Goal: Information Seeking & Learning: Learn about a topic

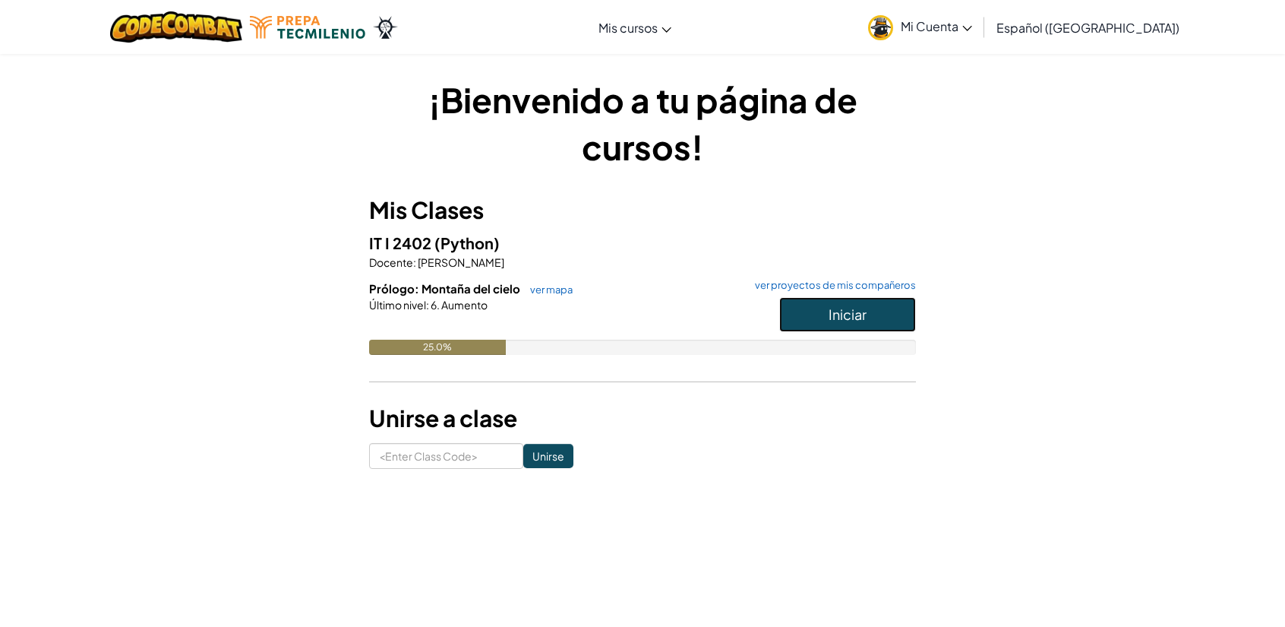
click at [861, 311] on span "Iniciar" at bounding box center [848, 313] width 38 height 17
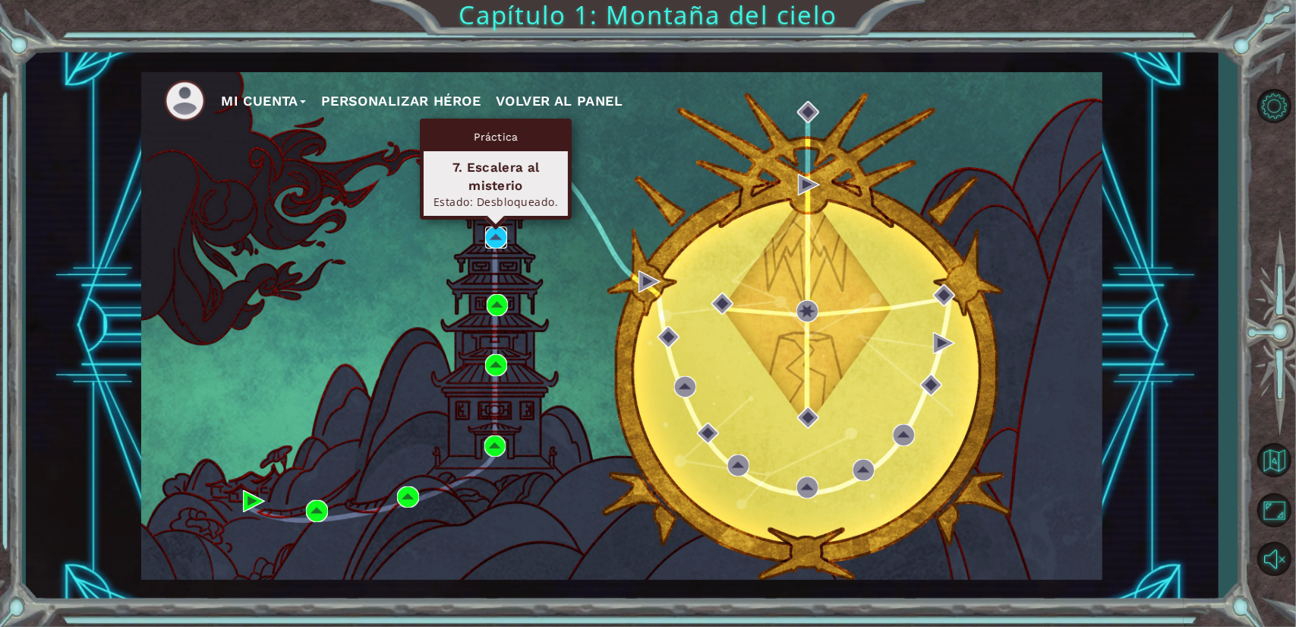
click at [495, 241] on img at bounding box center [496, 237] width 22 height 22
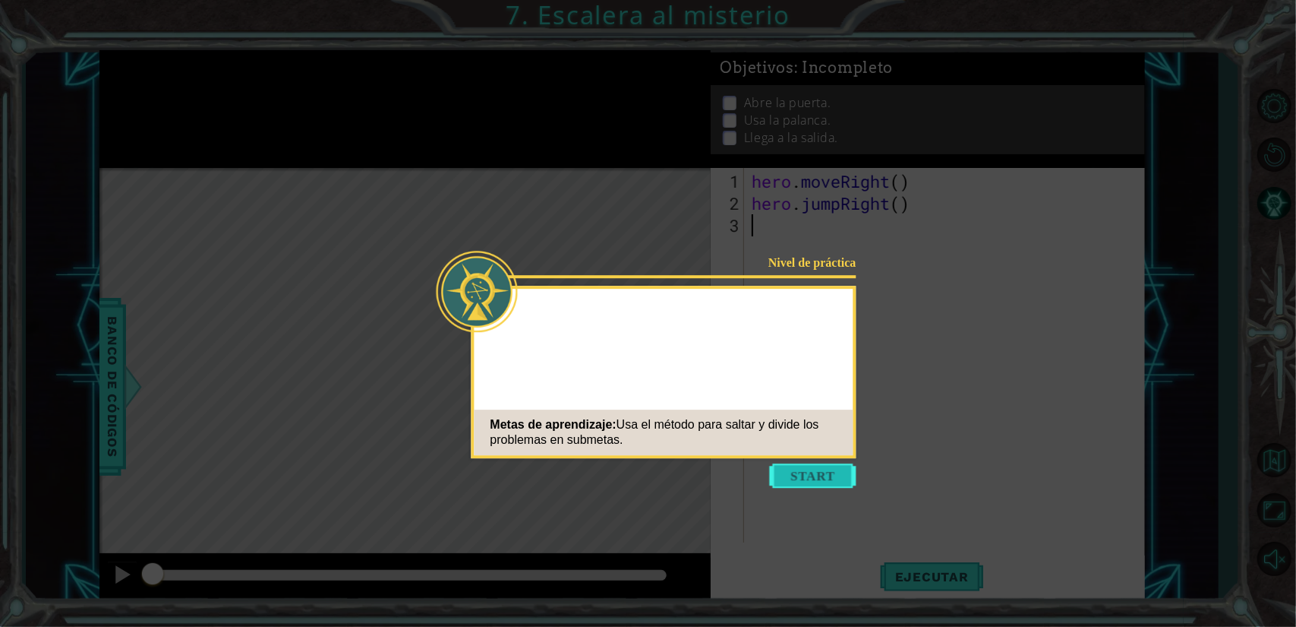
click at [806, 482] on button "Start" at bounding box center [813, 475] width 87 height 24
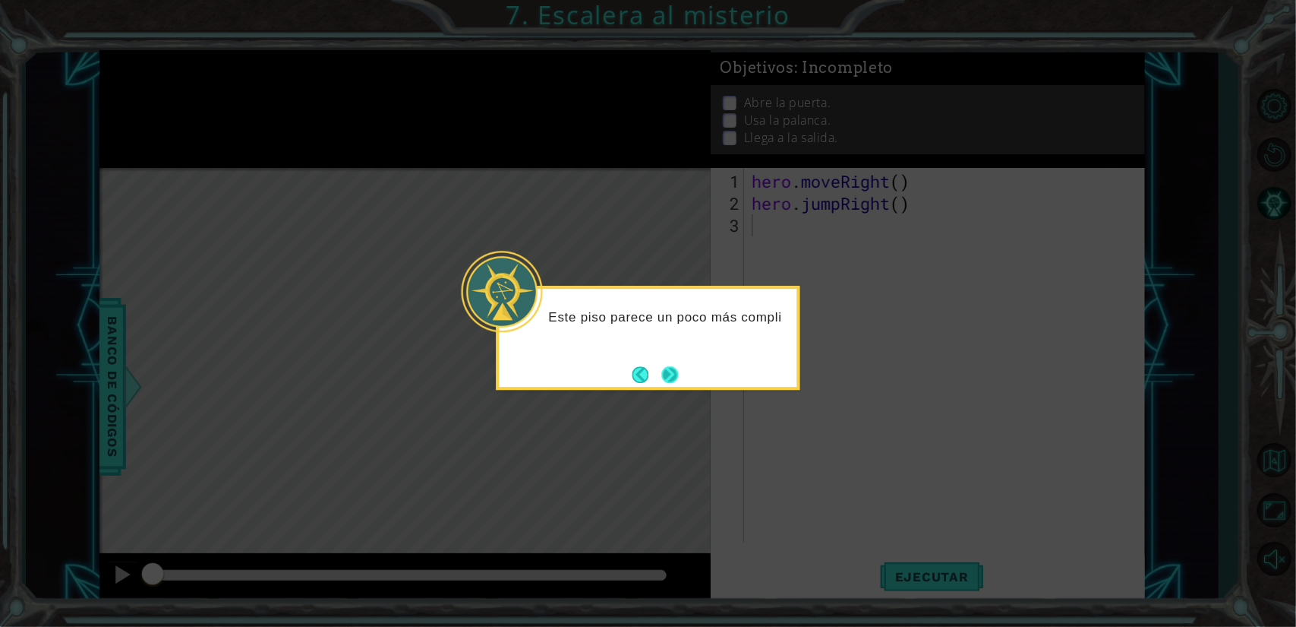
click at [671, 374] on button "Next" at bounding box center [670, 375] width 20 height 20
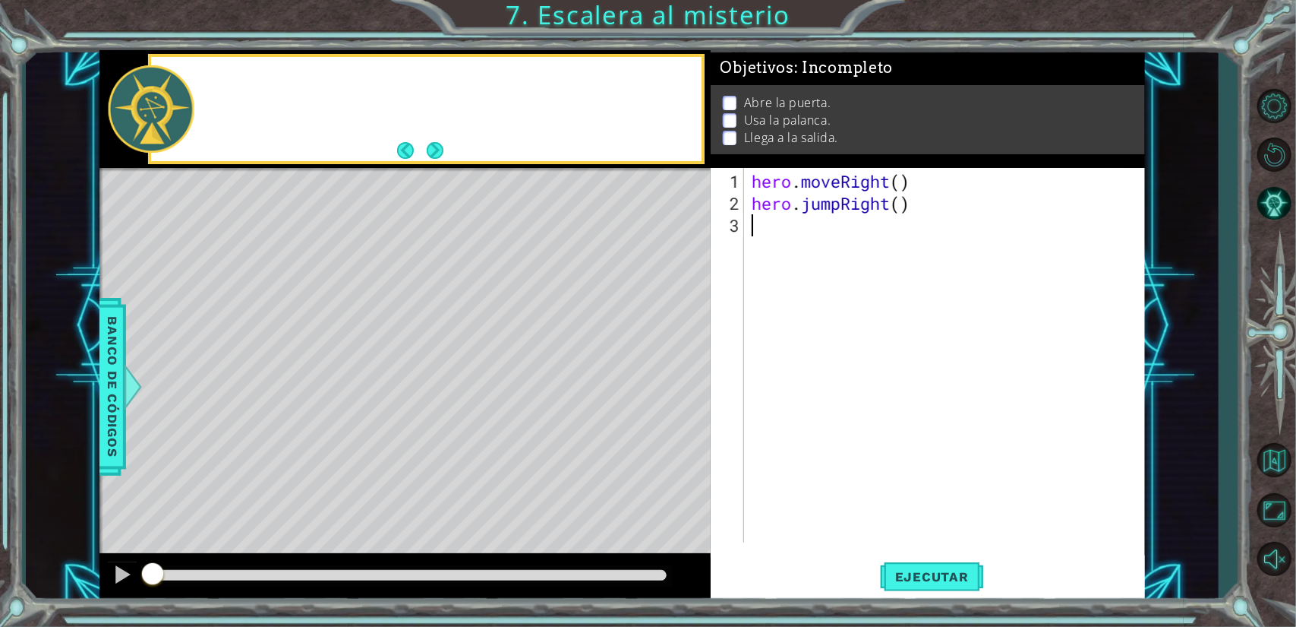
click at [671, 374] on div "Level Map" at bounding box center [450, 391] width 702 height 447
click at [586, 336] on div "Level Map" at bounding box center [450, 391] width 702 height 447
click at [902, 186] on div "hero . moveRight ( ) hero . jumpRight ( )" at bounding box center [948, 379] width 399 height 418
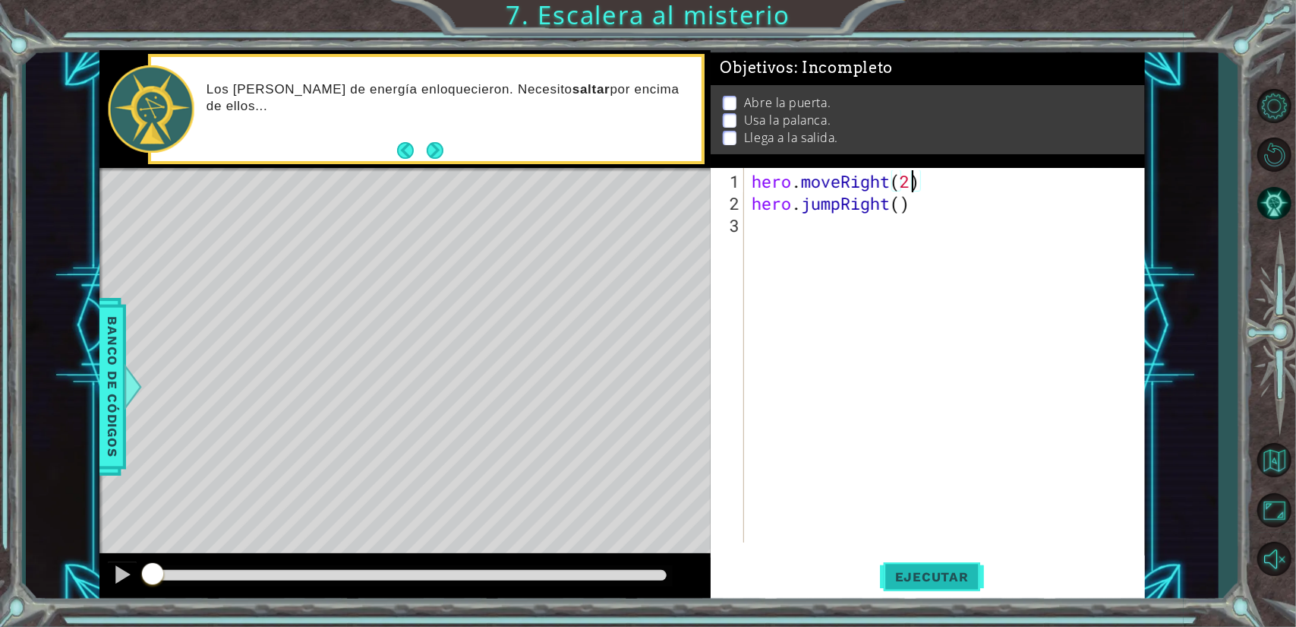
type textarea "hero.moveRight(2)"
click at [923, 577] on span "Ejecutar" at bounding box center [932, 576] width 104 height 15
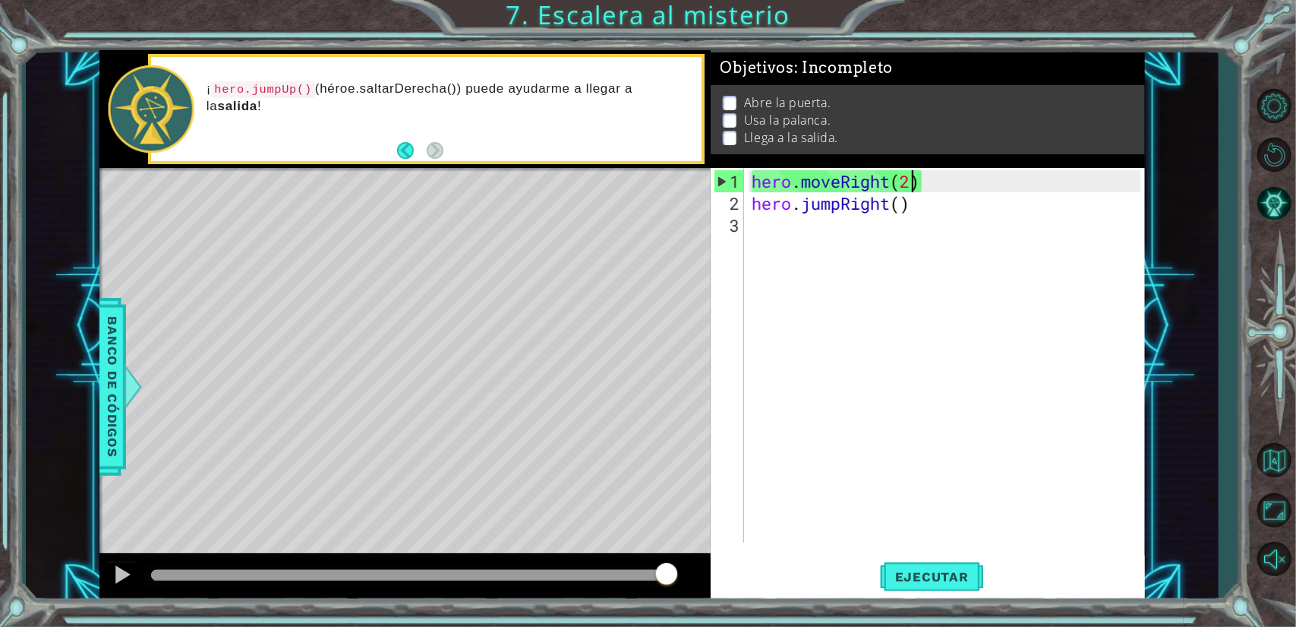
click at [855, 363] on div "hero . moveRight ( 2 ) hero . jumpRight ( )" at bounding box center [948, 379] width 399 height 418
click at [916, 190] on div "hero . moveRight ( 2 ) hero . jumpRight ( )" at bounding box center [948, 379] width 399 height 418
click at [910, 183] on div "hero . moveRight ( 2 ) hero . jumpRight ( )" at bounding box center [948, 379] width 399 height 418
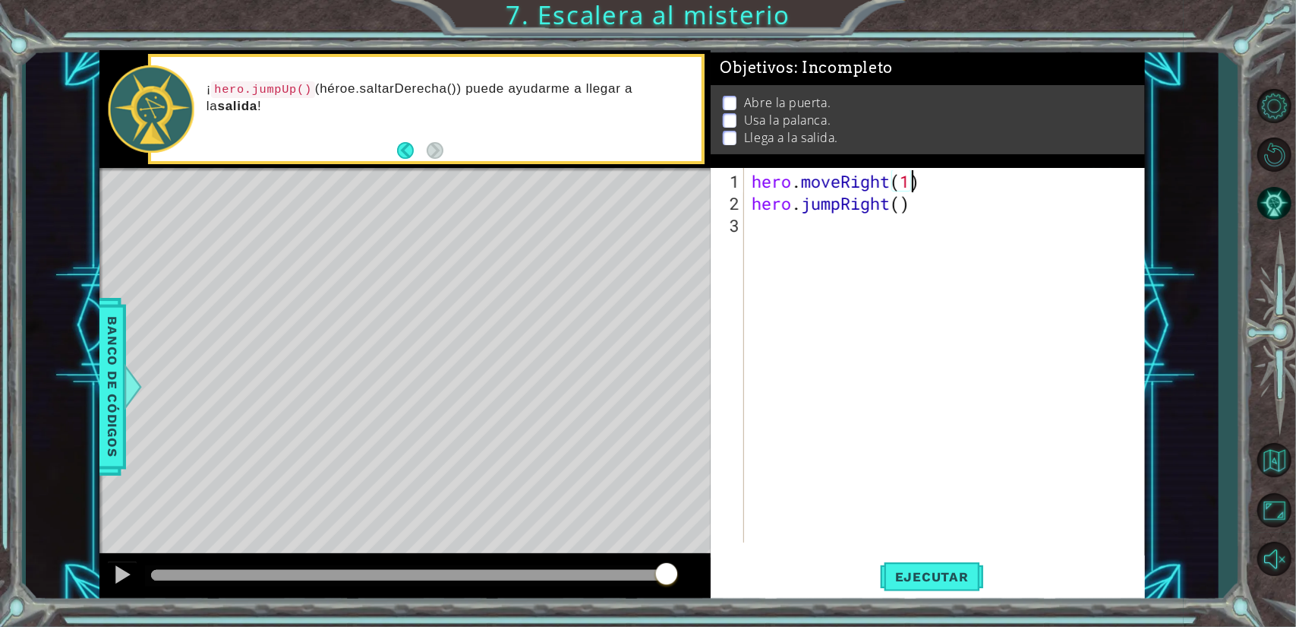
scroll to position [0, 7]
click at [901, 206] on div "hero . moveRight ( 1 ) hero . jumpRight ( )" at bounding box center [948, 379] width 399 height 418
type textarea "hero.jumpRight(1)"
click at [804, 224] on div "hero . moveRight ( 1 ) hero . jumpRight ( 1 )" at bounding box center [948, 379] width 399 height 418
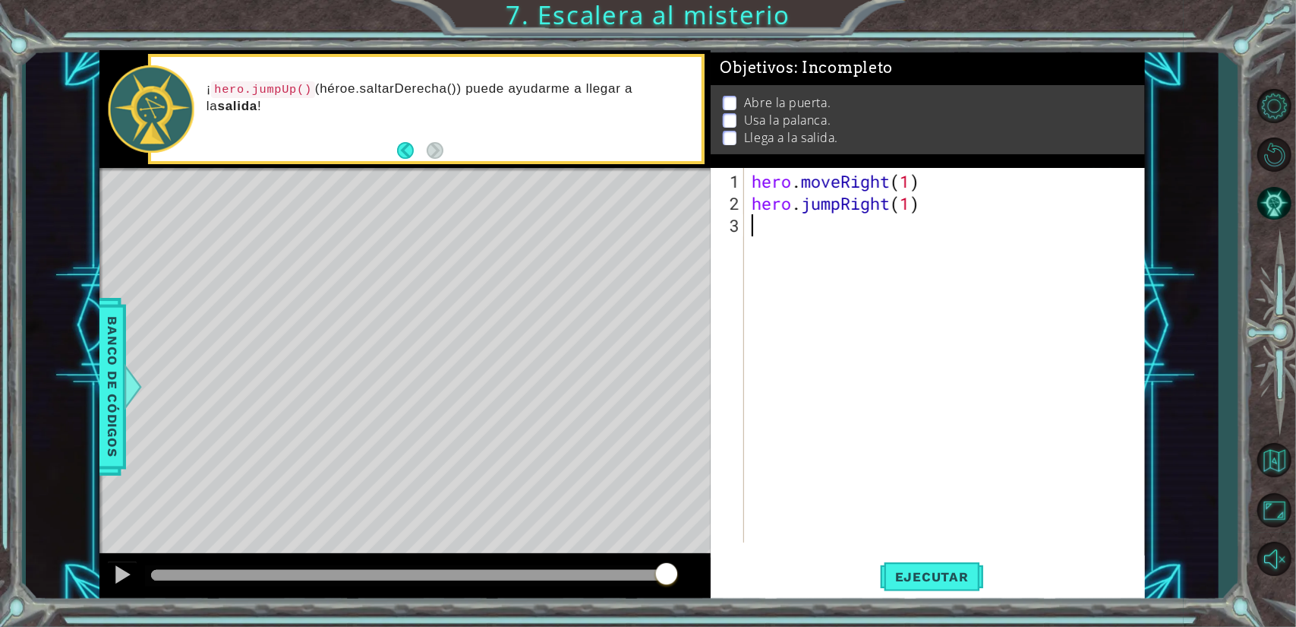
type textarea "h"
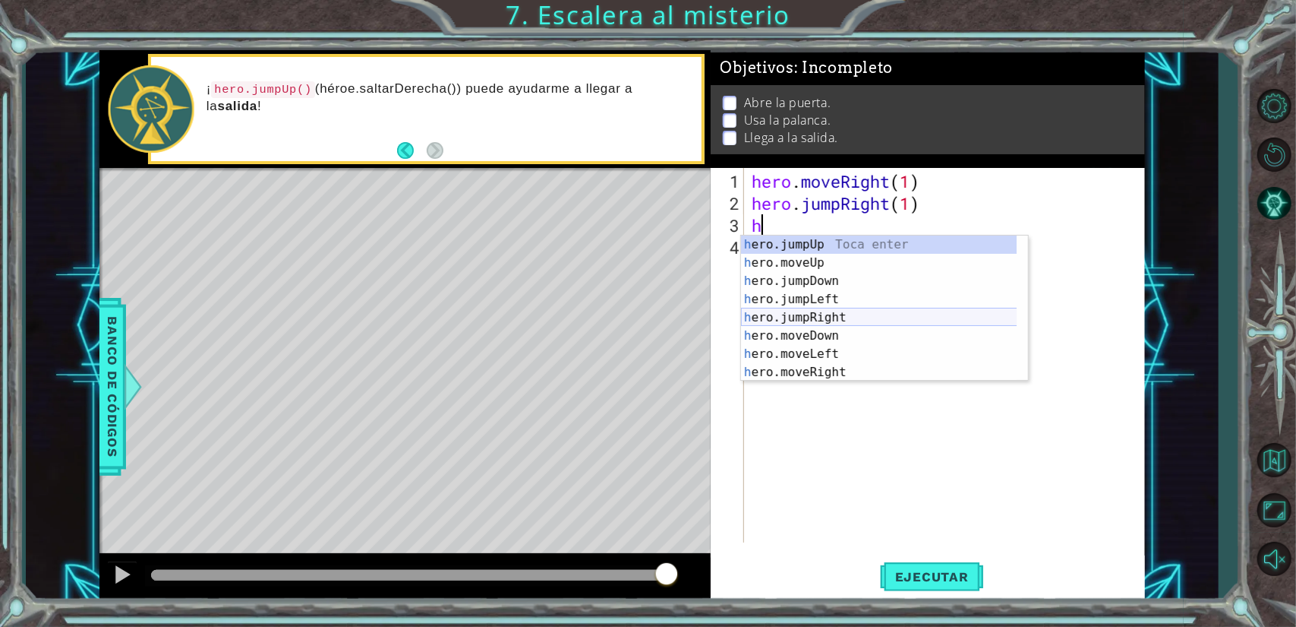
click at [845, 319] on div "h ero.jumpUp Toca enter h ero.moveUp Toca enter h ero.jumpDown Toca enter h ero…" at bounding box center [879, 326] width 276 height 182
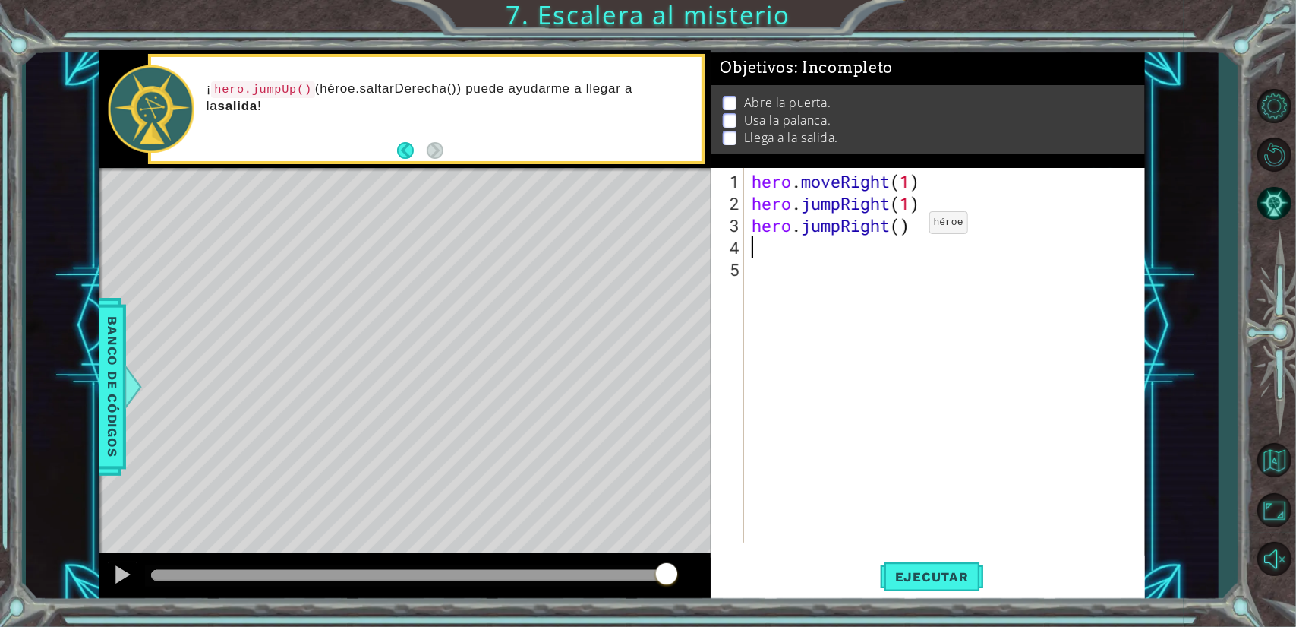
click at [907, 228] on div "hero . moveRight ( 1 ) hero . jumpRight ( 1 ) hero . jumpRight ( )" at bounding box center [948, 379] width 399 height 418
type textarea "hero.jumpRight(1)"
click at [848, 250] on div "hero . moveRight ( 1 ) hero . jumpRight ( 1 ) hero . jumpRight ( 1 )" at bounding box center [948, 379] width 399 height 418
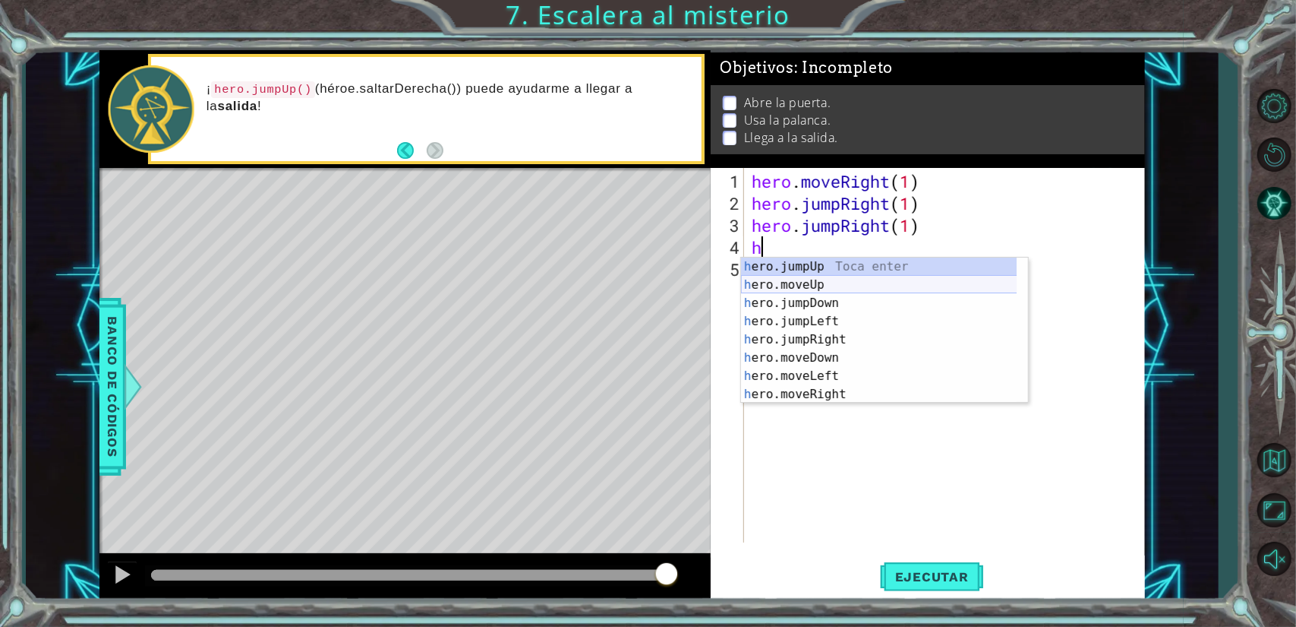
click at [848, 286] on div "h ero.jumpUp Toca enter h ero.moveUp Toca enter h ero.jumpDown Toca enter h ero…" at bounding box center [879, 348] width 276 height 182
type textarea "hero.moveUp(1)"
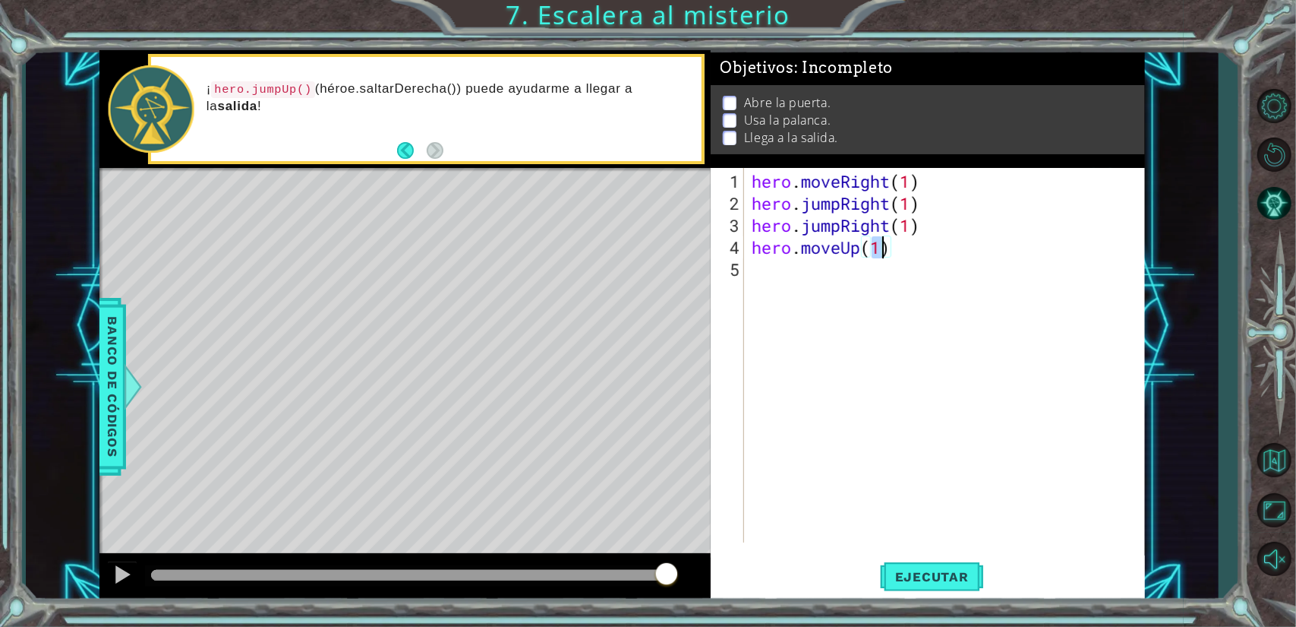
click at [786, 274] on div "hero . moveRight ( 1 ) hero . jumpRight ( 1 ) hero . jumpRight ( 1 ) hero . mov…" at bounding box center [948, 379] width 399 height 418
click at [790, 289] on div "hero. use Toca enter" at bounding box center [885, 306] width 288 height 55
type textarea "hero.use("door")"
click at [797, 288] on div "hero . moveRight ( 1 ) hero . jumpRight ( 1 ) hero . jumpRight ( 1 ) hero . mov…" at bounding box center [948, 379] width 399 height 418
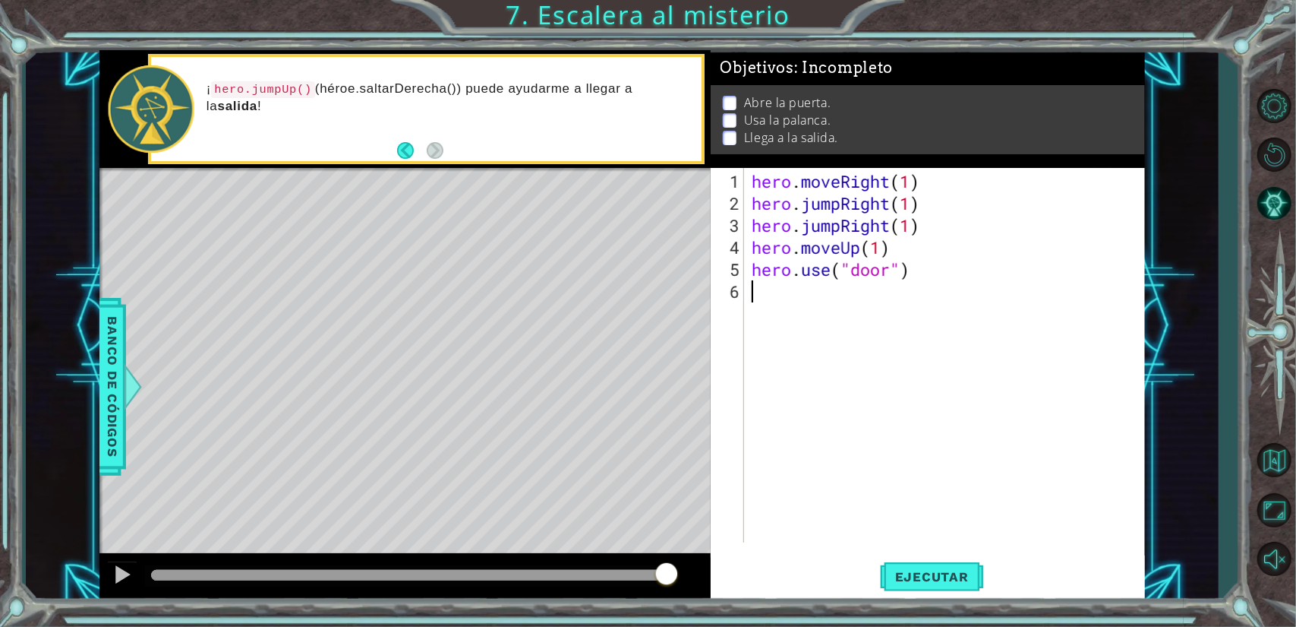
scroll to position [0, 0]
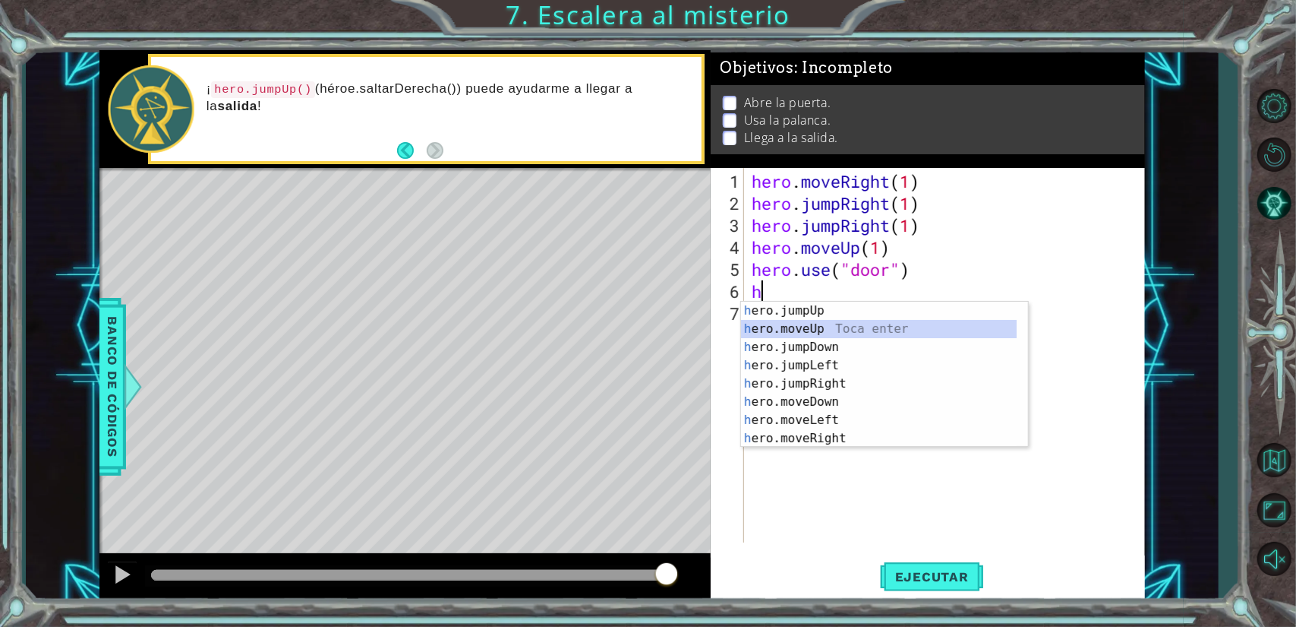
click at [819, 333] on div "h ero.jumpUp Toca enter h ero.moveUp Toca enter h ero.jumpDown Toca enter h ero…" at bounding box center [879, 393] width 276 height 182
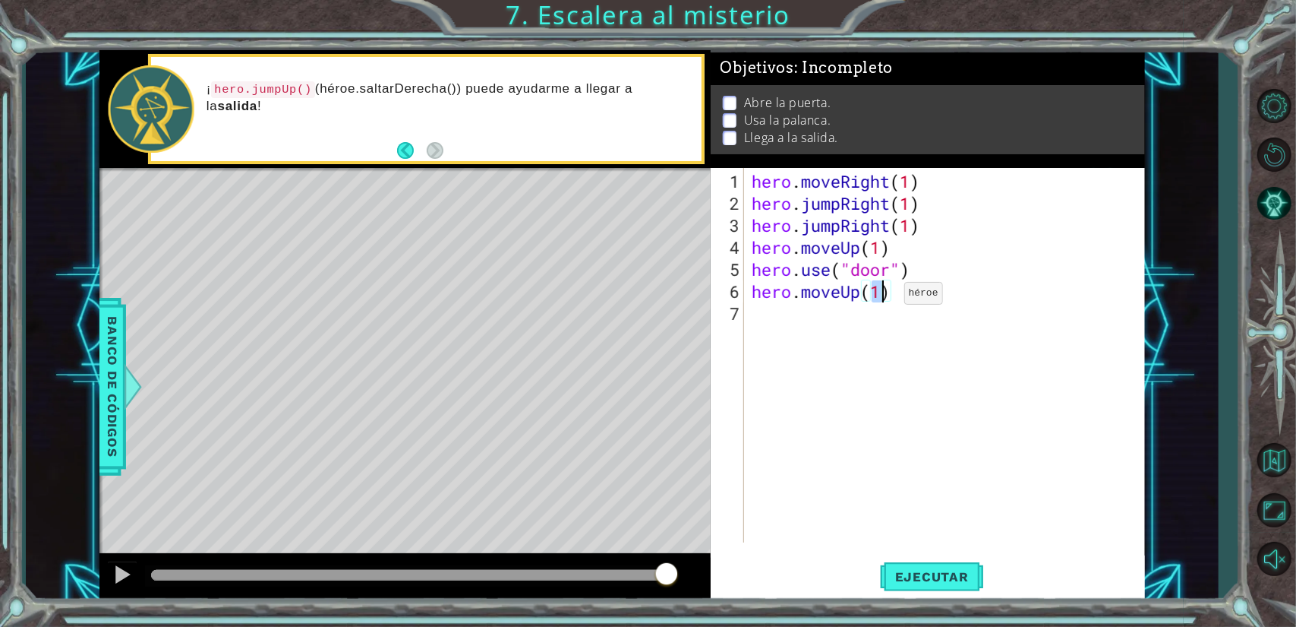
scroll to position [0, 5]
type textarea "hero.moveUp(2)"
click at [808, 312] on div "hero . moveRight ( 1 ) hero . jumpRight ( 1 ) hero . jumpRight ( 1 ) hero . mov…" at bounding box center [948, 379] width 399 height 418
click at [937, 587] on button "Ejecutar" at bounding box center [932, 576] width 104 height 43
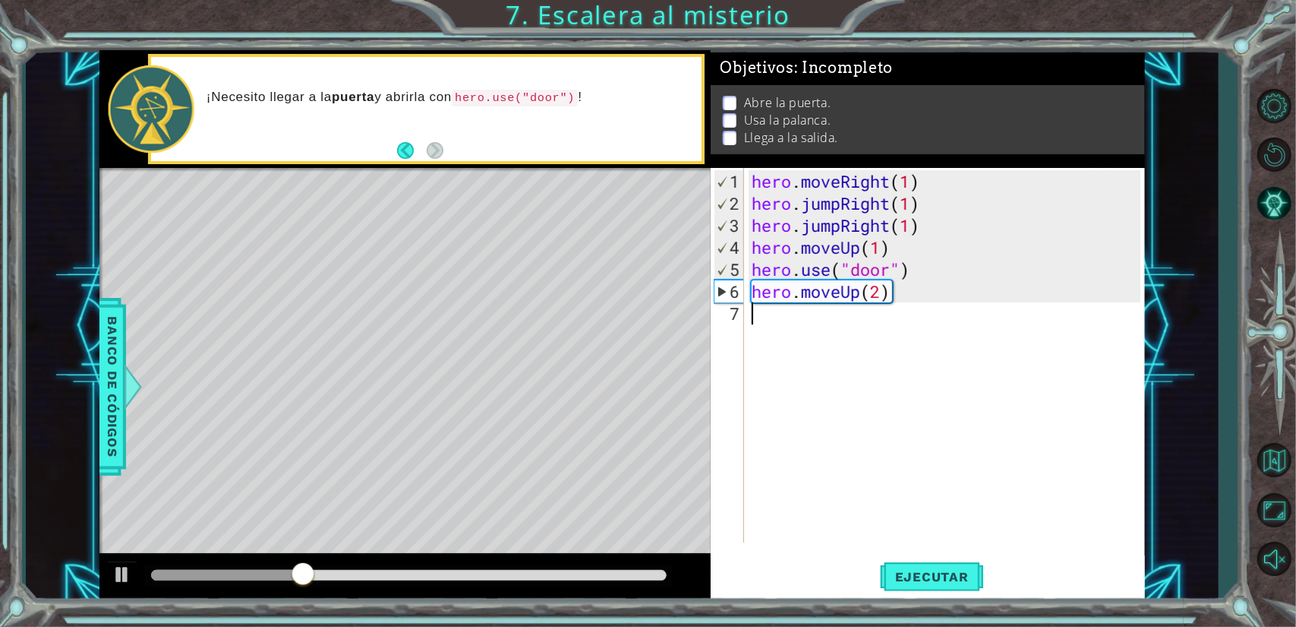
click at [952, 229] on div "hero . moveRight ( 1 ) hero . jumpRight ( 1 ) hero . jumpRight ( 1 ) hero . mov…" at bounding box center [948, 379] width 399 height 418
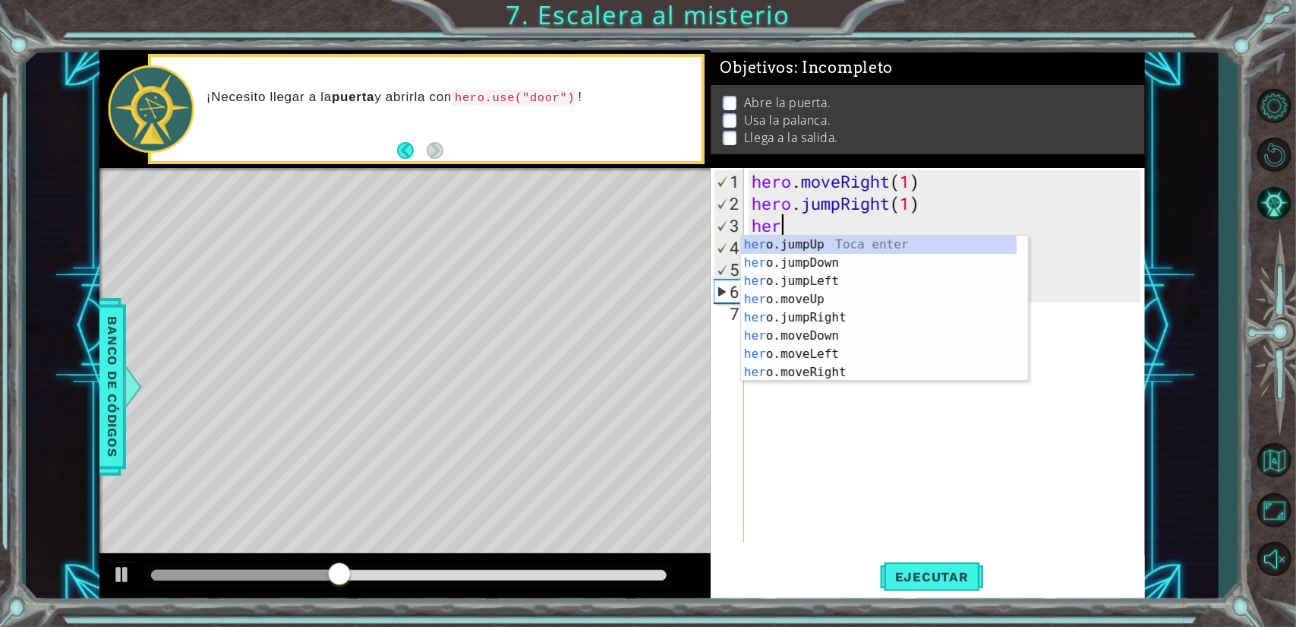
type textarea "h"
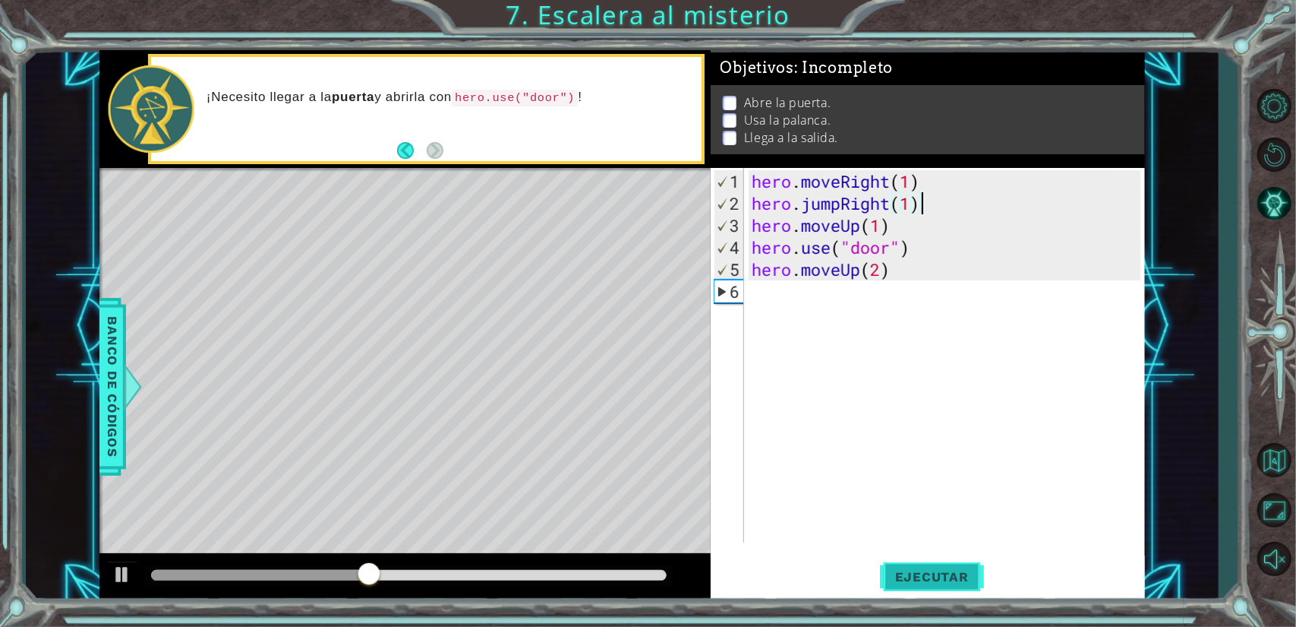
click at [922, 585] on button "Ejecutar" at bounding box center [932, 576] width 104 height 43
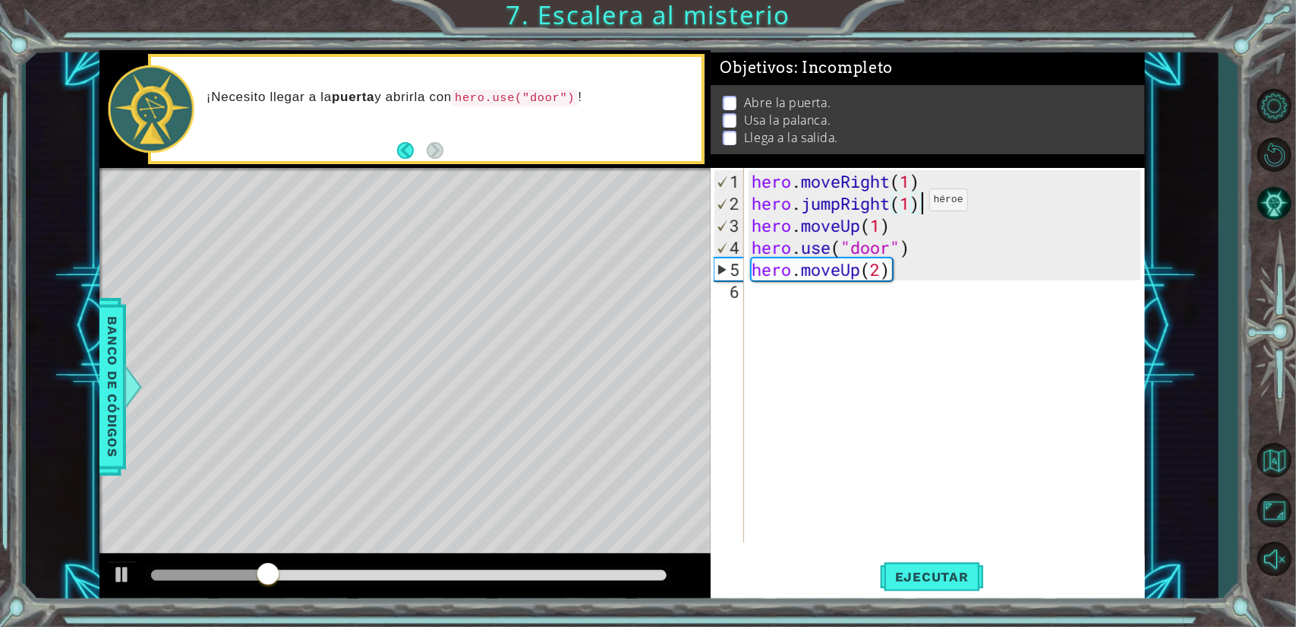
click at [908, 206] on div "hero . moveRight ( 1 ) hero . jumpRight ( 1 ) hero . moveUp ( 1 ) hero . use ( …" at bounding box center [948, 379] width 399 height 418
drag, startPoint x: 937, startPoint y: 597, endPoint x: 937, endPoint y: 583, distance: 14.4
click at [937, 595] on button "Ejecutar" at bounding box center [932, 576] width 104 height 43
click at [907, 204] on div "hero . moveRight ( 1 ) hero . jumpRight ( 2 ) hero . moveUp ( 1 ) hero . use ( …" at bounding box center [948, 379] width 399 height 418
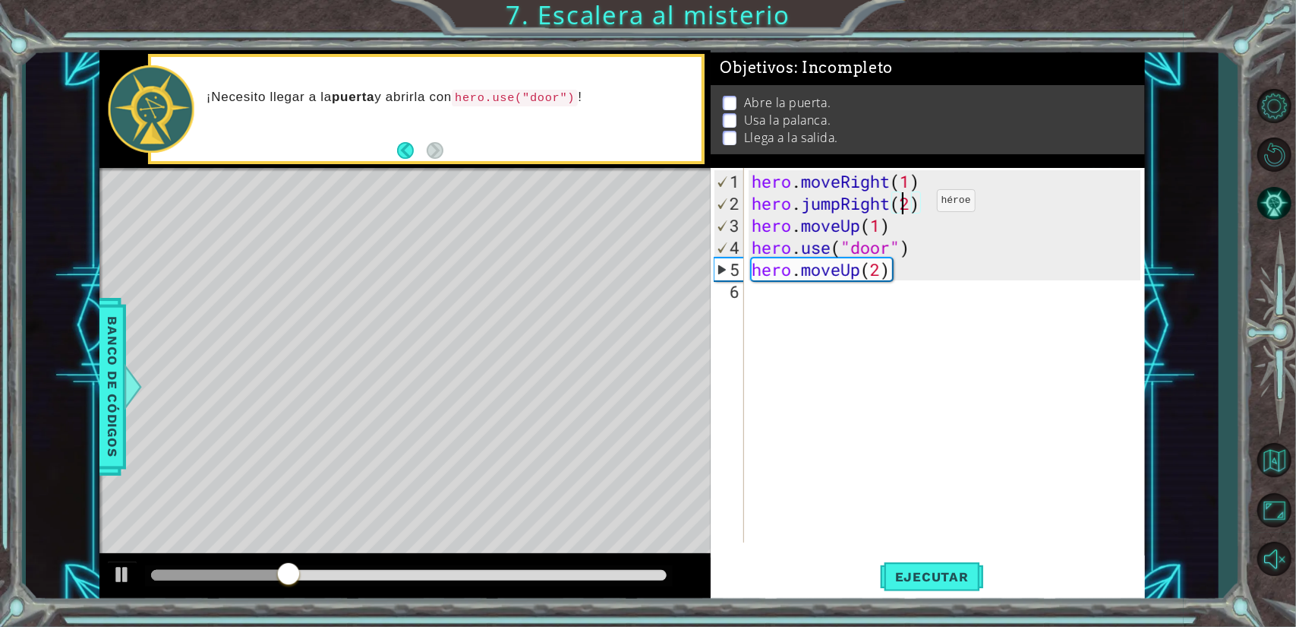
click at [914, 206] on div "hero . moveRight ( 1 ) hero . jumpRight ( 2 ) hero . moveUp ( 1 ) hero . use ( …" at bounding box center [948, 379] width 399 height 418
type textarea "hero.jumpRight()"
click at [916, 206] on div "hero . moveRight ( 1 ) hero . jumpRight ( ) hero . moveUp ( 1 ) hero . use ( "d…" at bounding box center [948, 379] width 399 height 418
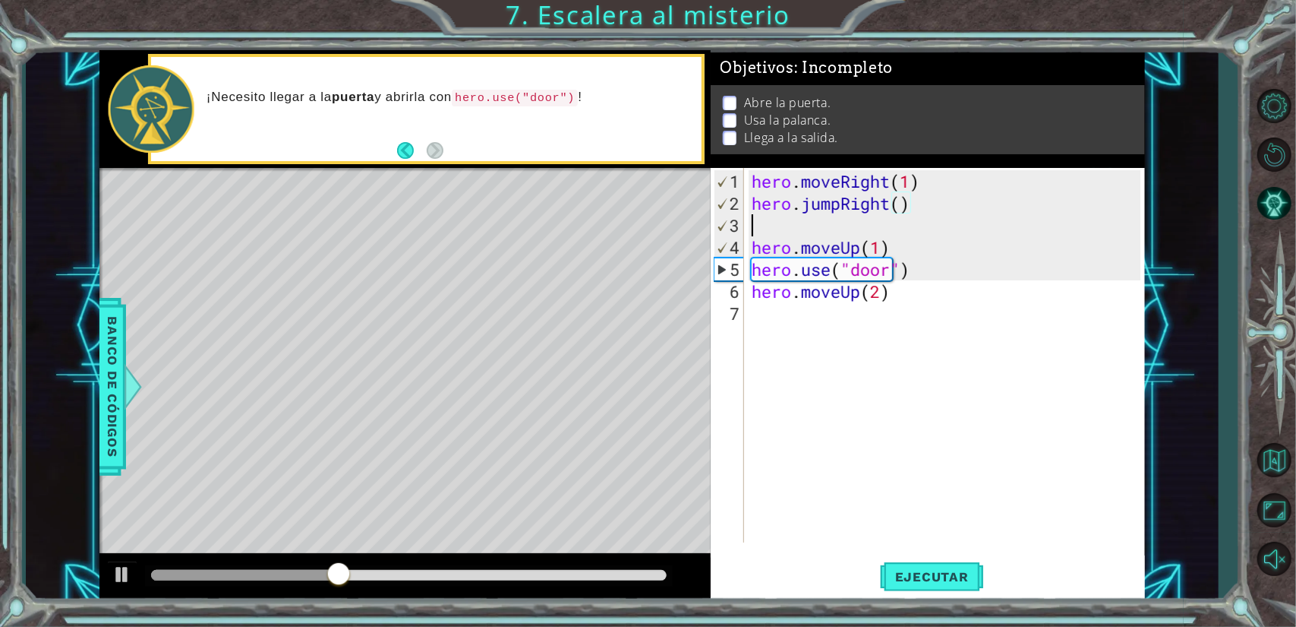
scroll to position [0, 0]
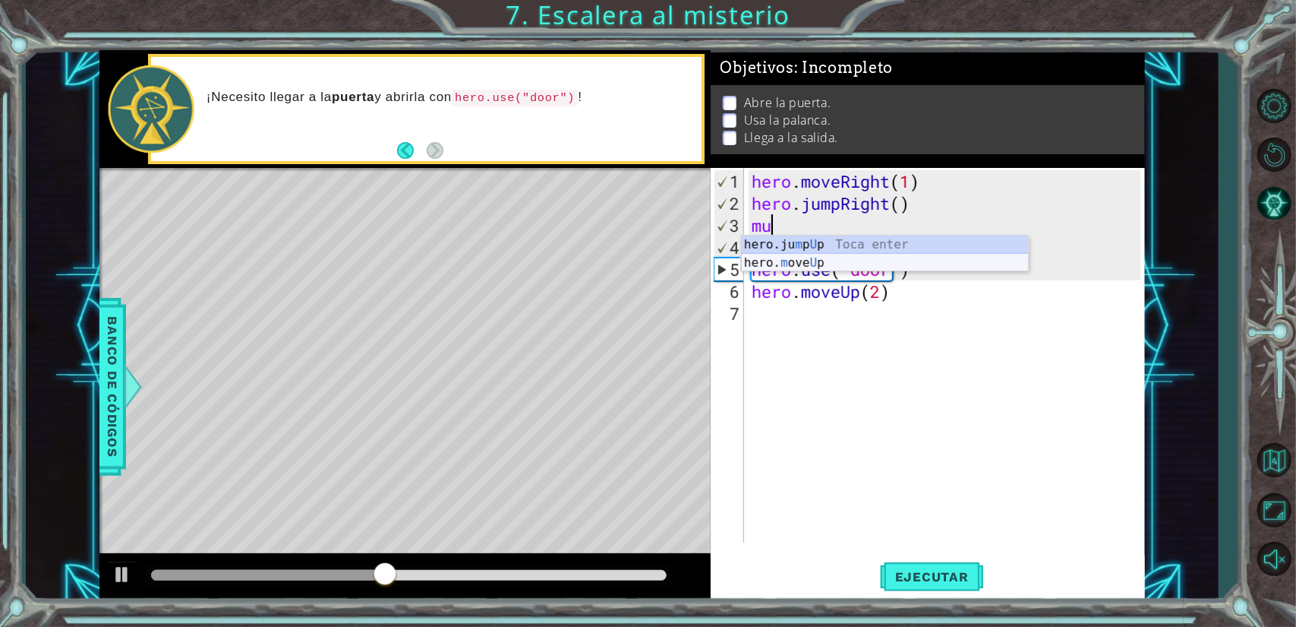
click at [775, 254] on div "hero.ju m p U p Toca enter hero. m ove U p Toca enter" at bounding box center [885, 271] width 288 height 73
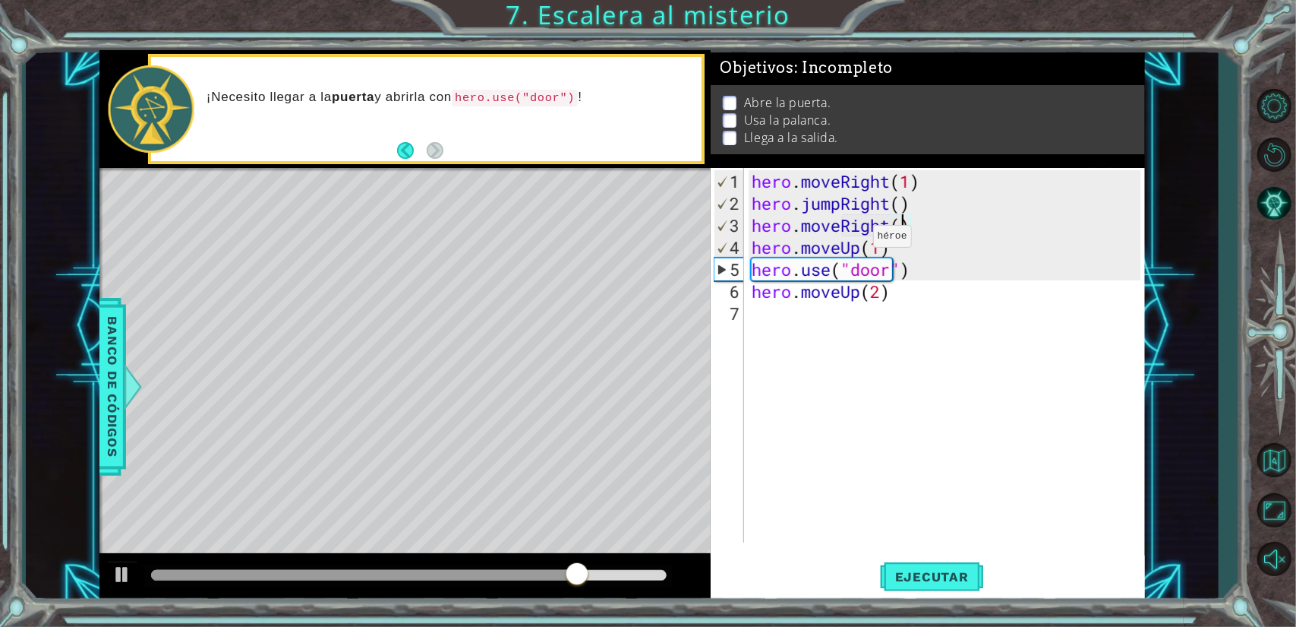
scroll to position [0, 7]
click at [901, 205] on div "hero . moveRight ( 1 ) hero . jumpRight ( ) hero . moveRight ( 1 ) hero . moveU…" at bounding box center [948, 379] width 399 height 418
type textarea "hero.jumpRight(1)"
click at [911, 582] on span "Ejecutar" at bounding box center [932, 576] width 104 height 15
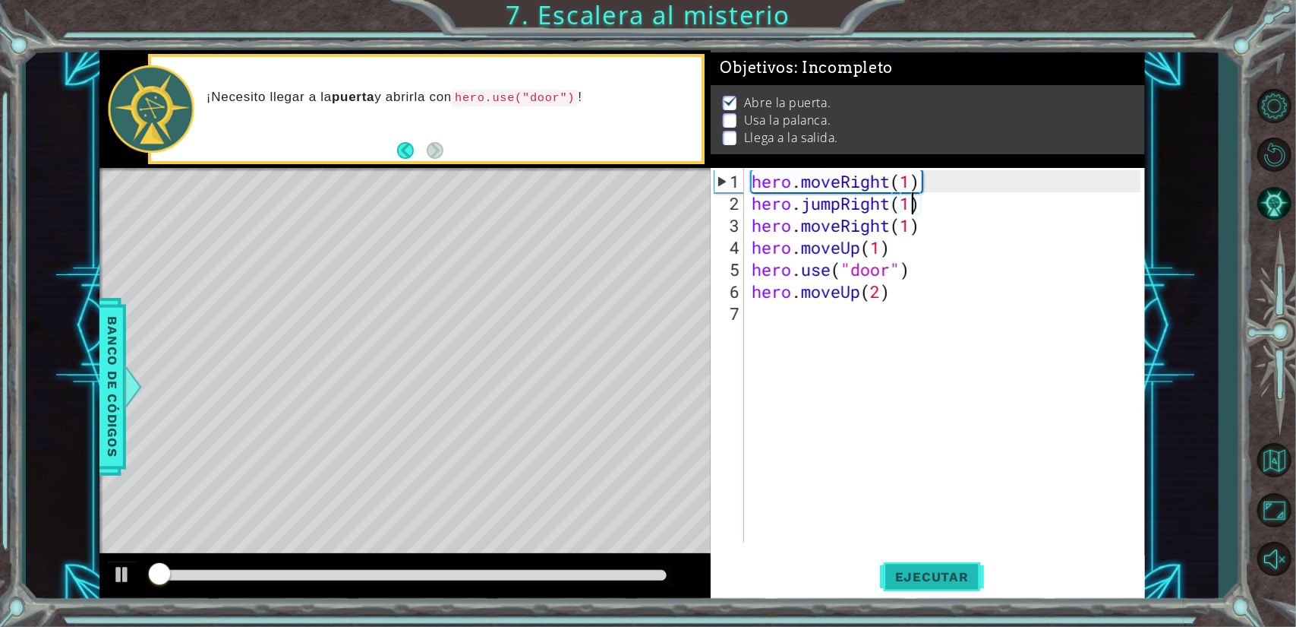
scroll to position [3, 0]
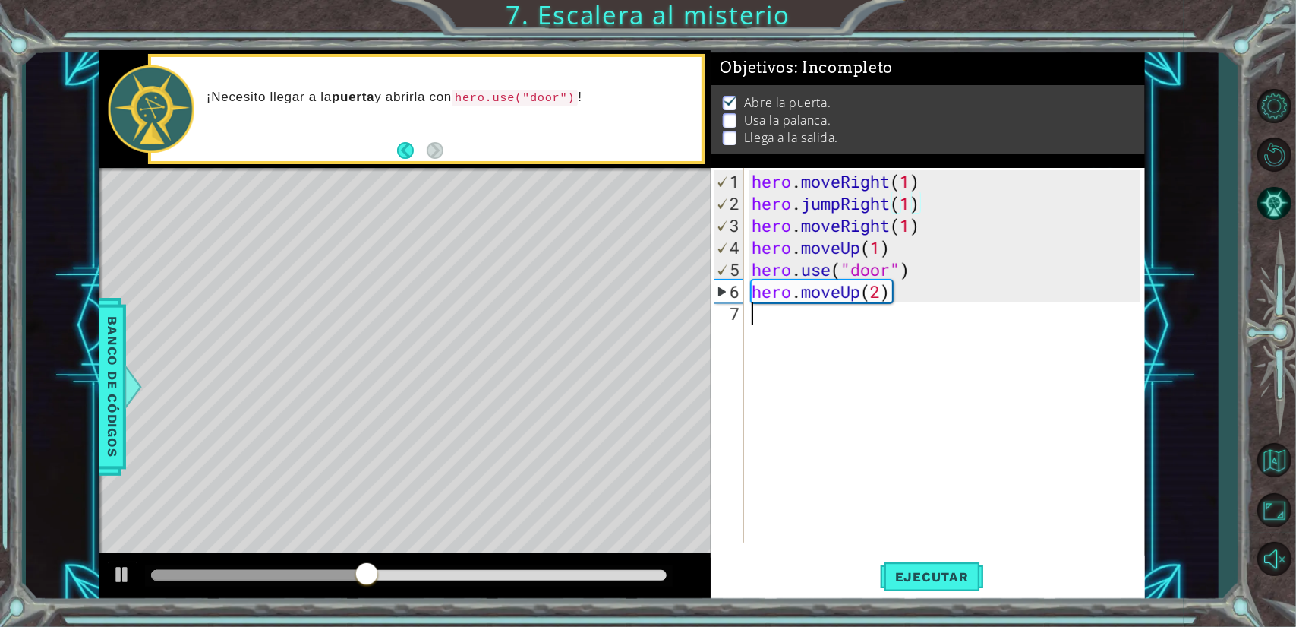
click at [809, 313] on div "hero . moveRight ( 1 ) hero . jumpRight ( 1 ) hero . moveRight ( 1 ) hero . mov…" at bounding box center [948, 379] width 399 height 418
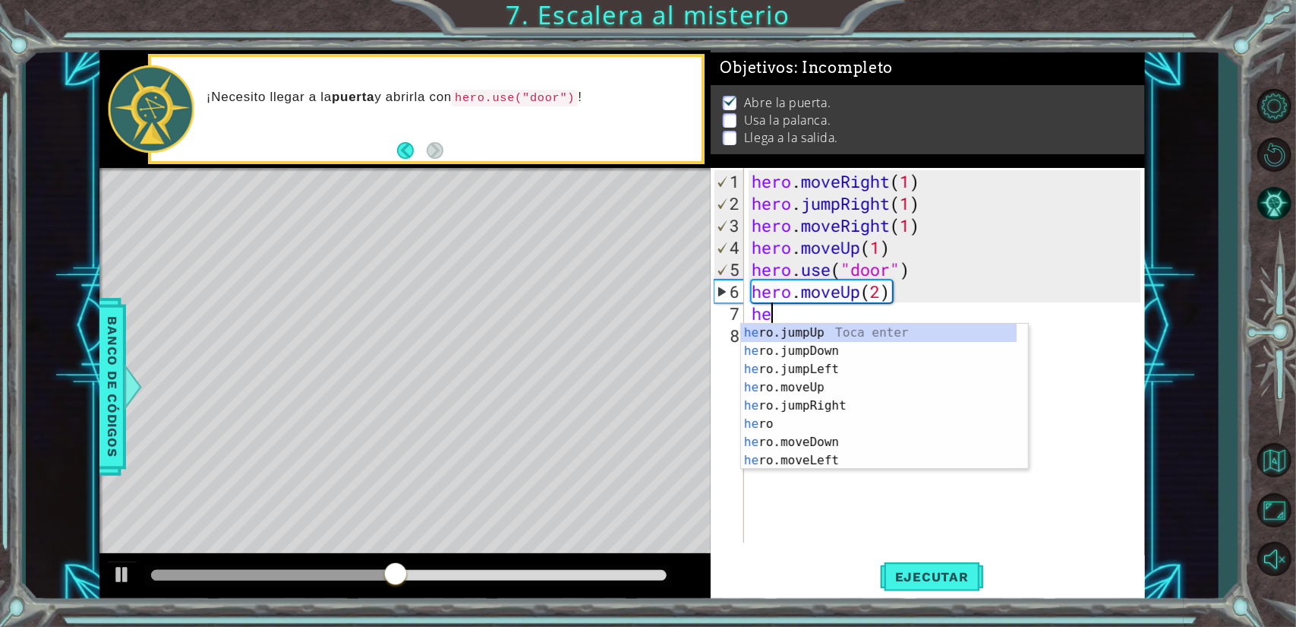
type textarea "h"
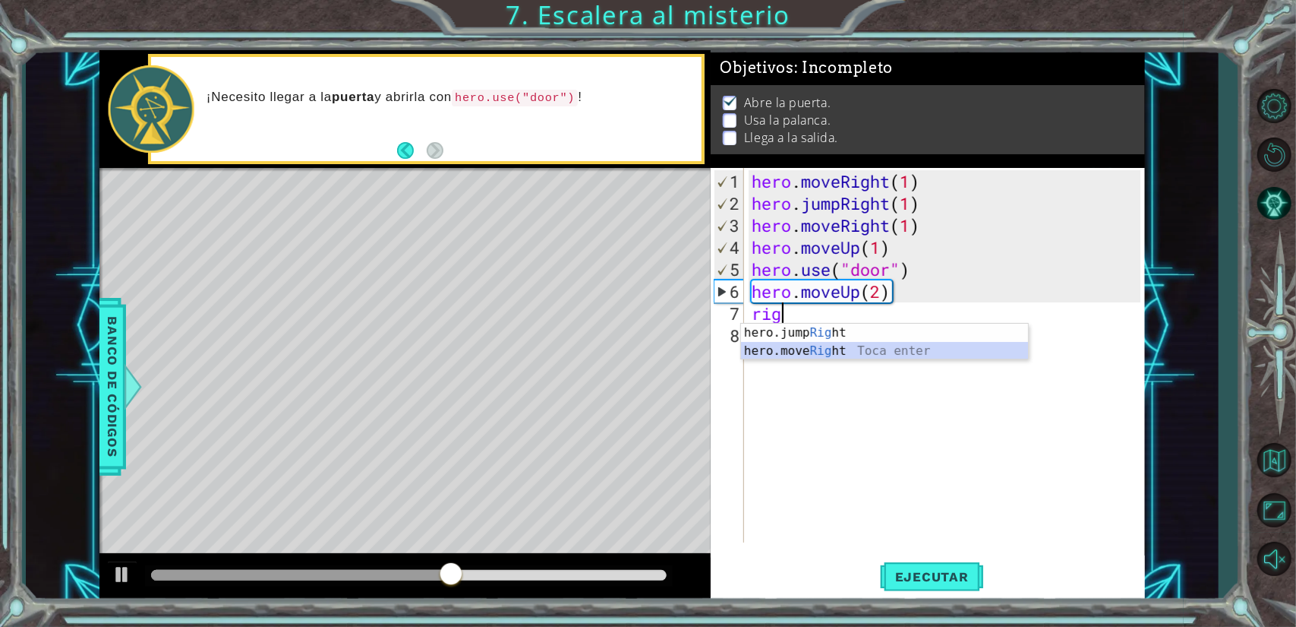
click at [817, 355] on div "hero.jump Rig ht Toca enter hero.move Rig ht Toca enter" at bounding box center [885, 360] width 288 height 73
type textarea "hero.moveRight(1)"
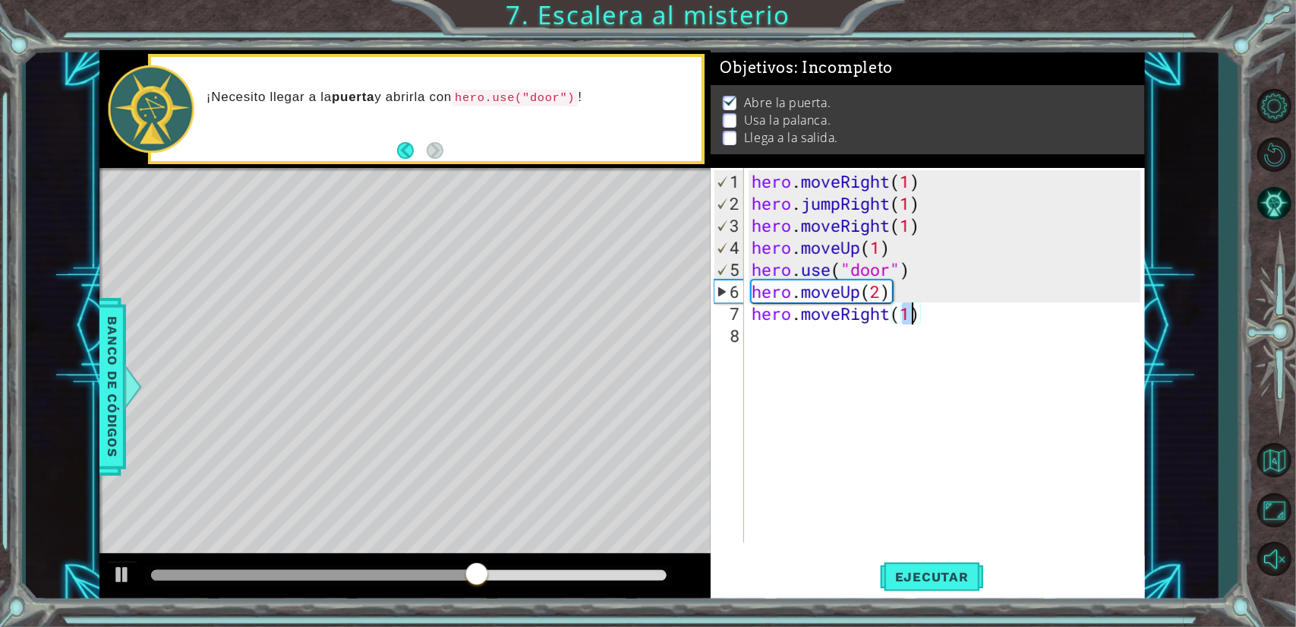
click at [863, 338] on div "hero . moveRight ( 1 ) hero . jumpRight ( 1 ) hero . moveRight ( 1 ) hero . mov…" at bounding box center [948, 379] width 399 height 418
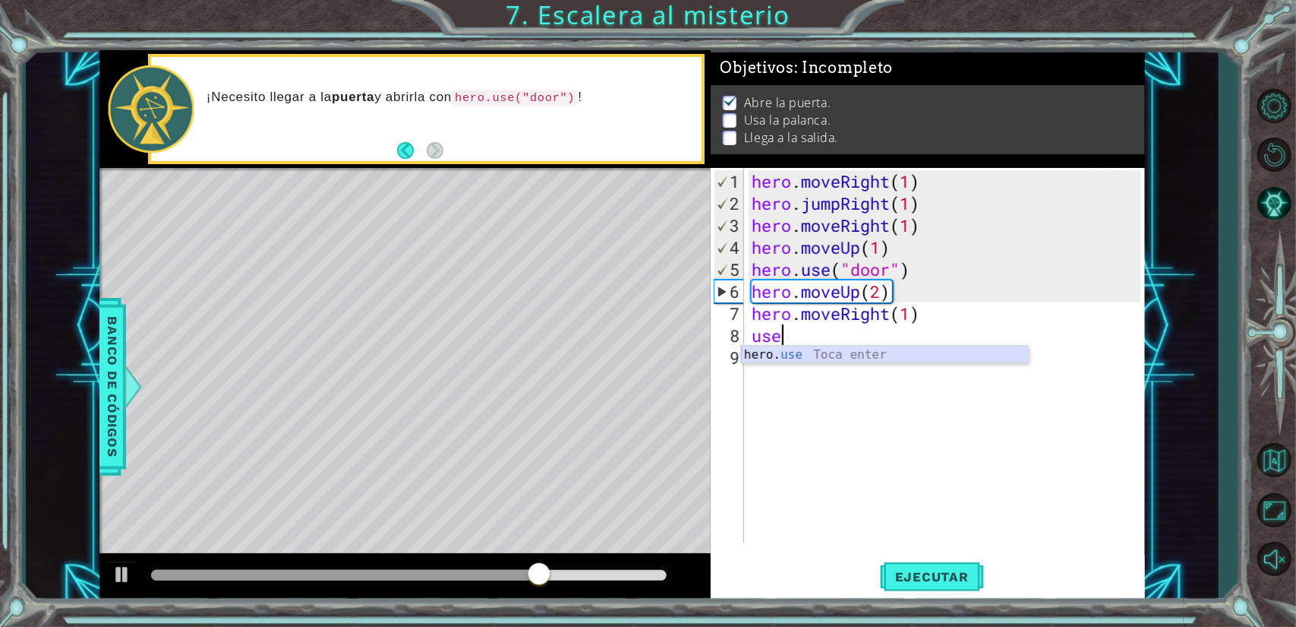
click at [855, 355] on div "hero. use Toca enter" at bounding box center [885, 373] width 288 height 55
type textarea "hero.use("lever")"
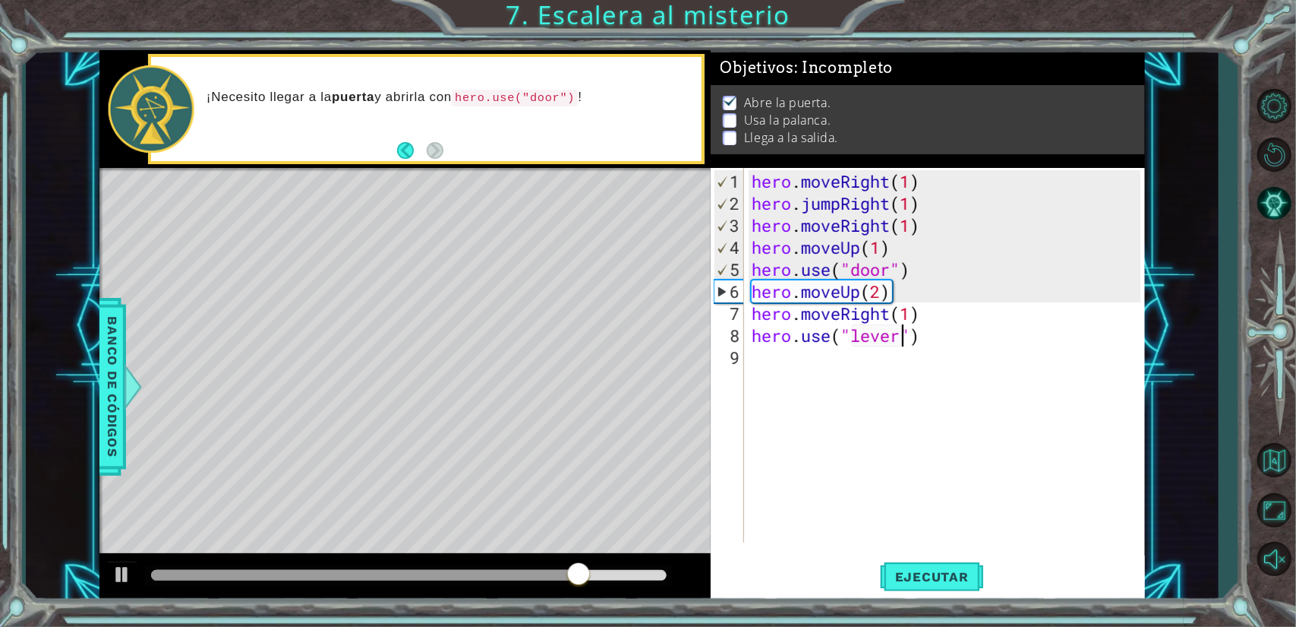
click at [855, 355] on div "hero . moveRight ( 1 ) hero . jumpRight ( 1 ) hero . moveRight ( 1 ) hero . mov…" at bounding box center [948, 379] width 399 height 418
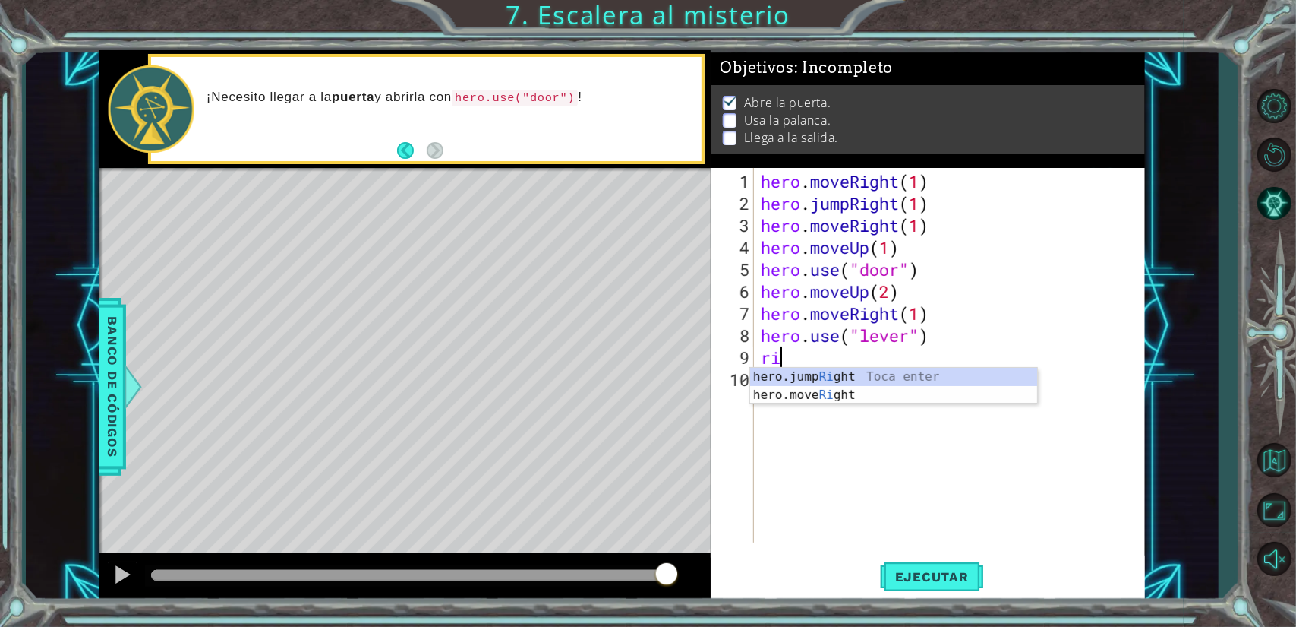
scroll to position [0, 0]
click at [791, 394] on div "hero.jump Rig ht Toca enter hero.move Rig ht Toca enter" at bounding box center [894, 404] width 288 height 73
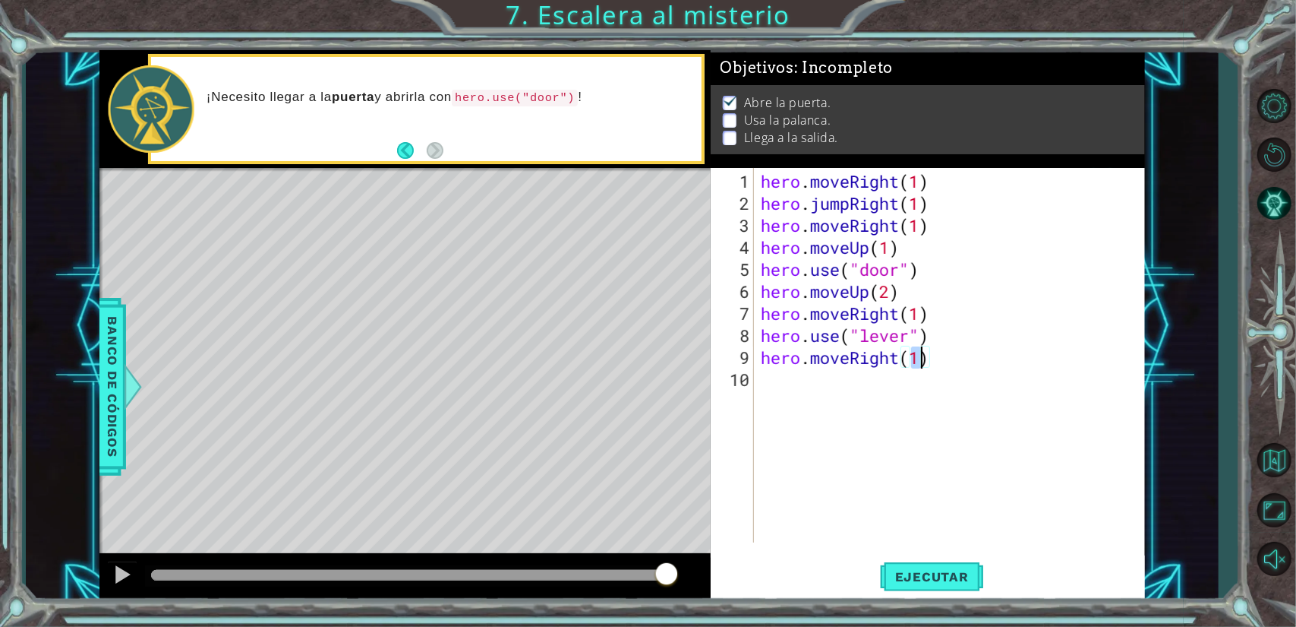
type textarea "hero.moveRight(2)"
click at [873, 386] on div "hero . moveRight ( 1 ) hero . jumpRight ( 1 ) hero . moveRight ( 1 ) hero . mov…" at bounding box center [953, 379] width 390 height 418
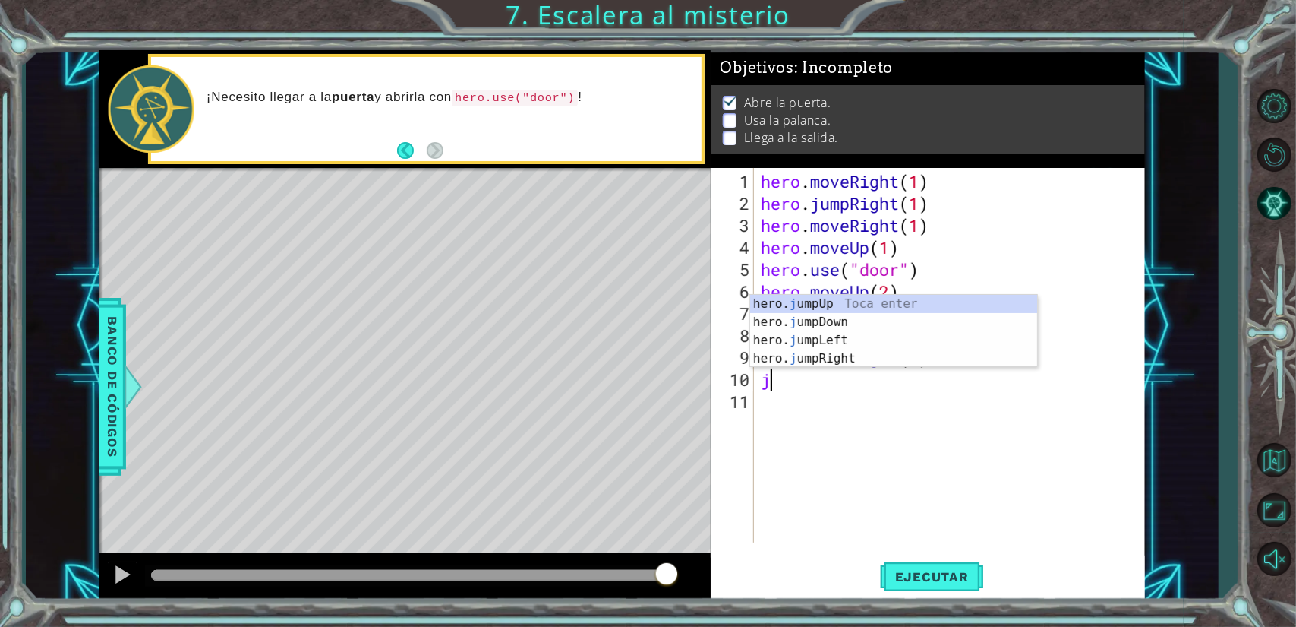
type textarea "ju"
click at [866, 302] on div "hero. ju mpUp Toca enter hero. ju mpDown Toca enter hero. ju mpLeft Toca enter …" at bounding box center [894, 349] width 288 height 109
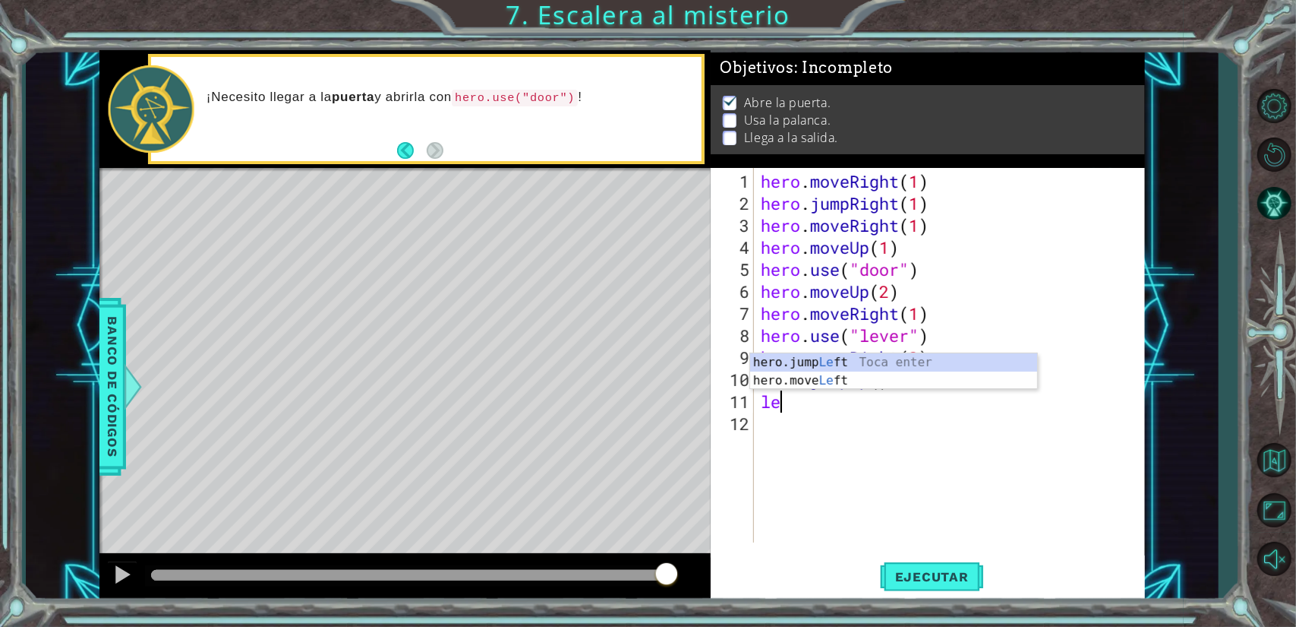
type textarea "l"
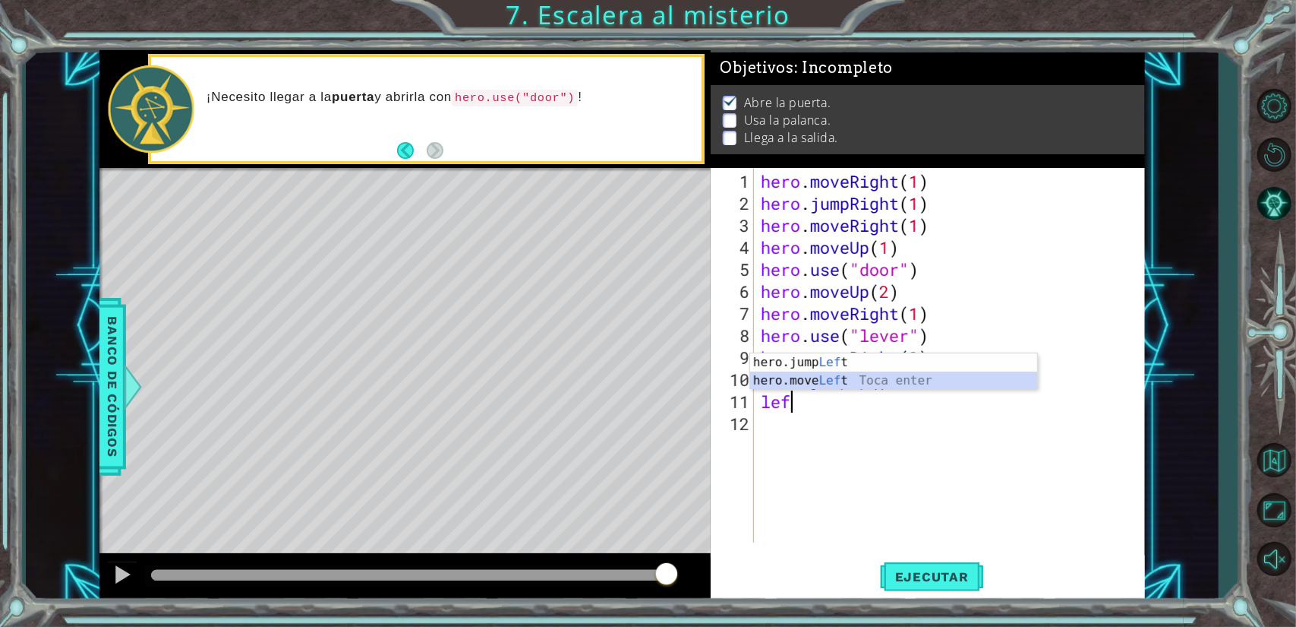
click at [832, 386] on div "hero.jump Lef t Toca enter hero.move Lef t Toca enter" at bounding box center [894, 389] width 288 height 73
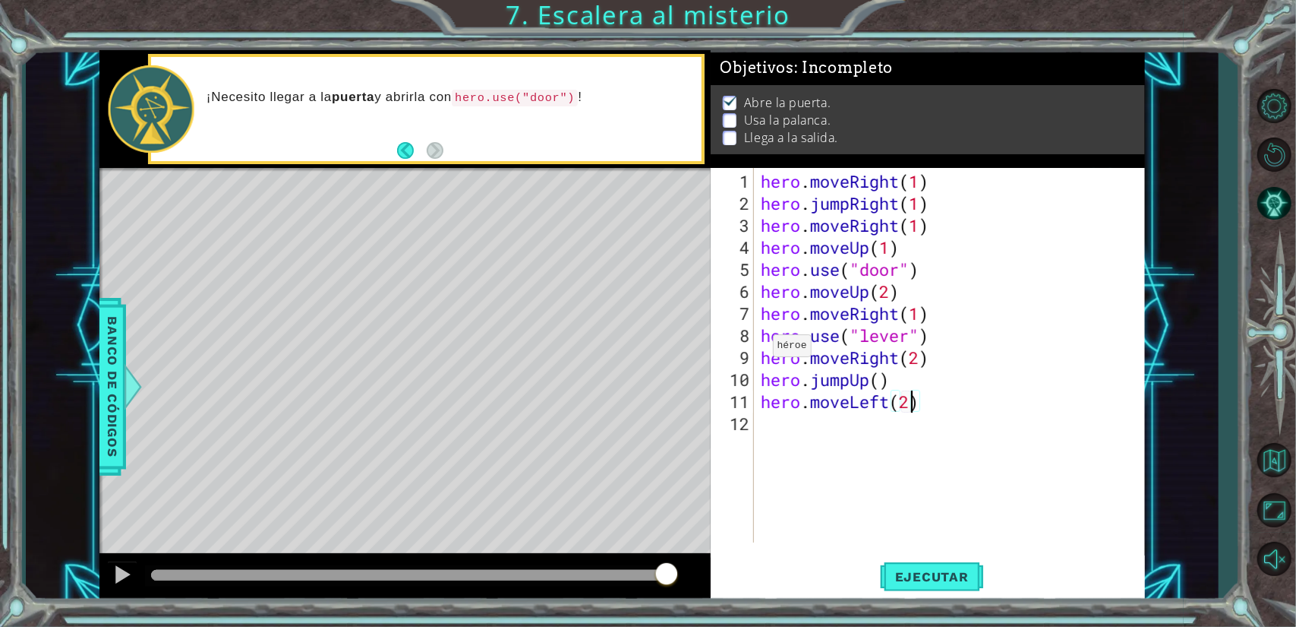
scroll to position [0, 6]
click at [936, 574] on span "Ejecutar" at bounding box center [932, 576] width 104 height 15
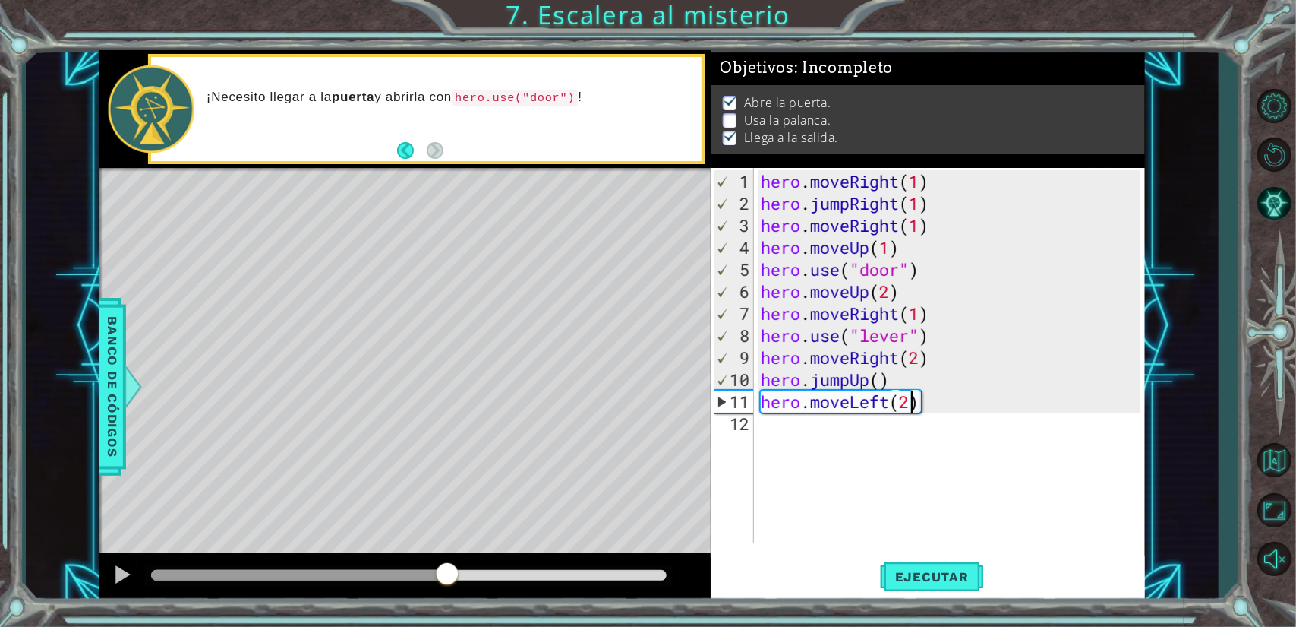
drag, startPoint x: 201, startPoint y: 570, endPoint x: 449, endPoint y: 571, distance: 248.3
click at [449, 571] on div at bounding box center [447, 574] width 27 height 27
drag, startPoint x: 503, startPoint y: 576, endPoint x: 519, endPoint y: 578, distance: 16.8
click at [519, 578] on div at bounding box center [517, 574] width 27 height 27
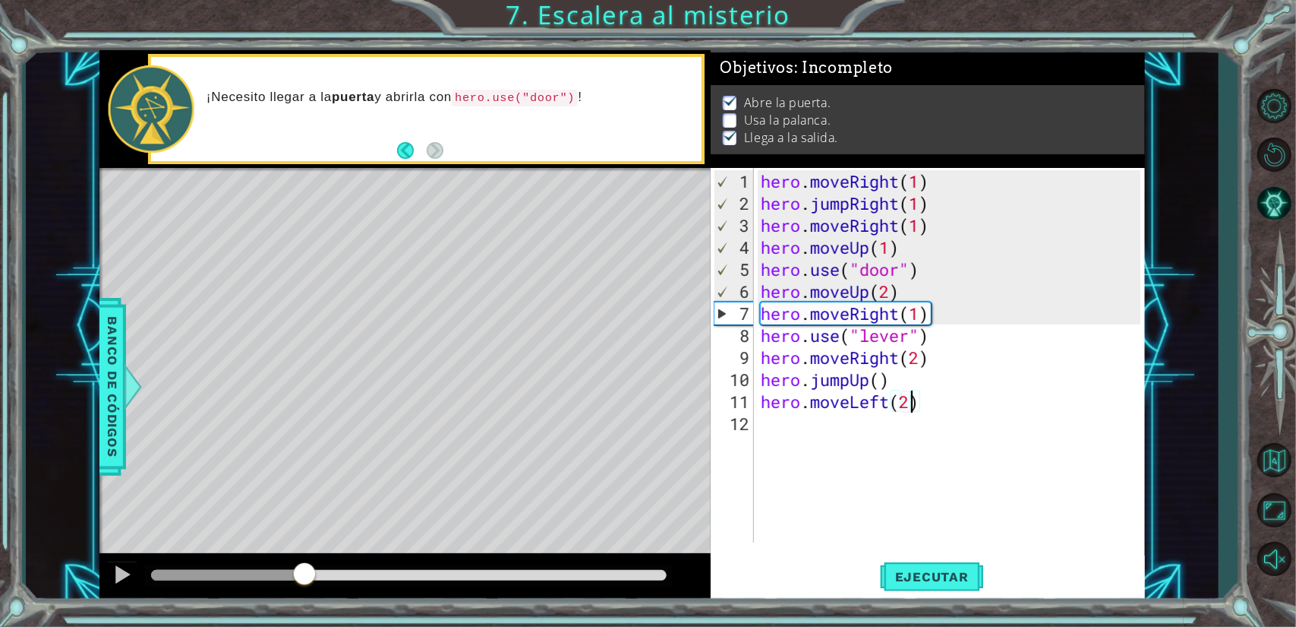
drag, startPoint x: 523, startPoint y: 576, endPoint x: 305, endPoint y: 584, distance: 217.3
click at [305, 584] on div at bounding box center [304, 574] width 27 height 27
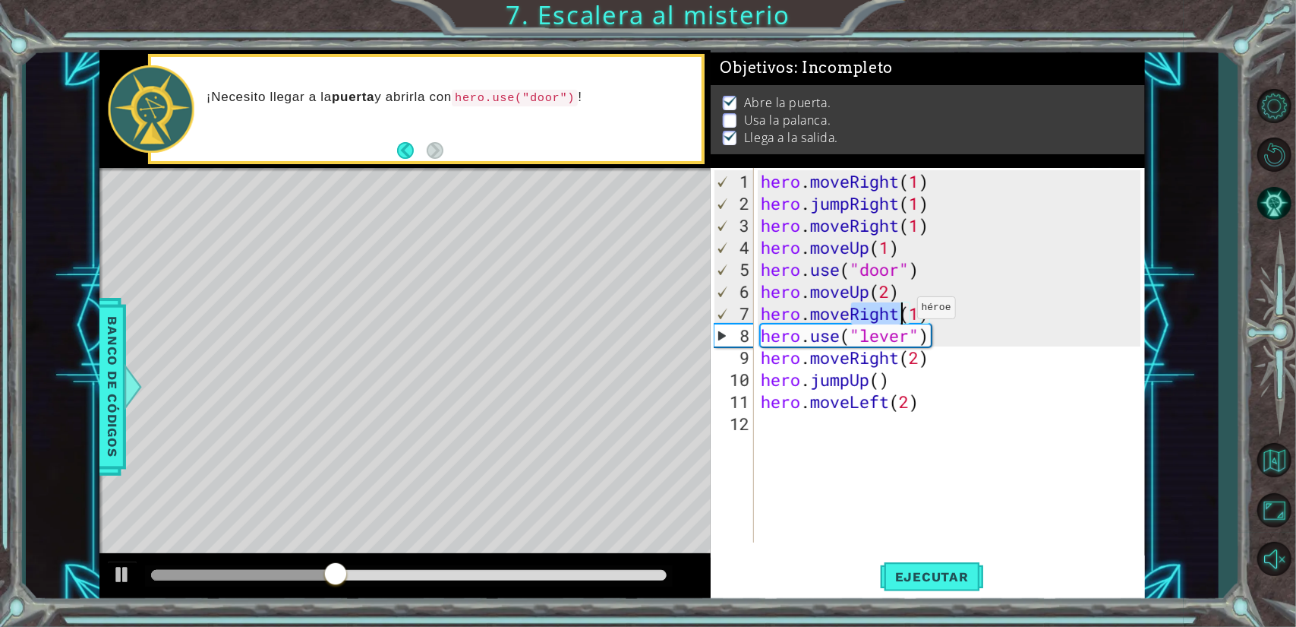
drag, startPoint x: 851, startPoint y: 315, endPoint x: 904, endPoint y: 314, distance: 53.2
click at [904, 314] on div "hero . moveRight ( 1 ) hero . jumpRight ( 1 ) hero . moveRight ( 1 ) hero . mov…" at bounding box center [953, 379] width 390 height 418
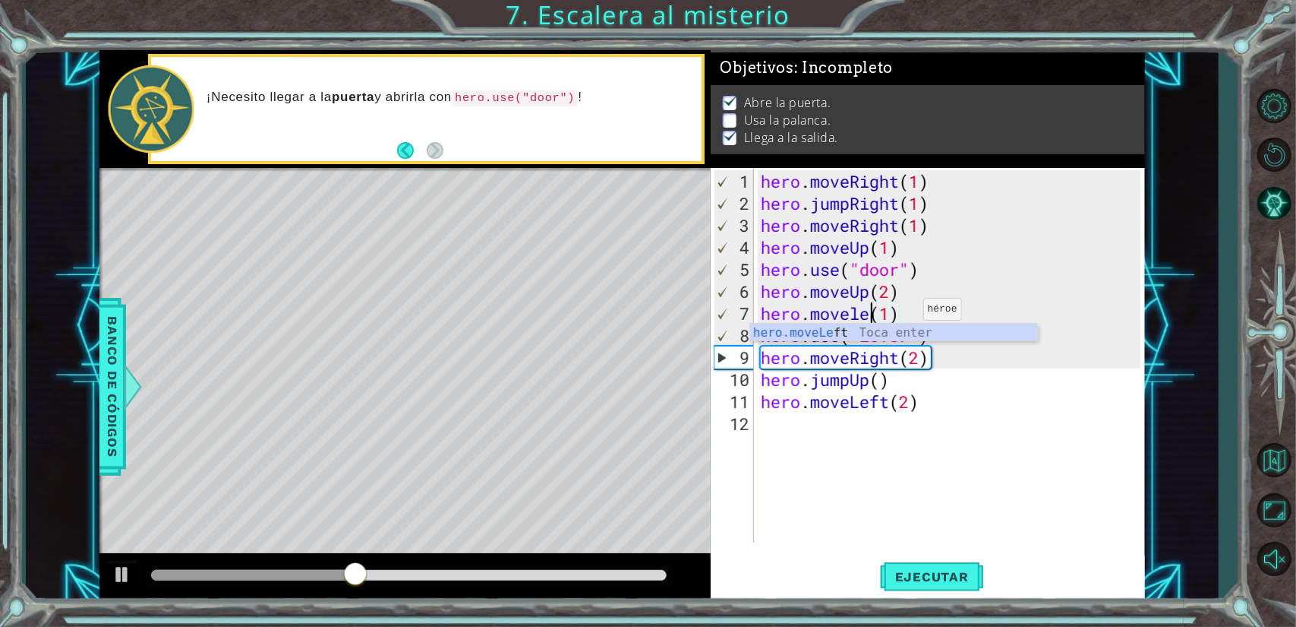
scroll to position [0, 5]
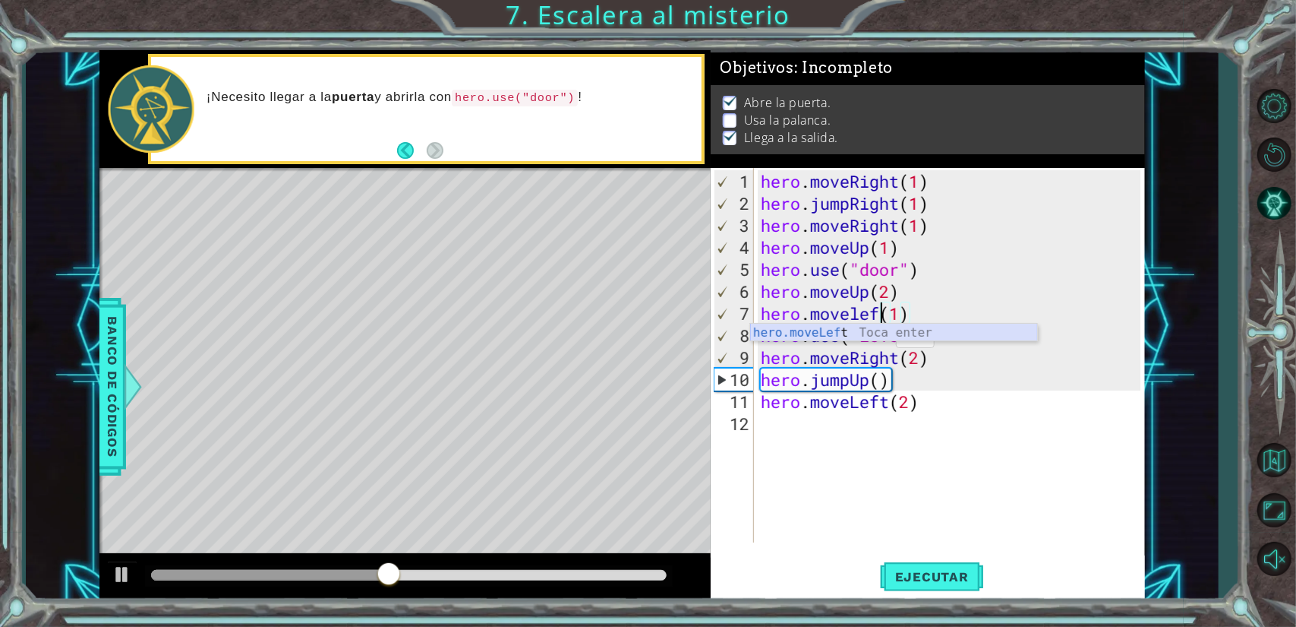
click at [873, 336] on div "hero.moveLef t Toca enter" at bounding box center [894, 351] width 288 height 55
type textarea "hero.moveLeft(1)(1)"
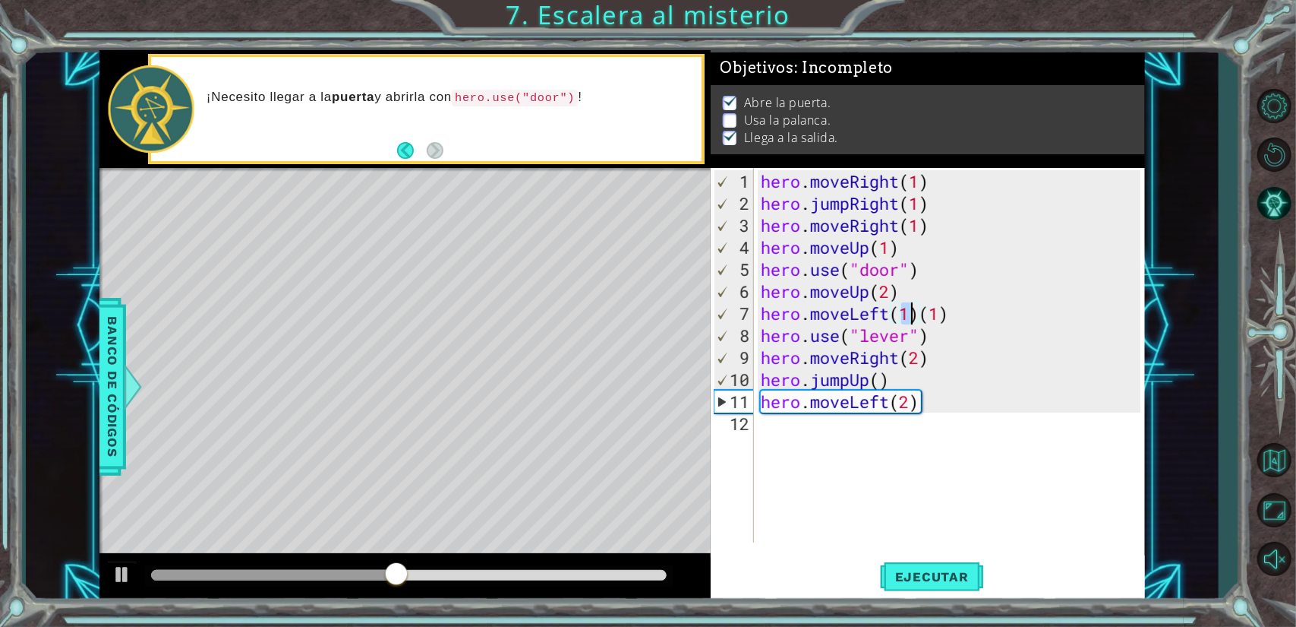
click at [840, 493] on div "hero . moveRight ( 1 ) hero . jumpRight ( 1 ) hero . moveRight ( 1 ) hero . mov…" at bounding box center [953, 379] width 390 height 418
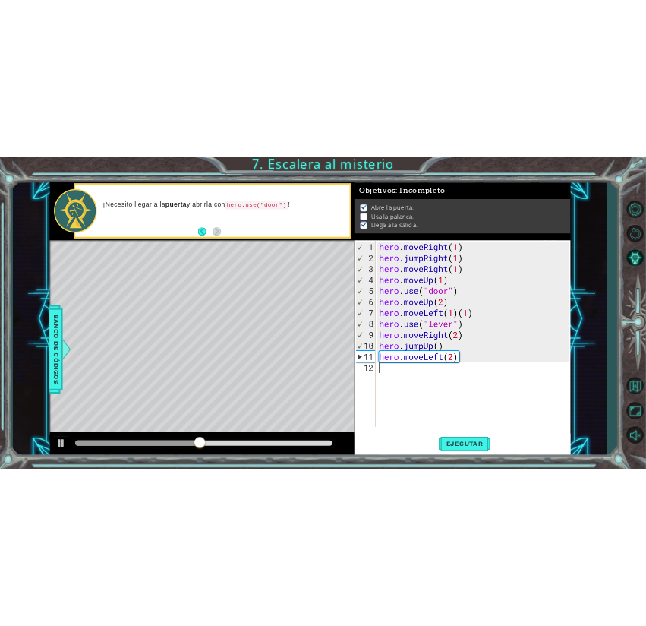
scroll to position [0, 0]
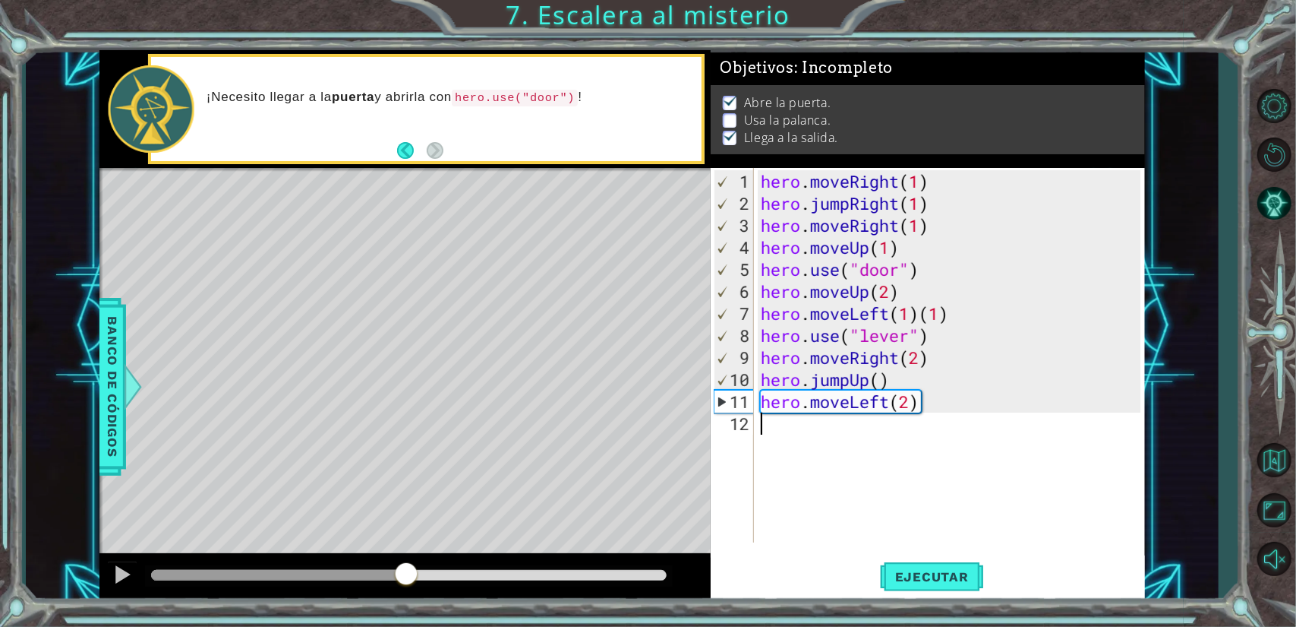
drag, startPoint x: 406, startPoint y: 575, endPoint x: 74, endPoint y: 542, distance: 333.5
click at [74, 542] on div "1 ההההההההההההההההההההההההההההההההההההההההההההההההההההההההההההההההההההההההההההה…" at bounding box center [622, 325] width 1192 height 551
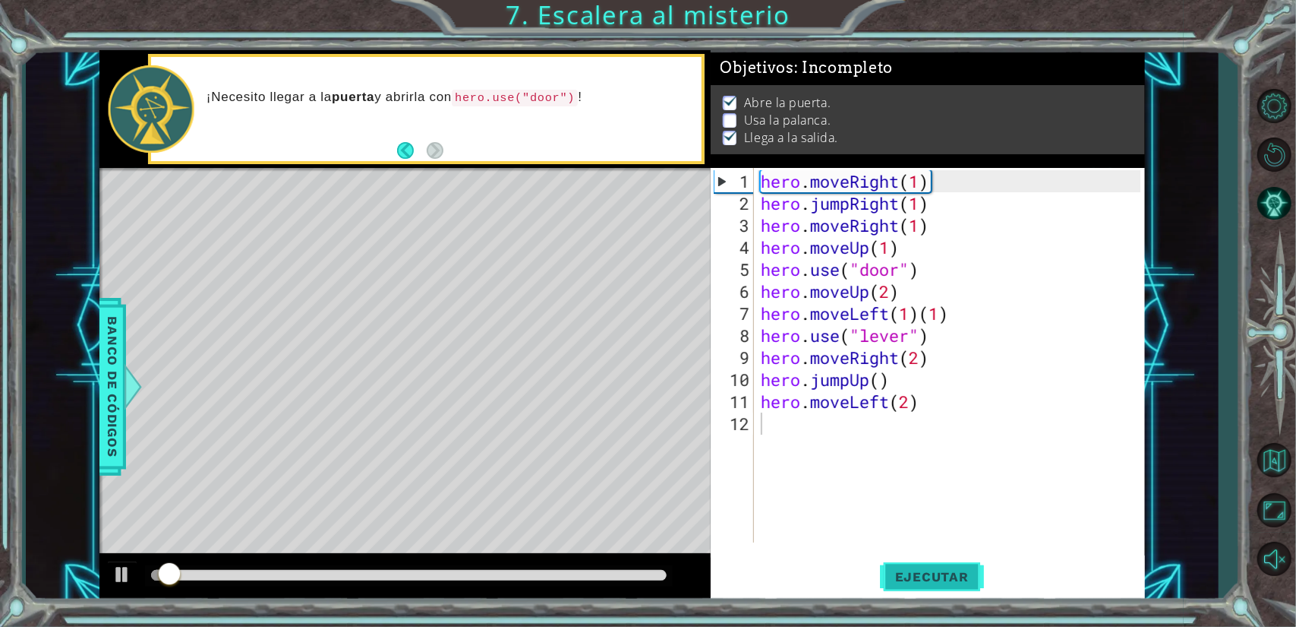
click at [942, 587] on button "Ejecutar" at bounding box center [932, 576] width 104 height 43
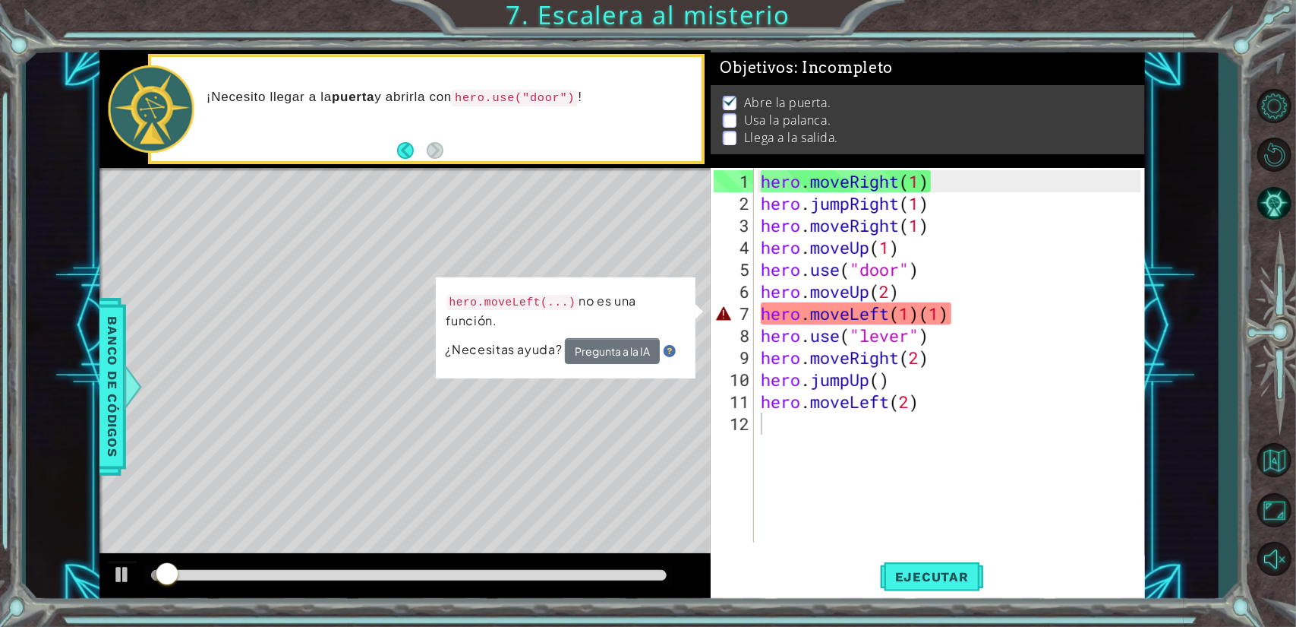
click at [366, 565] on div at bounding box center [409, 575] width 528 height 21
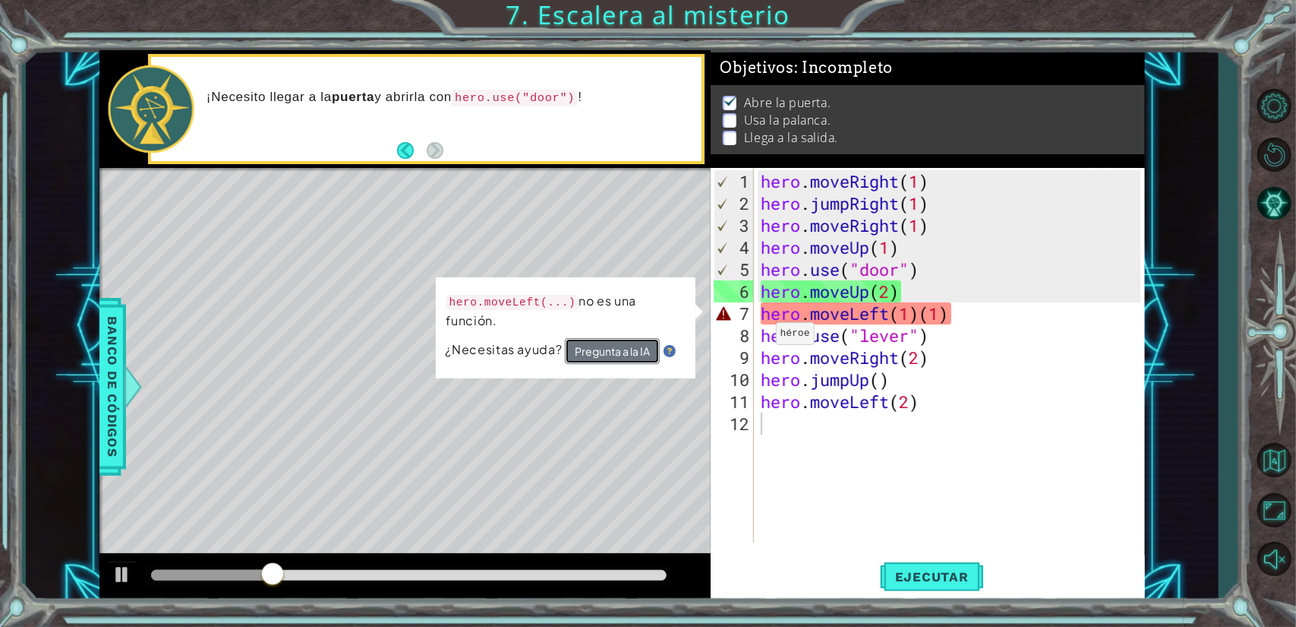
click at [634, 338] on button "Pregunta a la IA" at bounding box center [611, 351] width 95 height 27
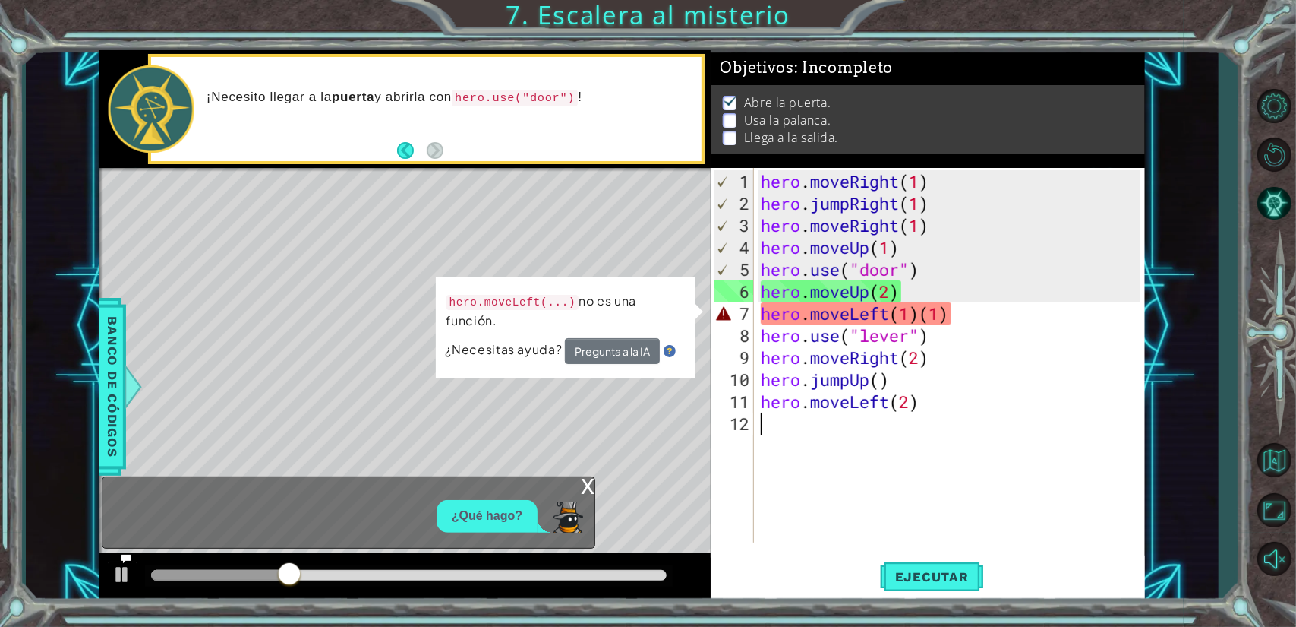
click at [804, 459] on div "hero . moveRight ( 1 ) hero . jumpRight ( 1 ) hero . moveRight ( 1 ) hero . mov…" at bounding box center [953, 379] width 390 height 418
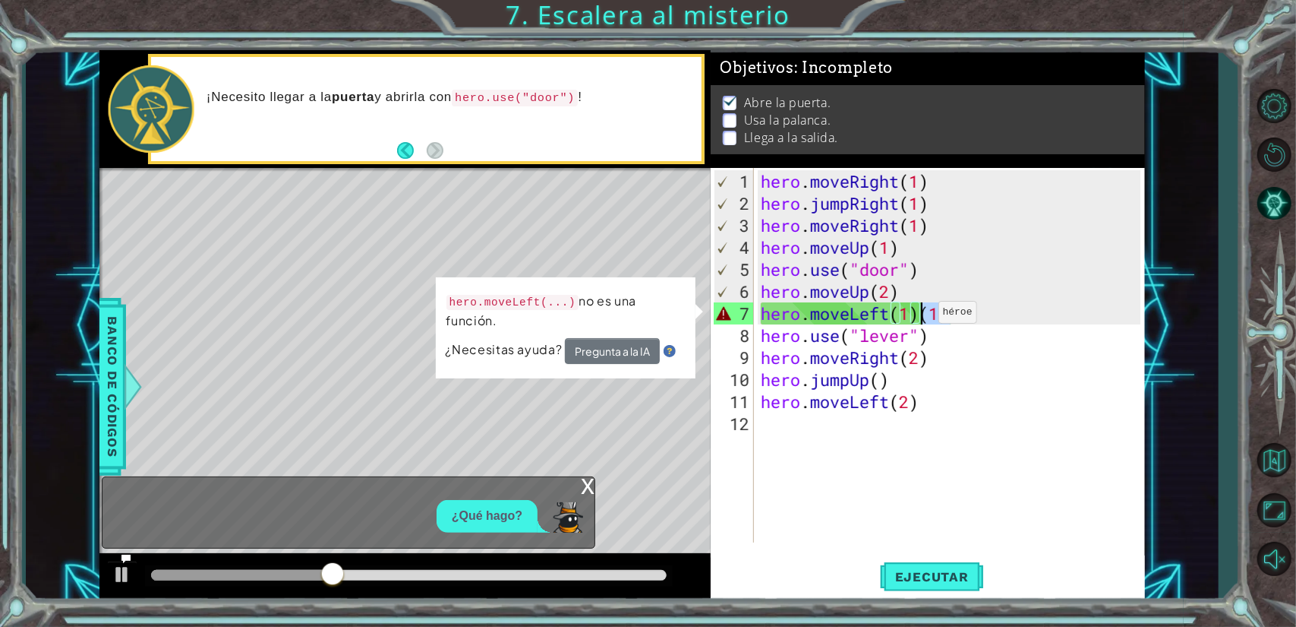
drag, startPoint x: 974, startPoint y: 320, endPoint x: 925, endPoint y: 318, distance: 48.7
click at [925, 318] on div "hero . moveRight ( 1 ) hero . jumpRight ( 1 ) hero . moveRight ( 1 ) hero . mov…" at bounding box center [953, 379] width 390 height 418
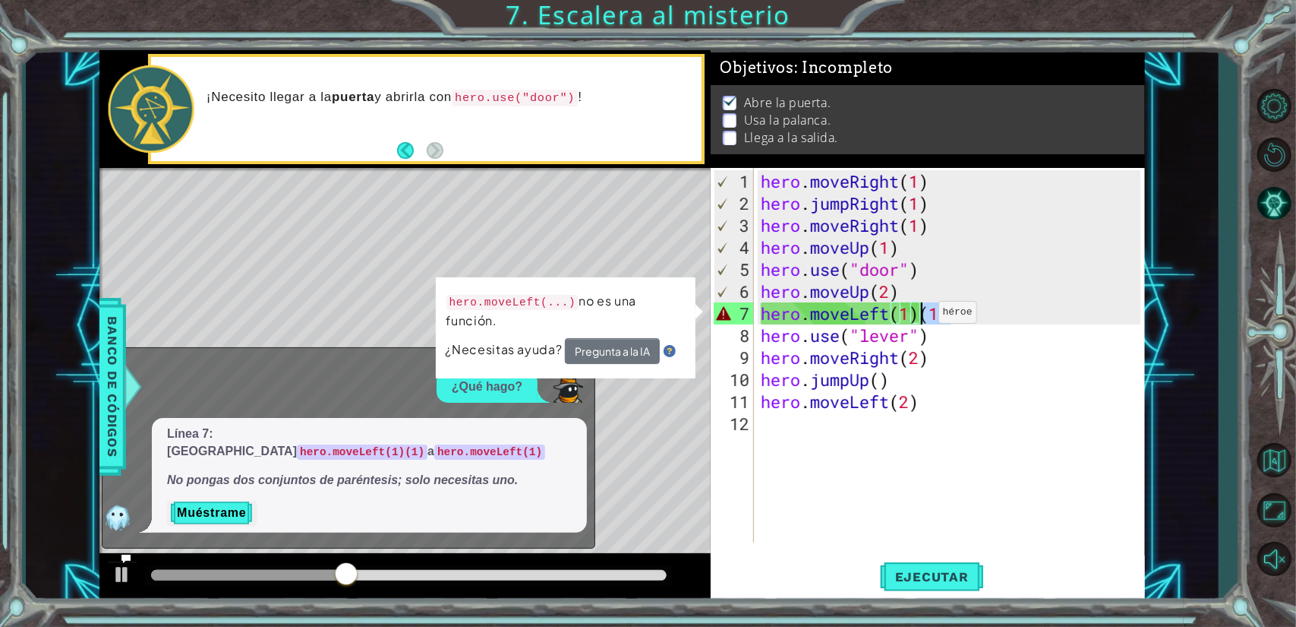
type textarea "hero.moveLeft(1)"
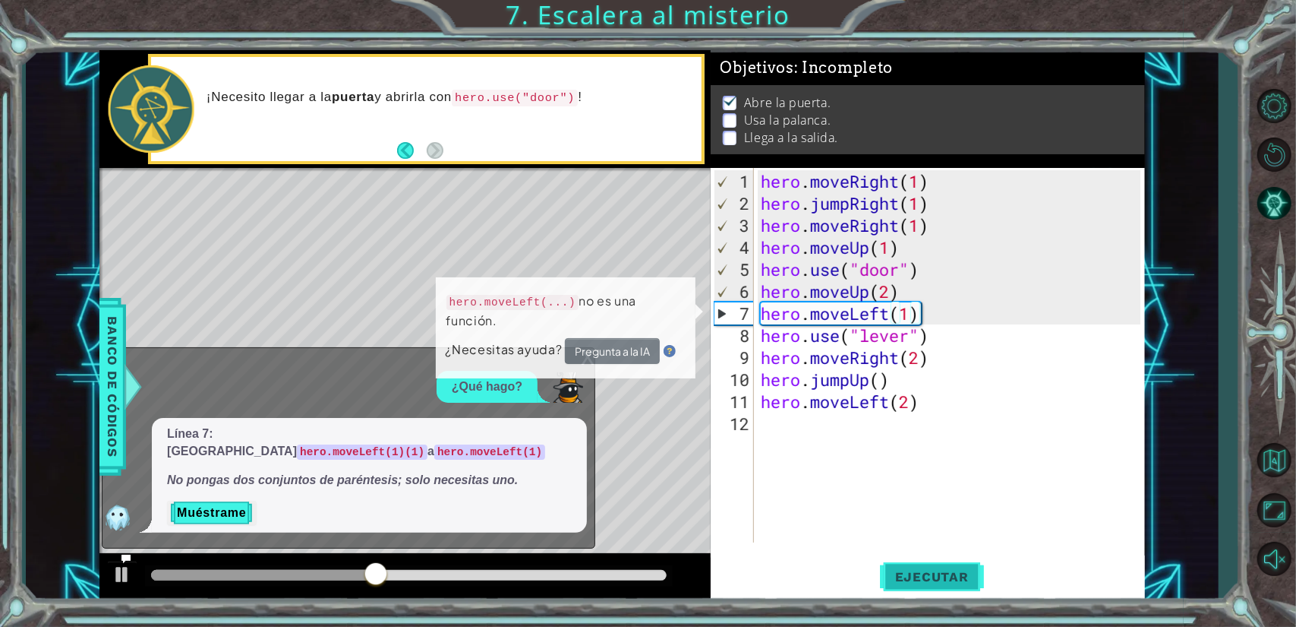
click at [965, 576] on span "Ejecutar" at bounding box center [932, 576] width 104 height 15
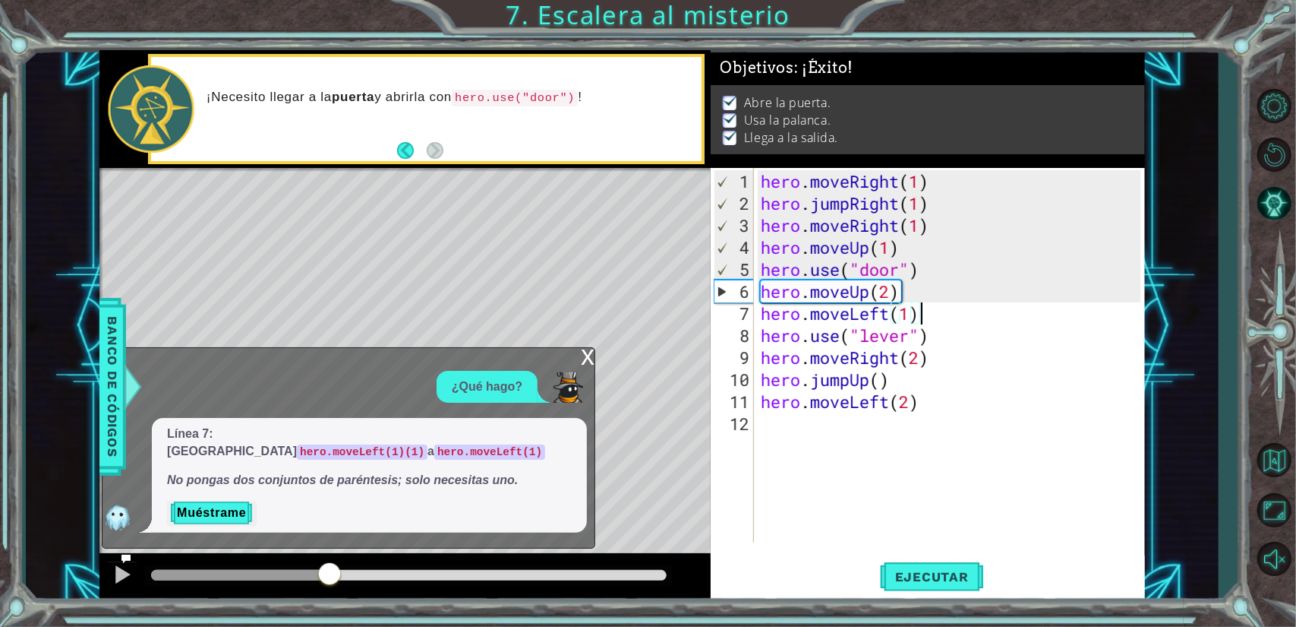
drag, startPoint x: 207, startPoint y: 575, endPoint x: 354, endPoint y: 582, distance: 147.5
click at [343, 589] on div at bounding box center [329, 574] width 27 height 27
click at [589, 363] on div "x" at bounding box center [588, 355] width 14 height 15
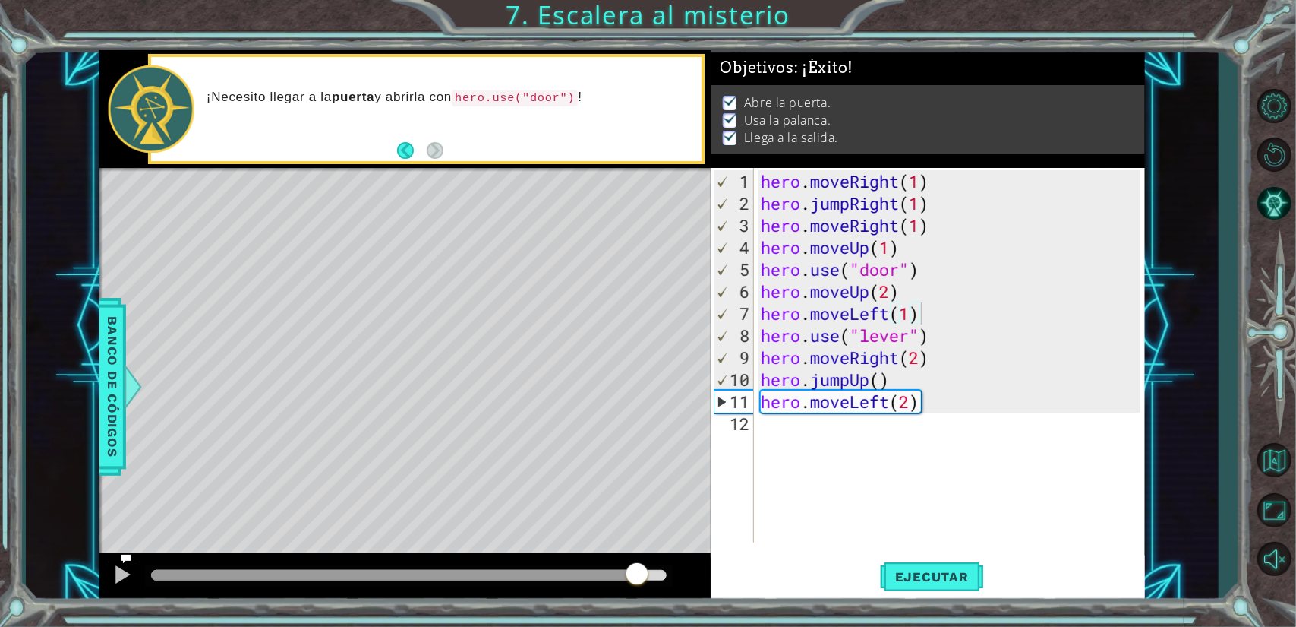
drag, startPoint x: 398, startPoint y: 578, endPoint x: 646, endPoint y: 578, distance: 247.6
click at [643, 578] on div at bounding box center [637, 574] width 27 height 27
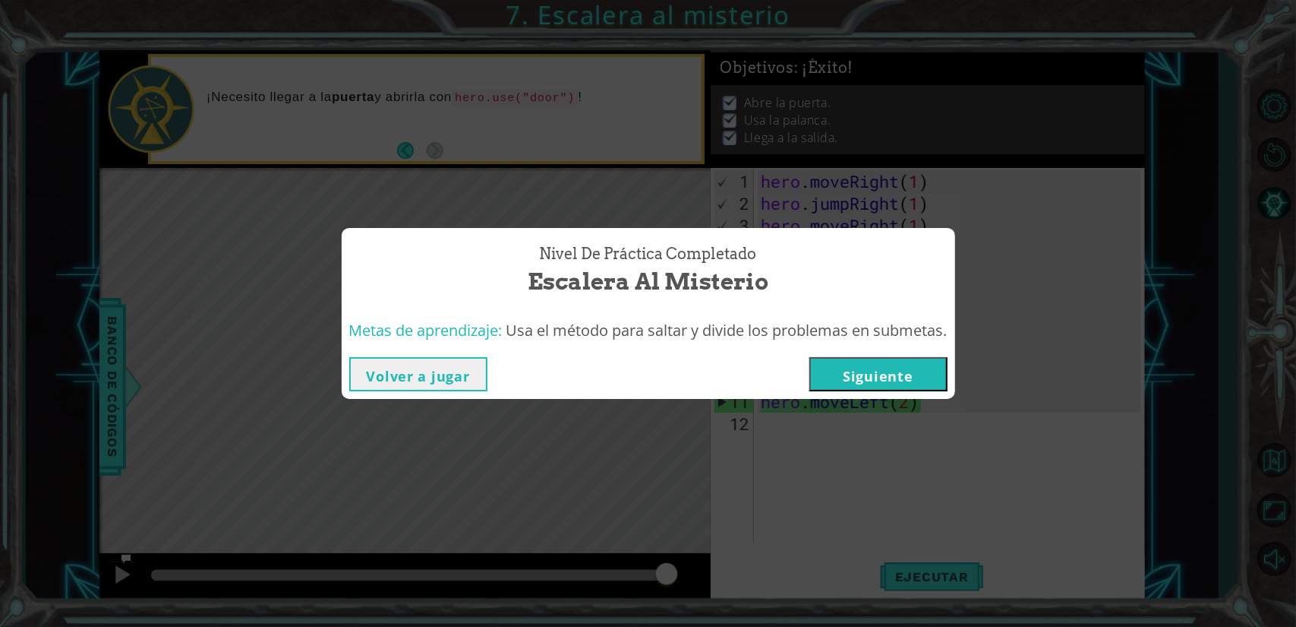
click at [546, 481] on div "Nivel de práctica Completado Escalera al misterio Metas de aprendizaje: Usa el …" at bounding box center [648, 313] width 1296 height 627
click at [674, 575] on div "Nivel de práctica Completado Escalera al misterio Metas de aprendizaje: Usa el …" at bounding box center [648, 313] width 1296 height 627
click at [765, 511] on div "Nivel de práctica Completado Escalera al misterio Metas de aprendizaje: Usa el …" at bounding box center [648, 313] width 1296 height 627
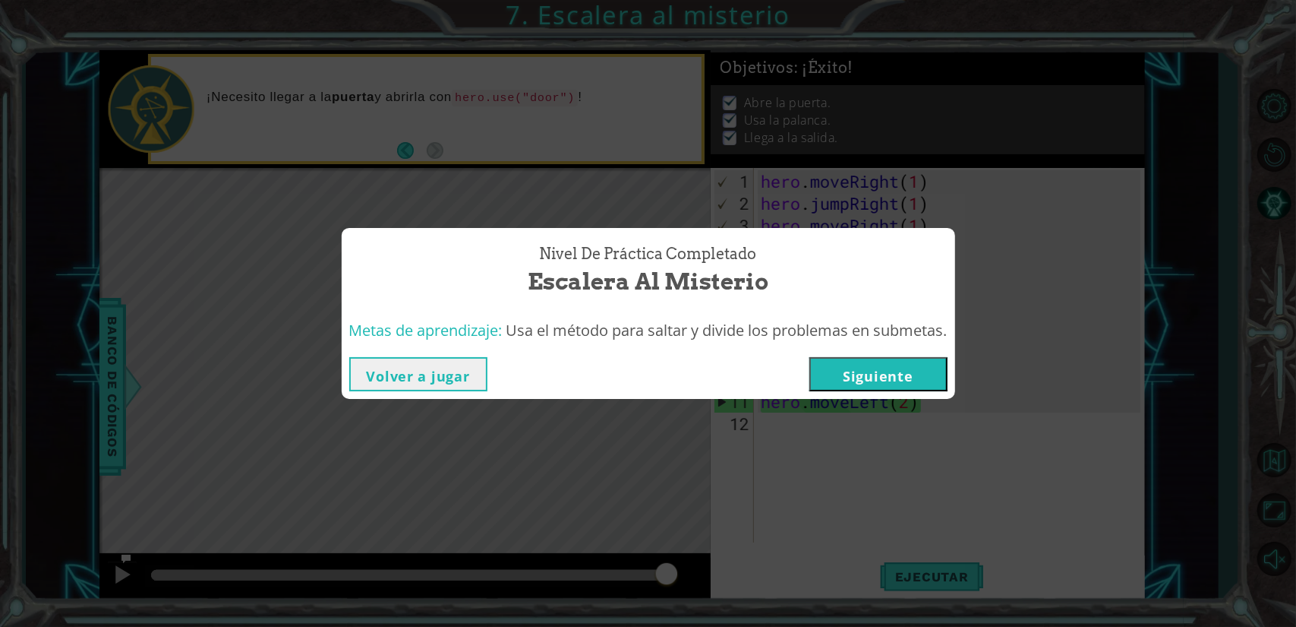
click at [765, 511] on div "Nivel de práctica Completado Escalera al misterio Metas de aprendizaje: Usa el …" at bounding box center [648, 313] width 1296 height 627
click at [797, 509] on div "Nivel de práctica Completado Escalera al misterio Metas de aprendizaje: Usa el …" at bounding box center [648, 313] width 1296 height 627
click at [853, 550] on div "Nivel de práctica Completado Escalera al misterio Metas de aprendizaje: Usa el …" at bounding box center [648, 313] width 1296 height 627
click at [403, 365] on button "Volver a jugar" at bounding box center [418, 374] width 138 height 34
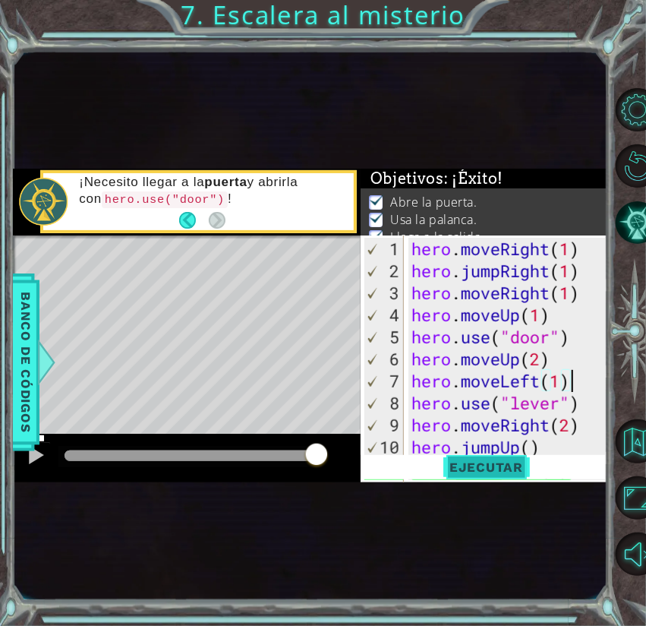
click at [515, 464] on span "Ejecutar" at bounding box center [486, 466] width 104 height 15
drag, startPoint x: 88, startPoint y: 453, endPoint x: 281, endPoint y: 481, distance: 194.8
click at [281, 481] on div at bounding box center [187, 458] width 348 height 49
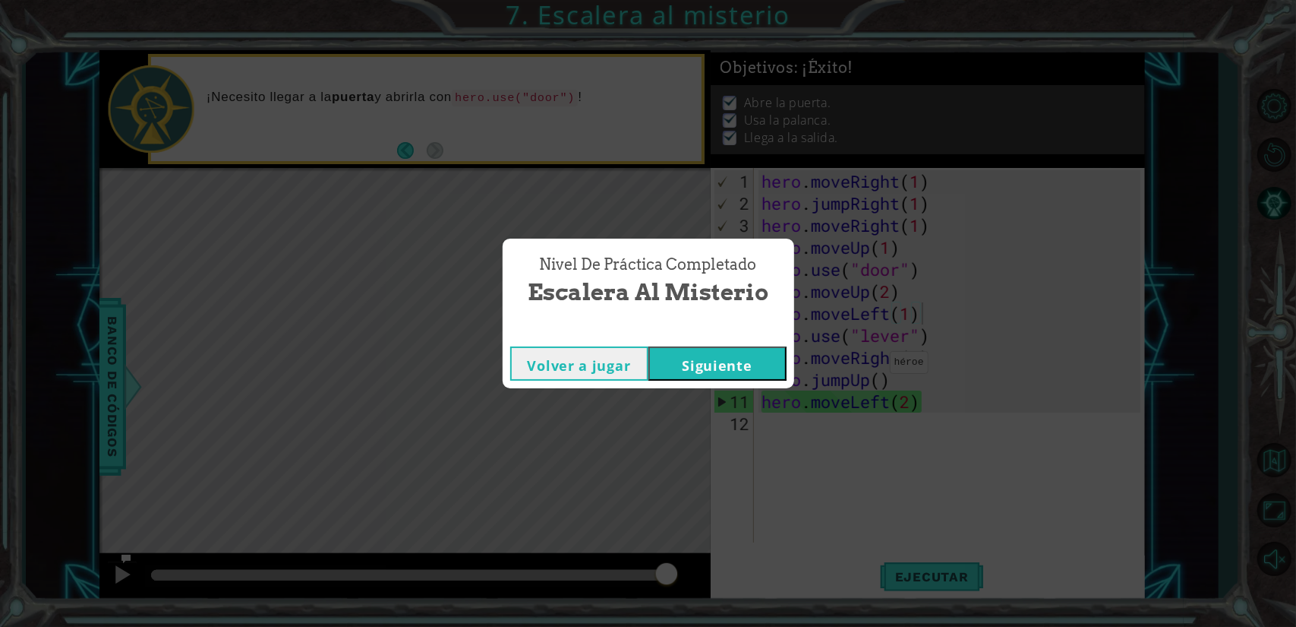
click at [619, 361] on button "Volver a jugar" at bounding box center [579, 363] width 138 height 34
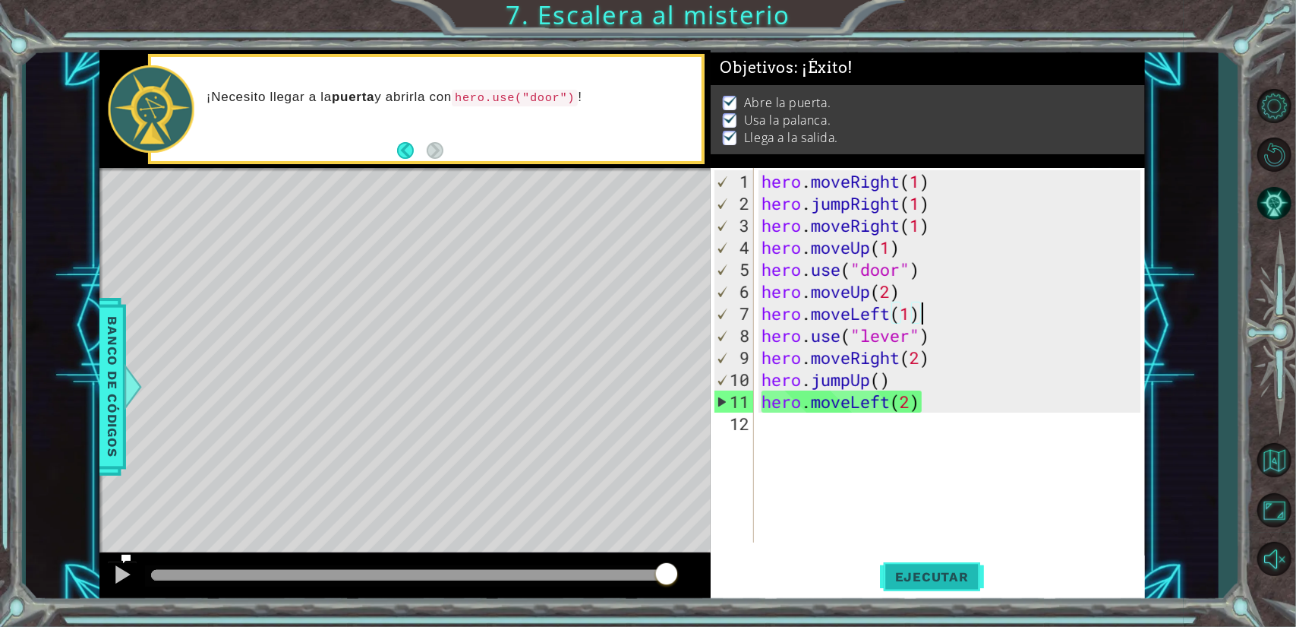
click at [924, 568] on button "Ejecutar" at bounding box center [932, 576] width 104 height 43
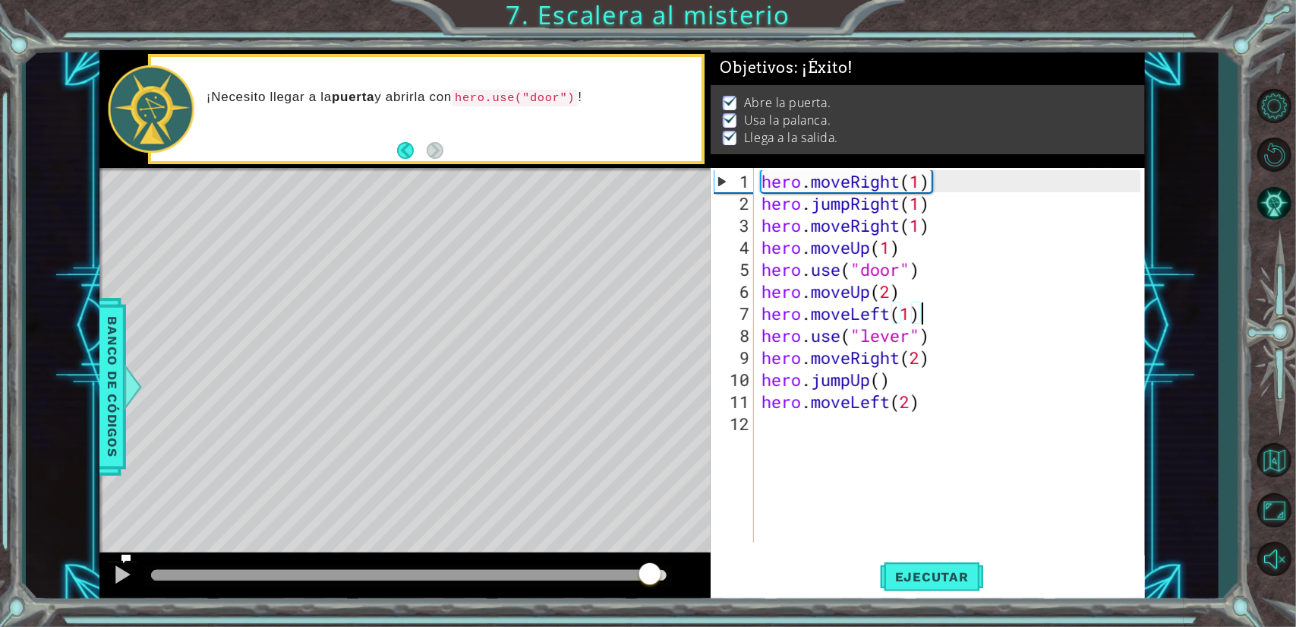
drag, startPoint x: 643, startPoint y: 573, endPoint x: 665, endPoint y: 576, distance: 22.9
click at [665, 575] on div at bounding box center [409, 575] width 516 height 11
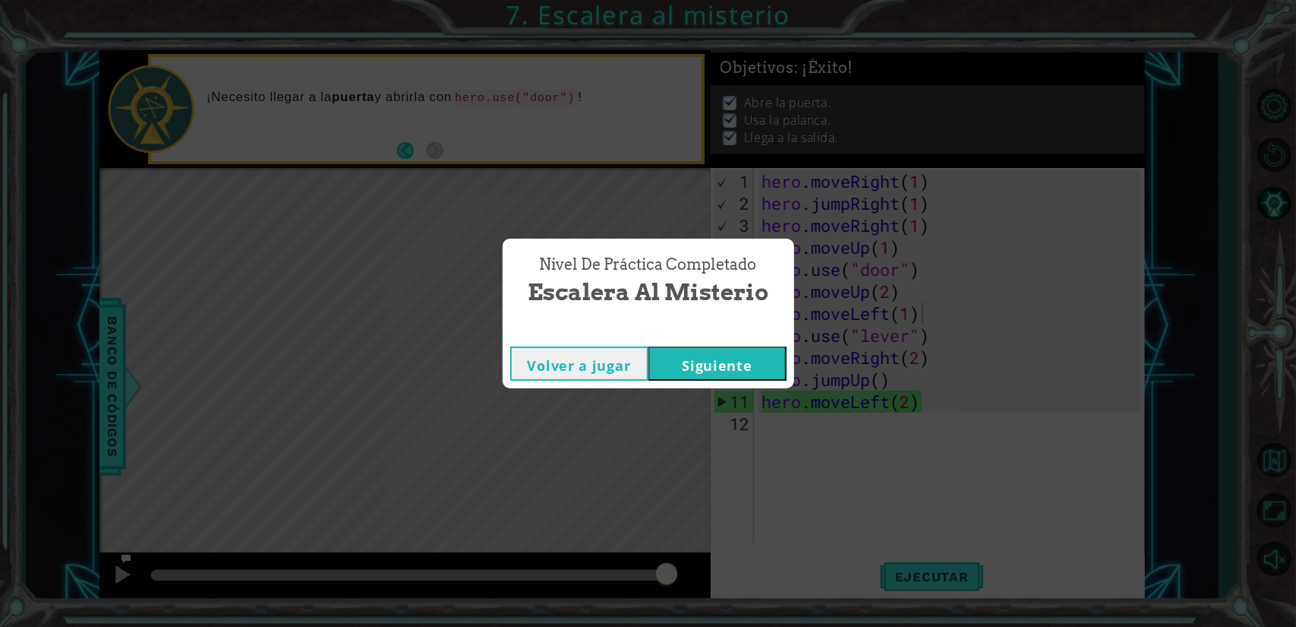
click at [683, 373] on button "Siguiente" at bounding box center [718, 363] width 138 height 34
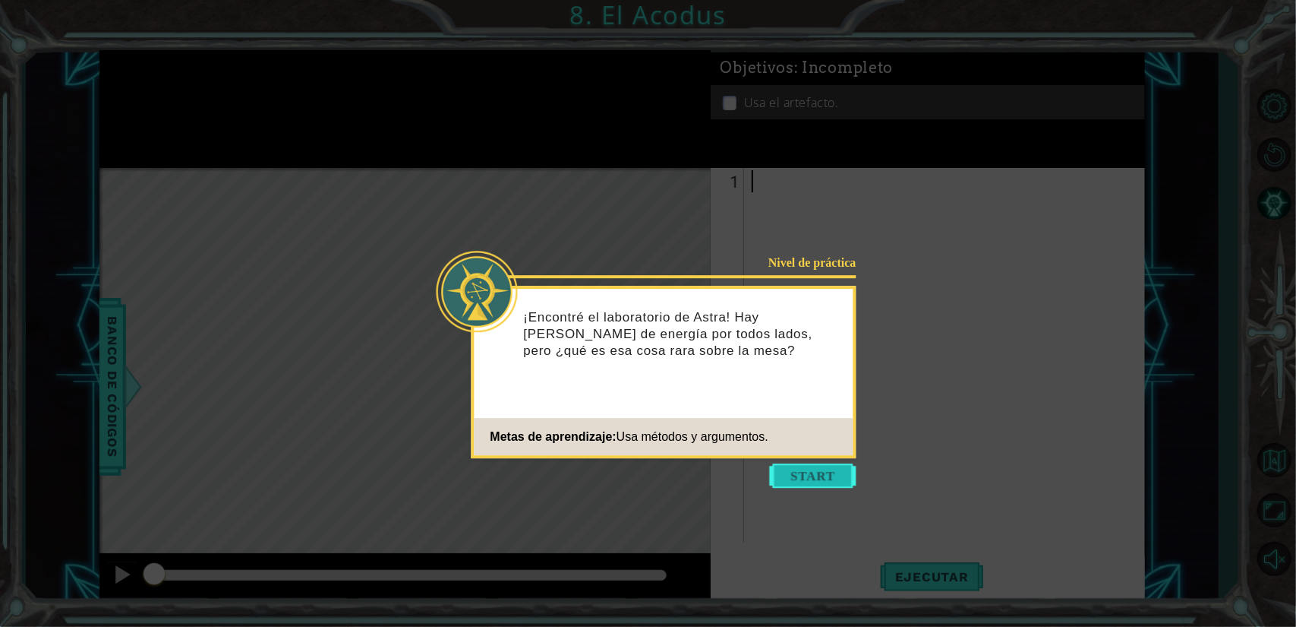
click at [823, 475] on button "Start" at bounding box center [813, 475] width 87 height 24
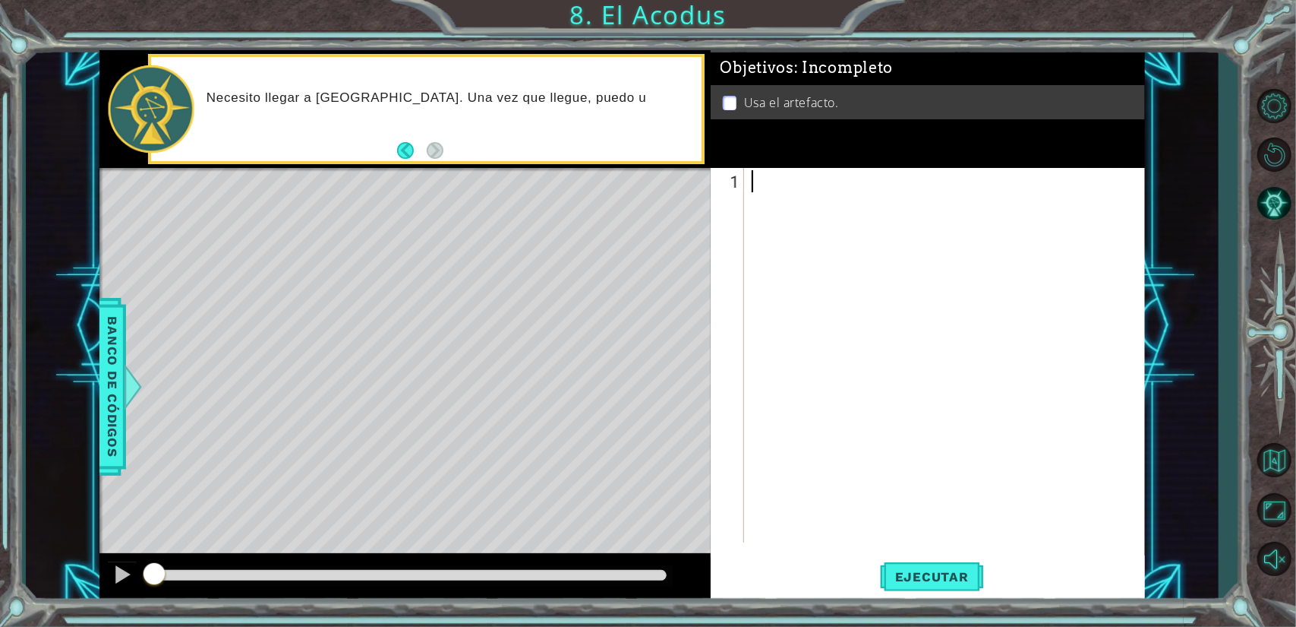
click at [770, 183] on div at bounding box center [948, 379] width 399 height 418
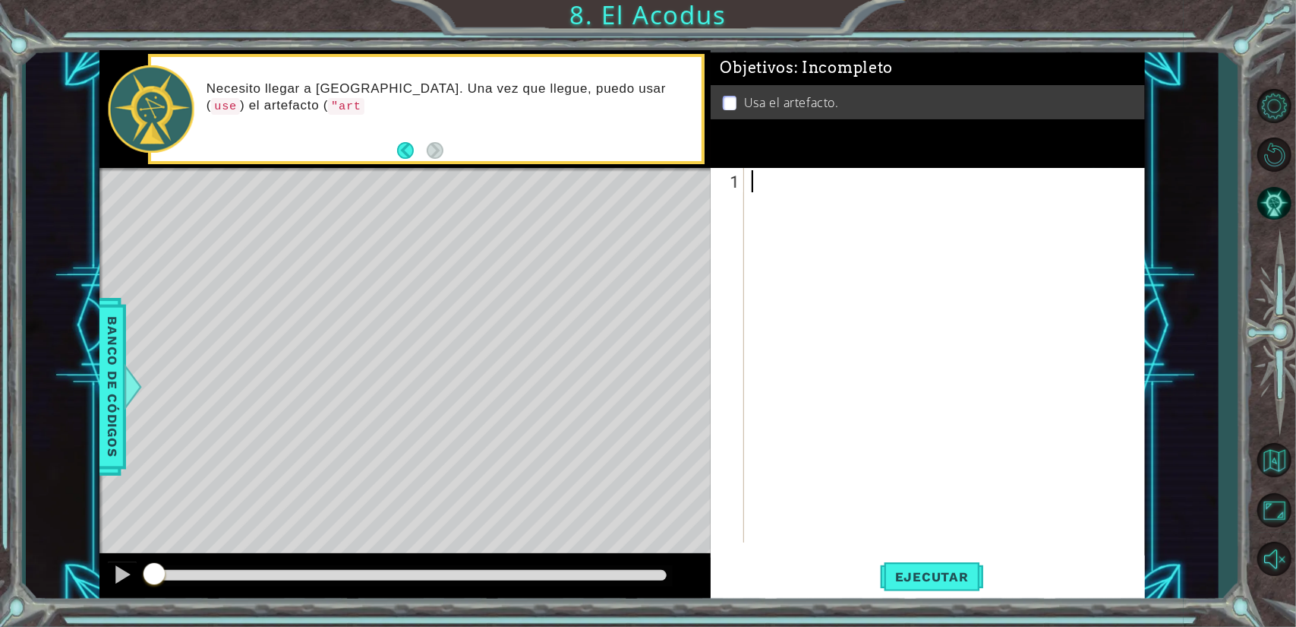
click at [778, 186] on div at bounding box center [948, 379] width 399 height 418
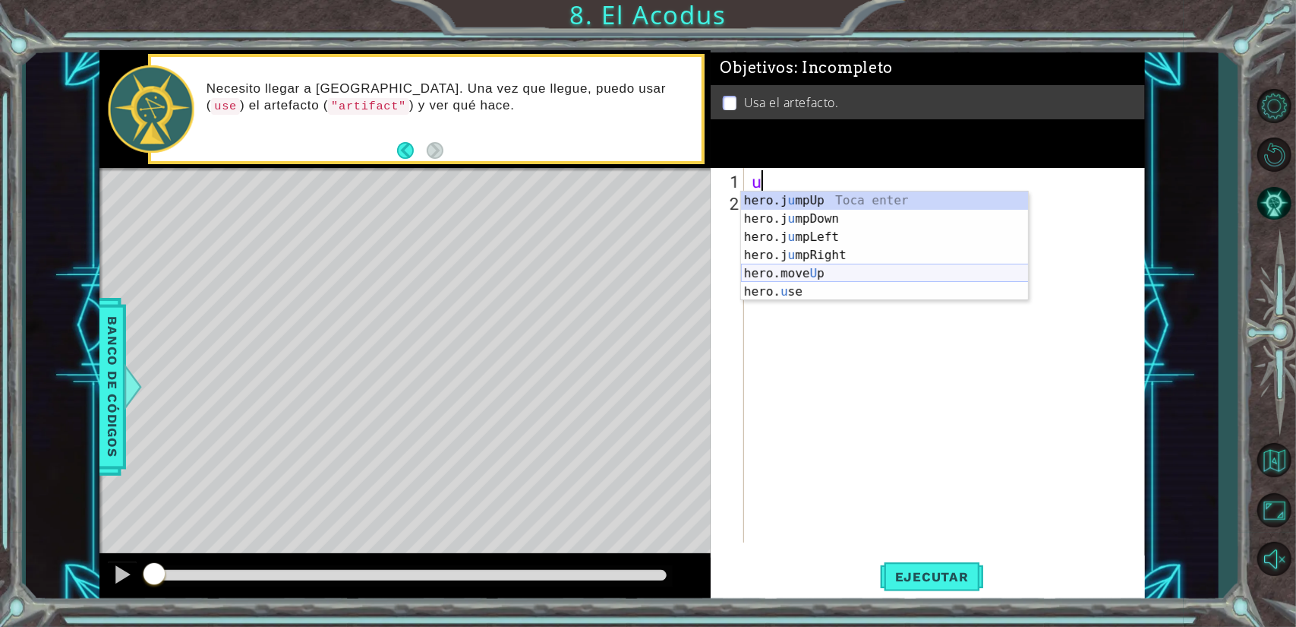
click at [838, 273] on div "hero.j u mpUp Toca enter hero.j u [GEOGRAPHIC_DATA] Toca enter hero.j u mpLeft …" at bounding box center [885, 264] width 288 height 146
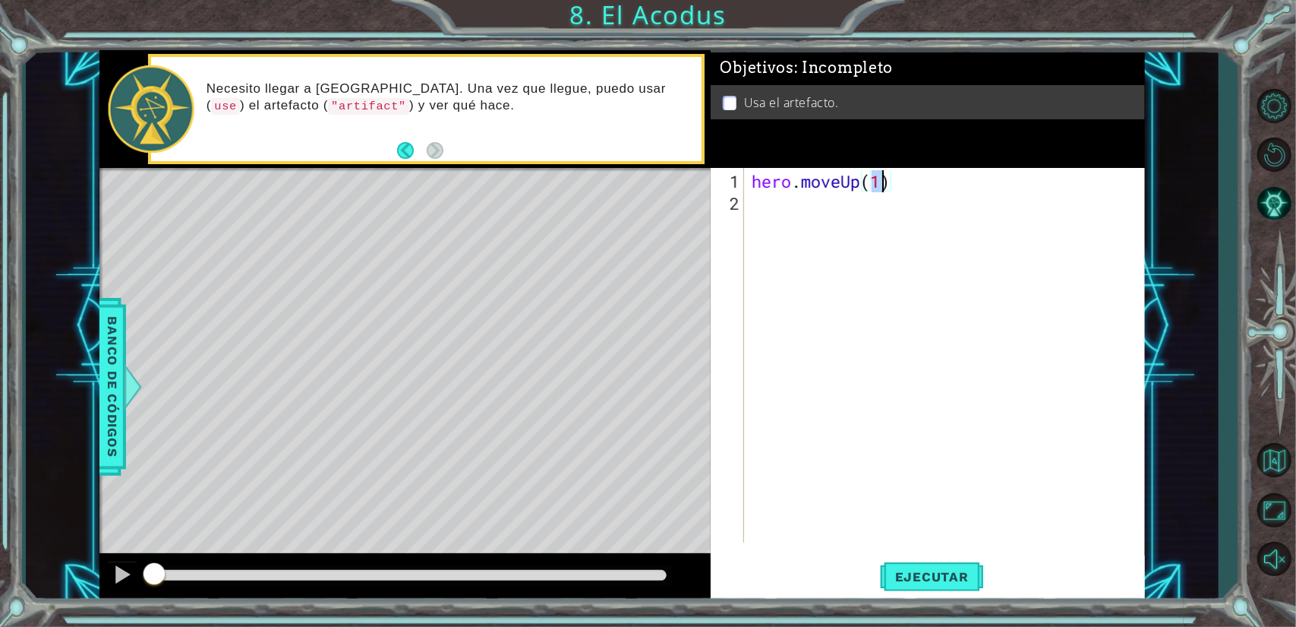
type textarea "hero.moveUp(2)"
click at [804, 203] on div "hero . moveUp ( 2 )" at bounding box center [948, 379] width 399 height 418
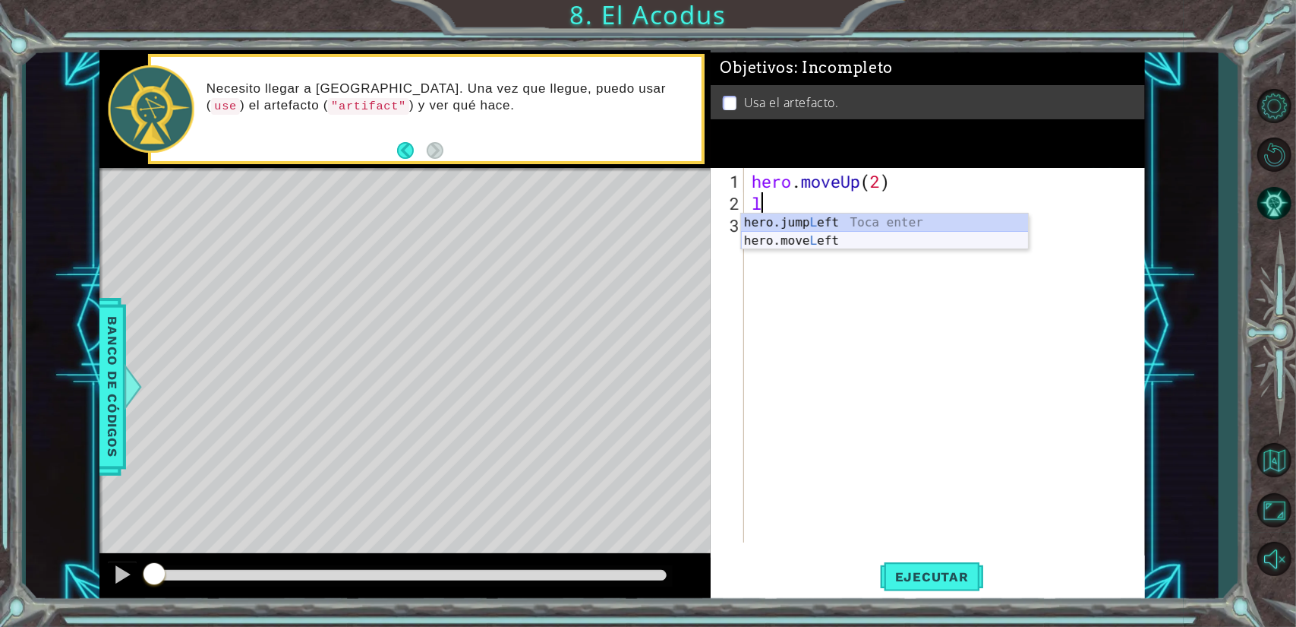
click at [831, 235] on div "hero.jump L eft Toca enter hero.move L eft Toca enter" at bounding box center [885, 249] width 288 height 73
type textarea "hero.moveLeft(1)"
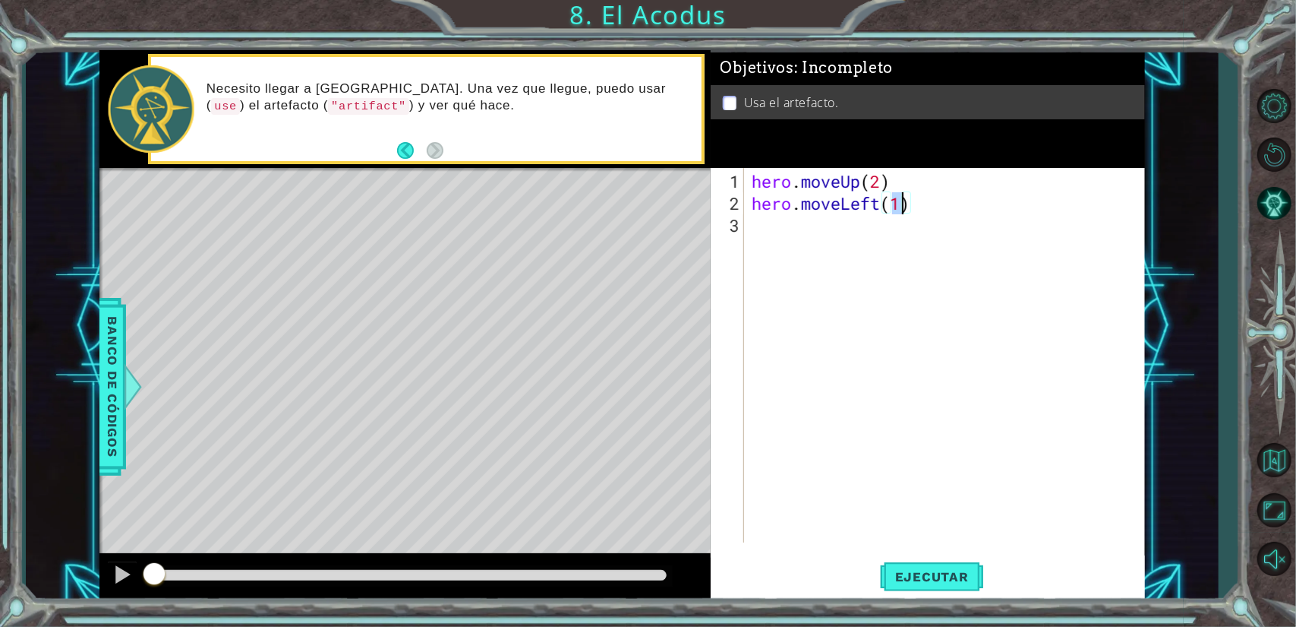
click at [807, 232] on div "hero . moveUp ( 2 ) hero . moveLeft ( 1 )" at bounding box center [948, 379] width 399 height 418
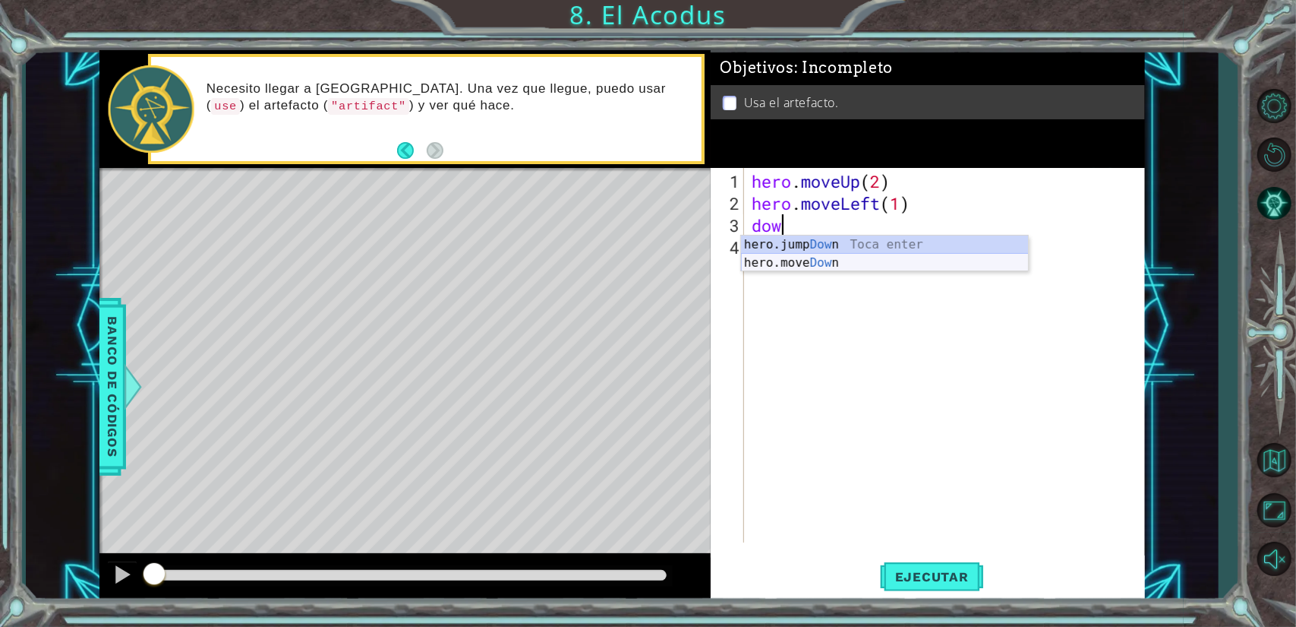
click at [804, 259] on div "hero.jump Dow n Toca enter hero.move Dow n Toca enter" at bounding box center [885, 271] width 288 height 73
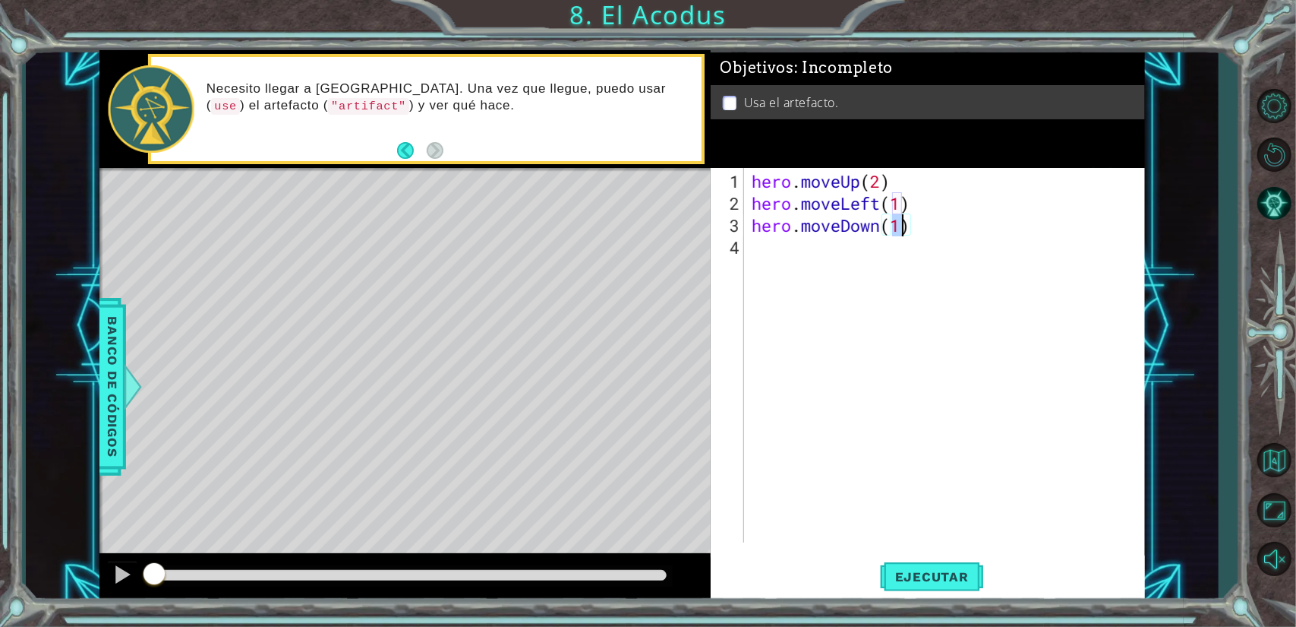
type textarea "hero.moveDown(2)"
click at [766, 248] on div "hero . moveUp ( 2 ) hero . moveLeft ( 1 ) hero . moveDown ( 2 )" at bounding box center [948, 379] width 399 height 418
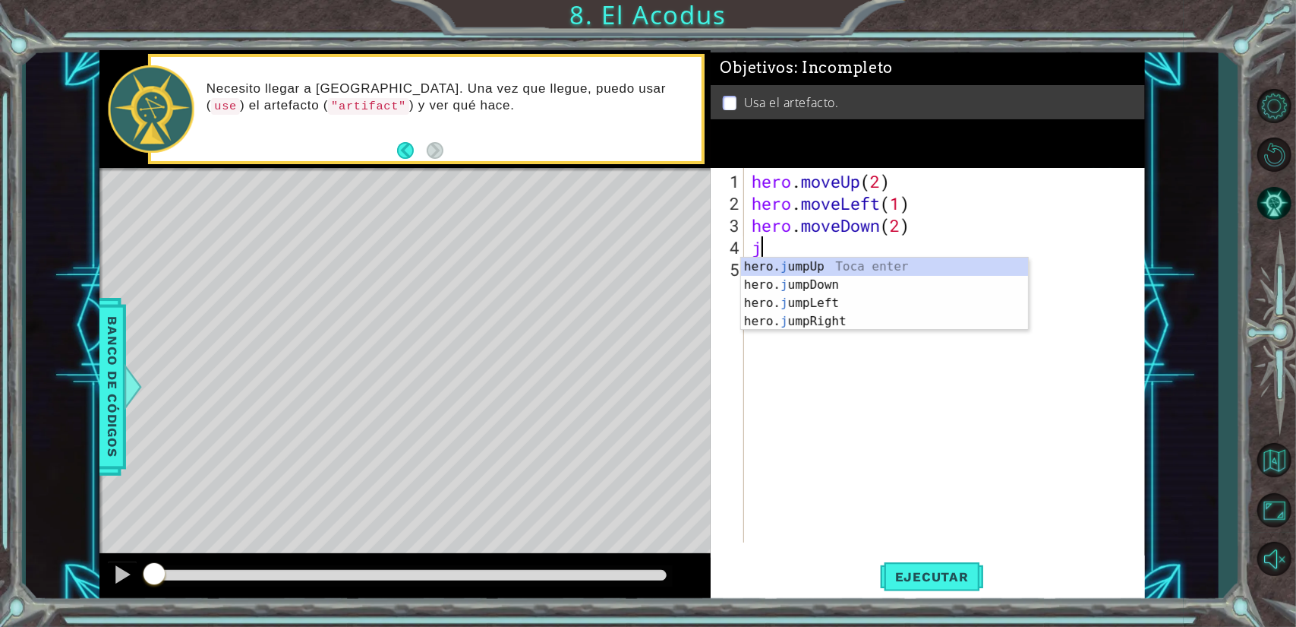
type textarea "ju"
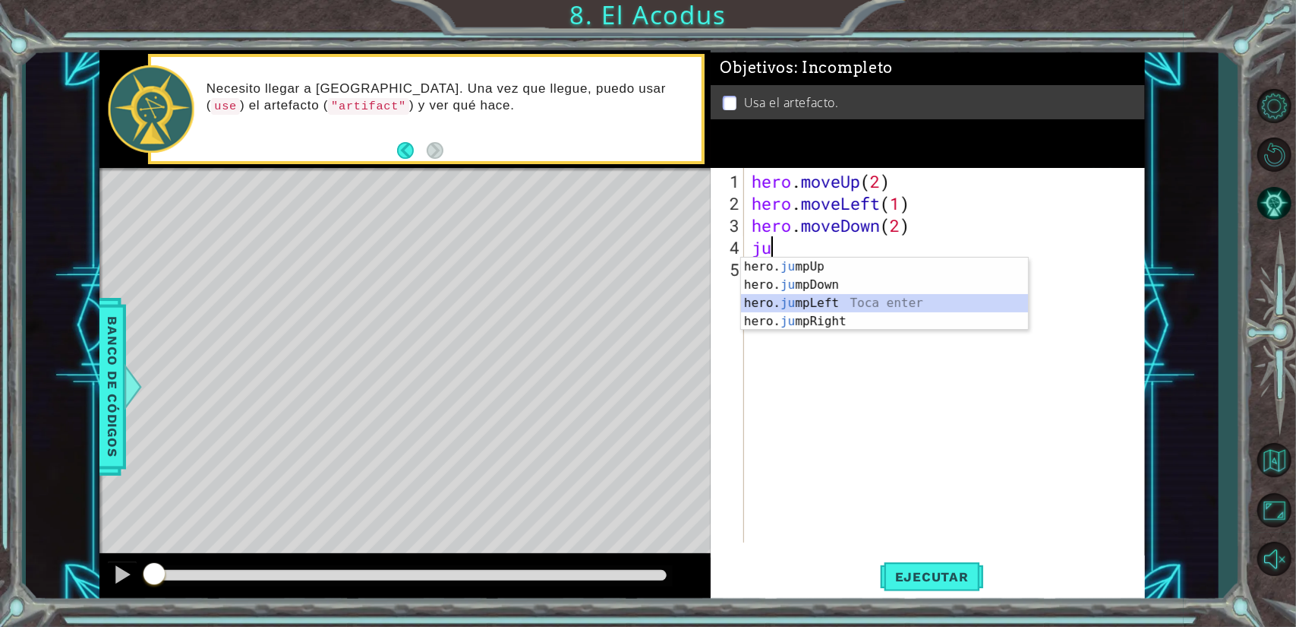
click at [829, 306] on div "hero. ju mpUp Toca enter hero. ju mpDown Toca enter hero. ju mpLeft Toca enter …" at bounding box center [885, 311] width 288 height 109
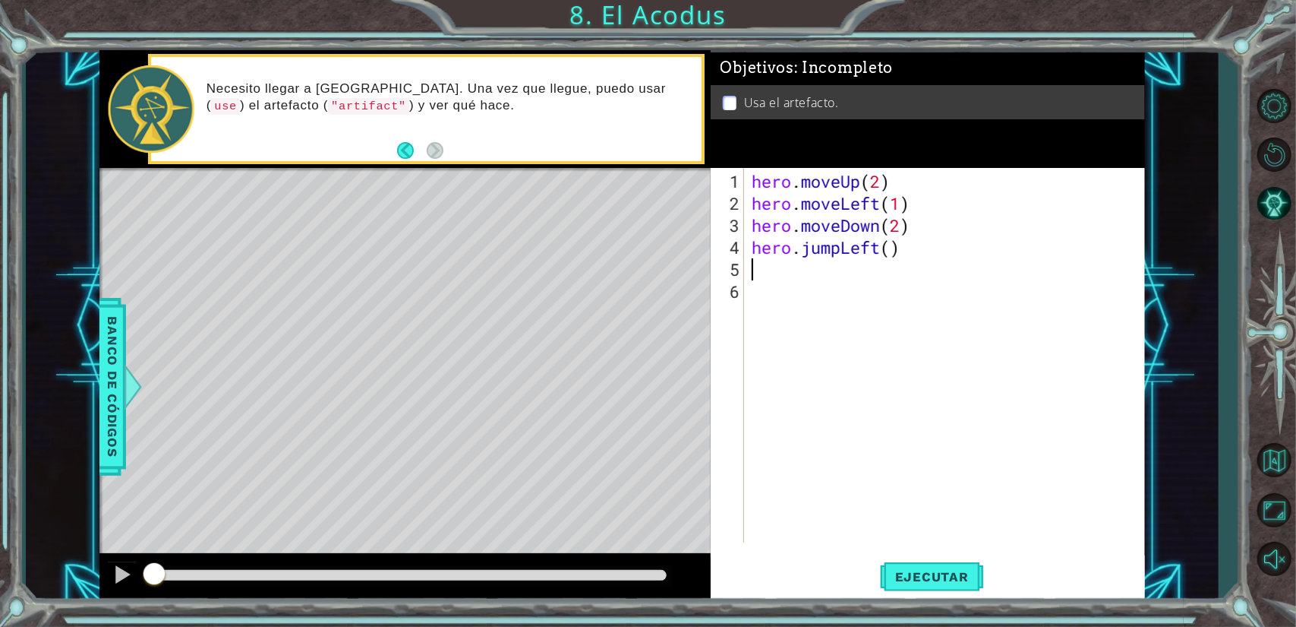
click at [829, 272] on div "hero . moveUp ( 2 ) hero . moveLeft ( 1 ) hero . moveDown ( 2 ) hero . jumpLeft…" at bounding box center [948, 379] width 399 height 418
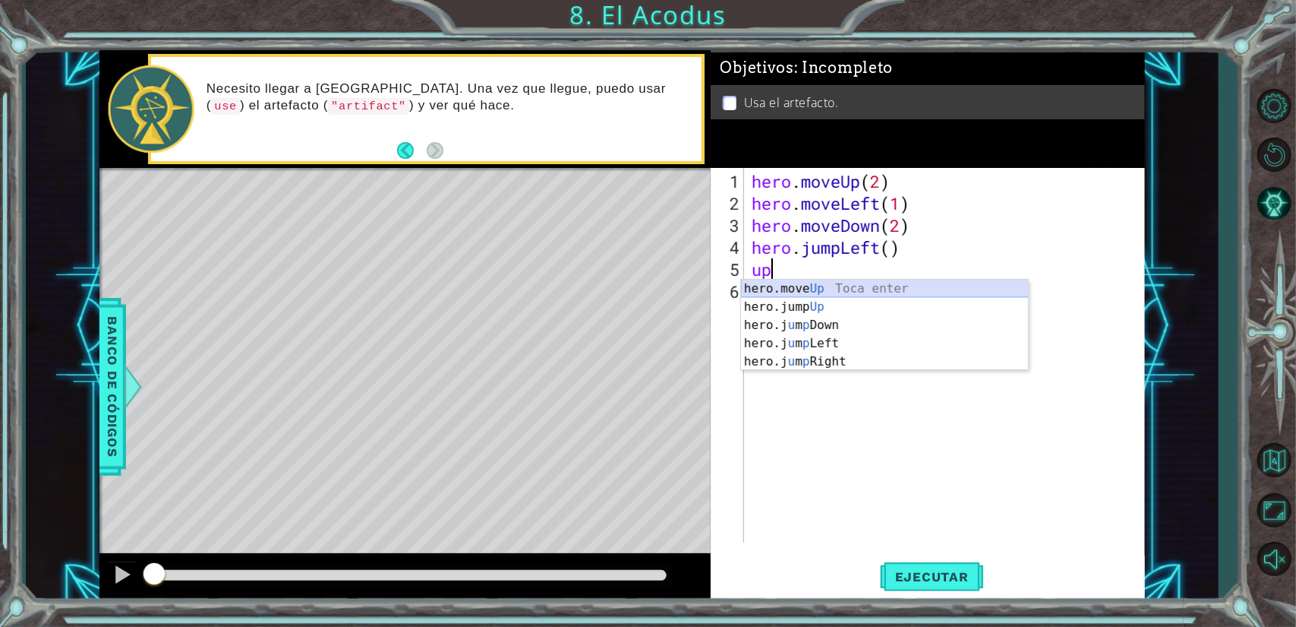
click at [818, 286] on div "hero.move Up Toca enter hero.jump Up Toca enter hero.j u m p Down Toca enter he…" at bounding box center [885, 343] width 288 height 128
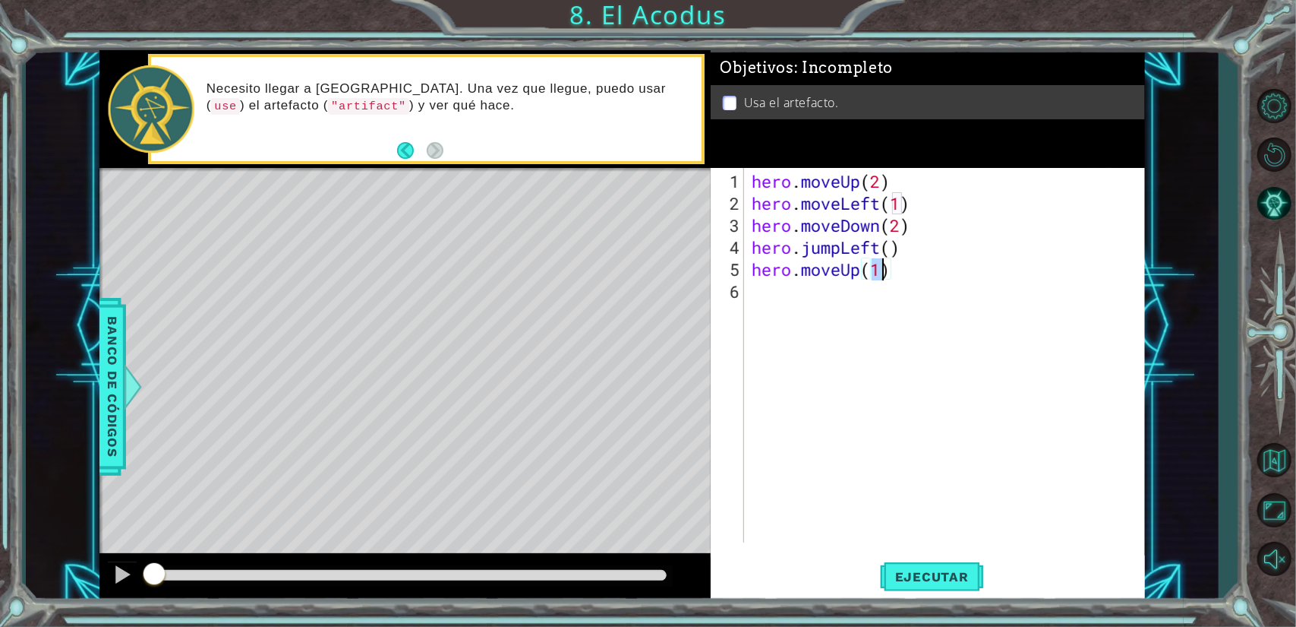
type textarea "hero.moveUp(2)"
click at [831, 295] on div "hero . moveUp ( 2 ) hero . moveLeft ( 1 ) hero . moveDown ( 2 ) hero . jumpLeft…" at bounding box center [948, 379] width 399 height 418
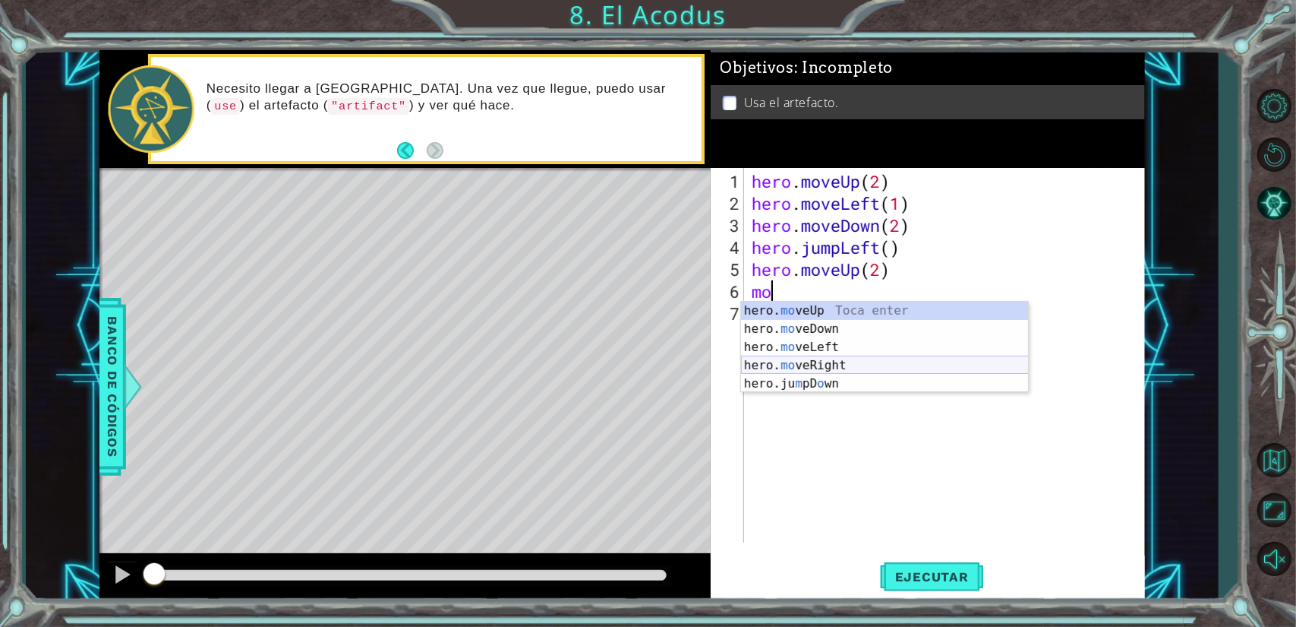
click at [820, 368] on div "hero. mo veUp Toca enter hero. mo veDown Toca enter hero. mo veLeft Toca enter …" at bounding box center [885, 366] width 288 height 128
type textarea "hero.moveRight(1)"
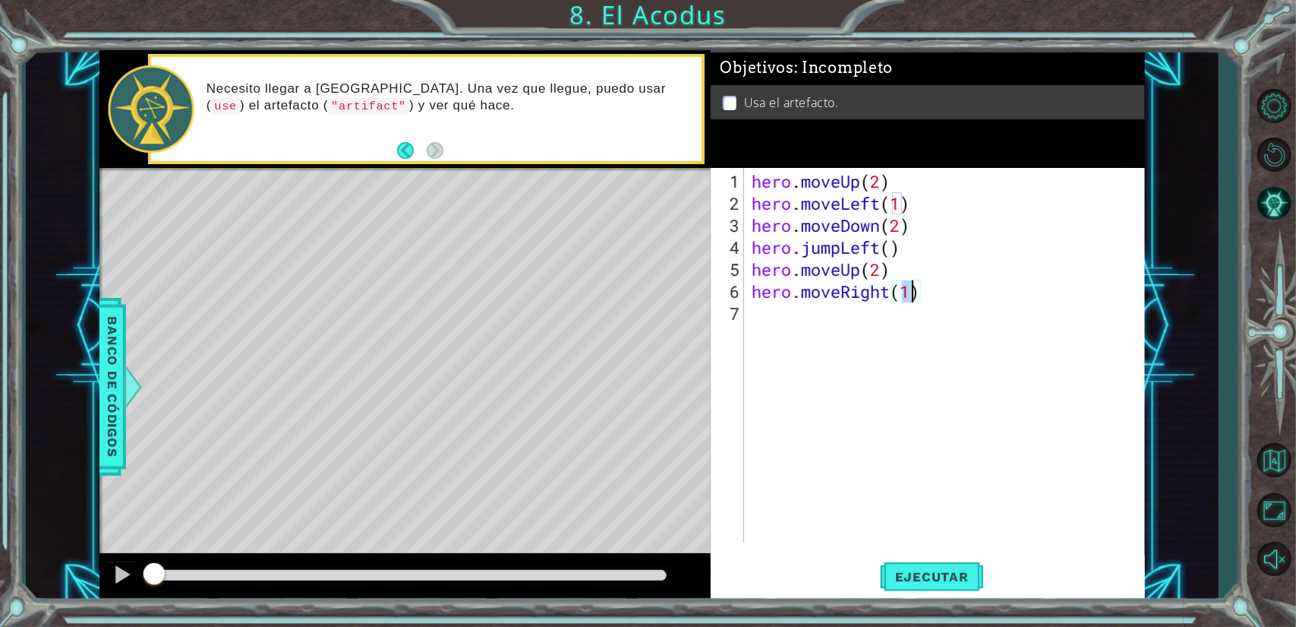
click at [845, 362] on div "hero . moveUp ( 2 ) hero . moveLeft ( 1 ) hero . moveDown ( 2 ) hero . jumpLeft…" at bounding box center [948, 379] width 399 height 418
click at [841, 380] on div "hero . moveUp ( 2 ) hero . moveLeft ( 1 ) hero . moveDown ( 2 ) hero . jumpLeft…" at bounding box center [948, 379] width 399 height 418
click at [948, 590] on button "Ejecutar" at bounding box center [932, 576] width 104 height 43
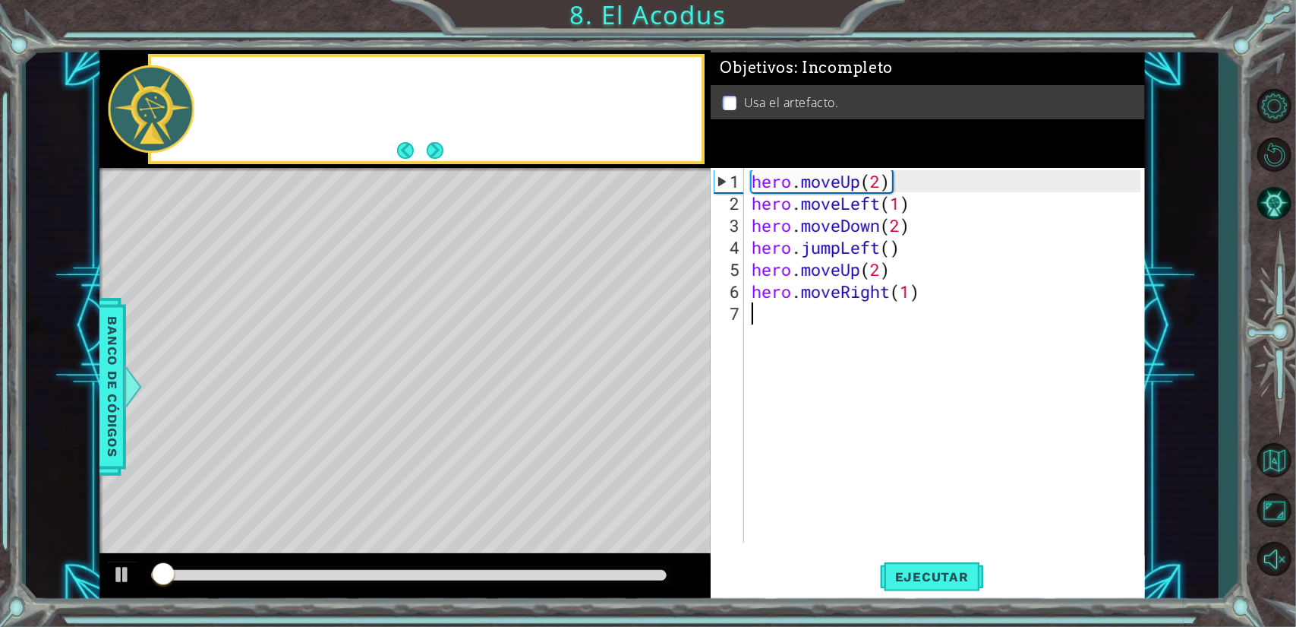
drag, startPoint x: 603, startPoint y: 569, endPoint x: 610, endPoint y: 574, distance: 8.7
click at [610, 574] on div at bounding box center [409, 575] width 516 height 11
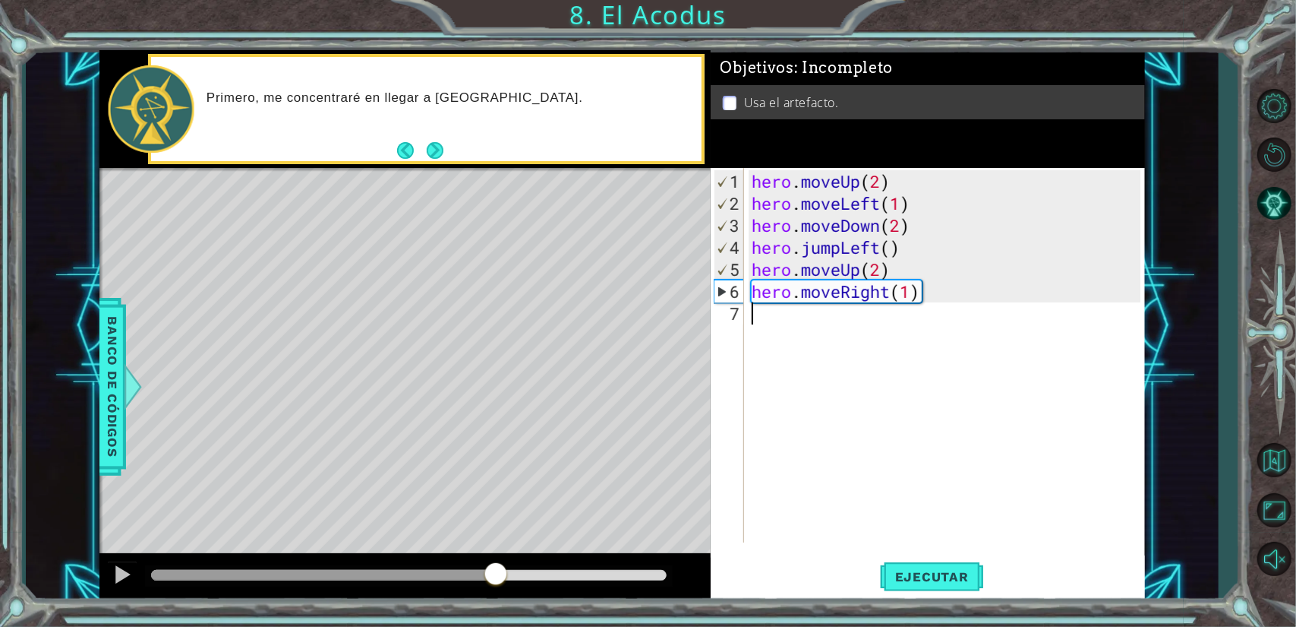
drag, startPoint x: 609, startPoint y: 573, endPoint x: 495, endPoint y: 555, distance: 115.4
click at [495, 555] on div at bounding box center [404, 577] width 611 height 49
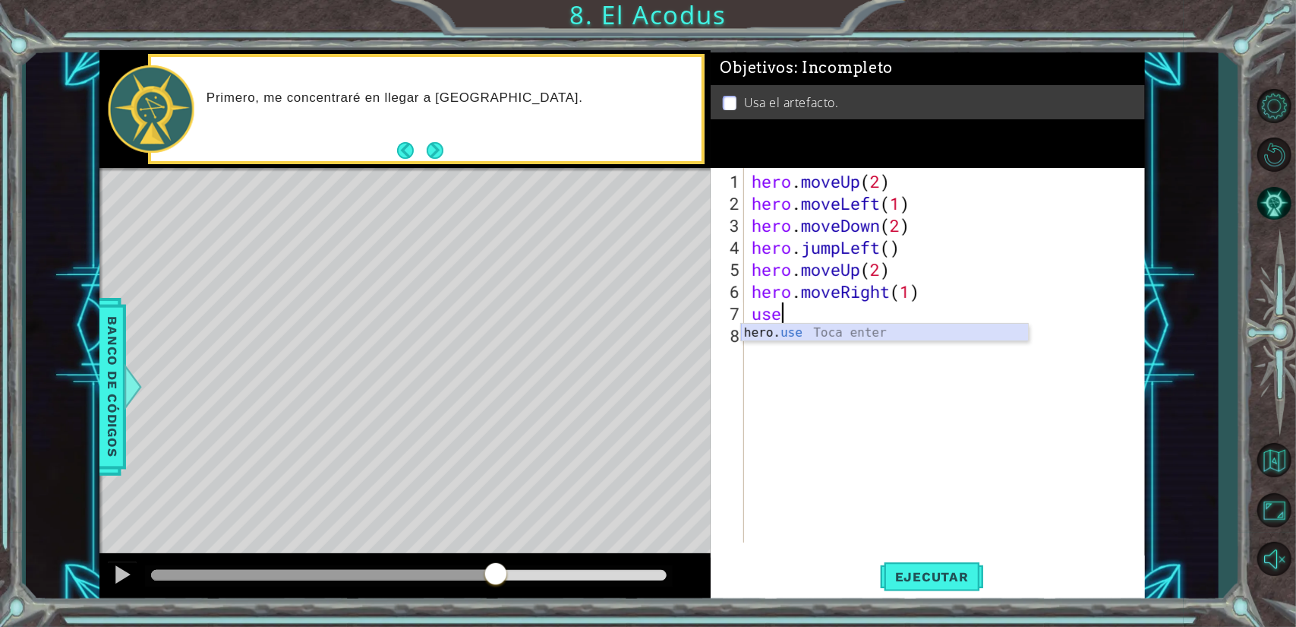
click at [814, 335] on div "hero. use Toca enter" at bounding box center [885, 351] width 288 height 55
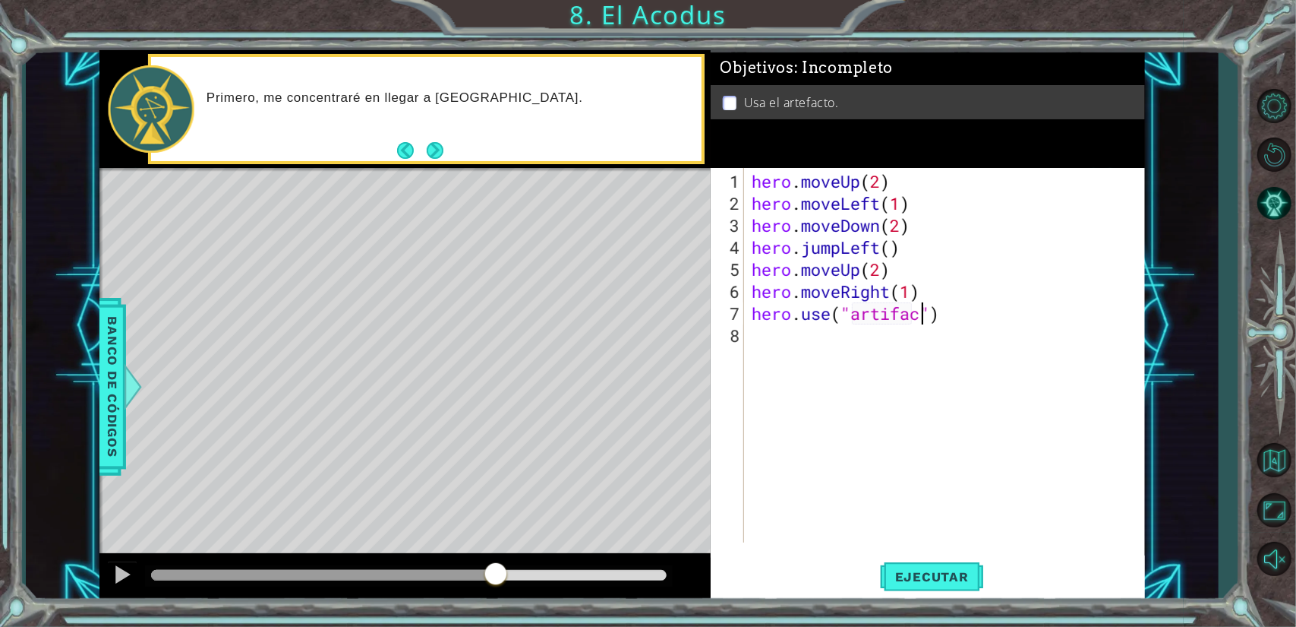
scroll to position [0, 8]
type textarea "hero.use("artifact")"
click at [907, 573] on span "Ejecutar" at bounding box center [932, 576] width 104 height 15
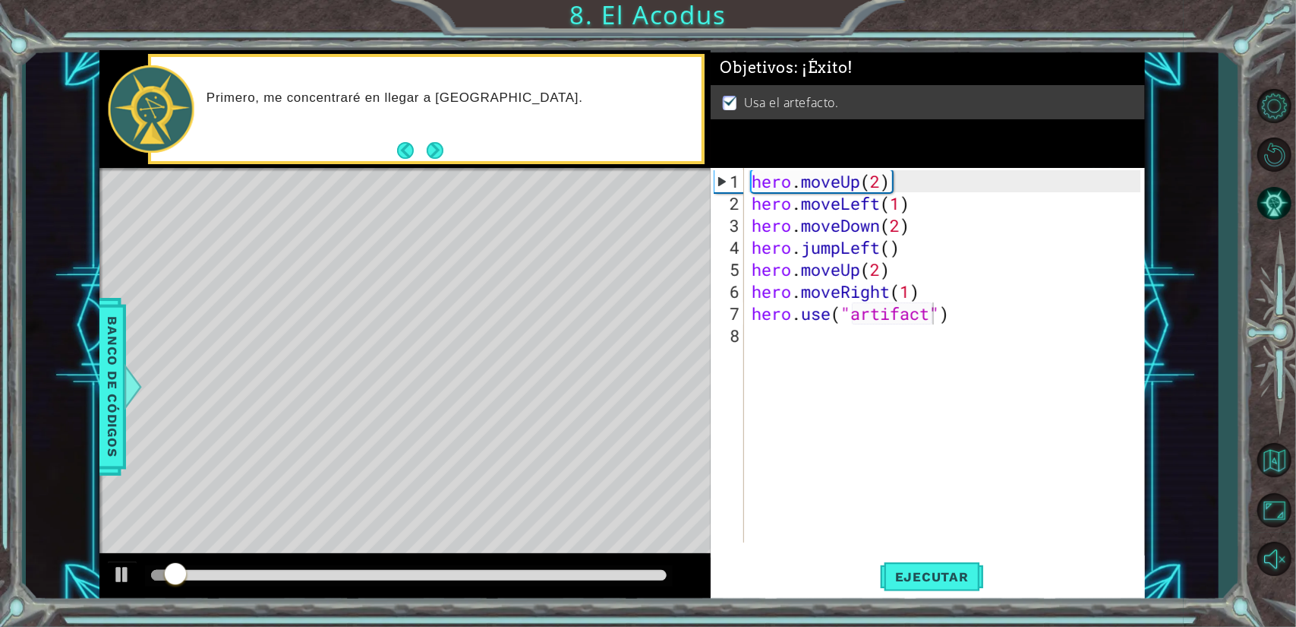
drag, startPoint x: 573, startPoint y: 582, endPoint x: 589, endPoint y: 582, distance: 16.7
click at [588, 582] on div at bounding box center [409, 575] width 528 height 21
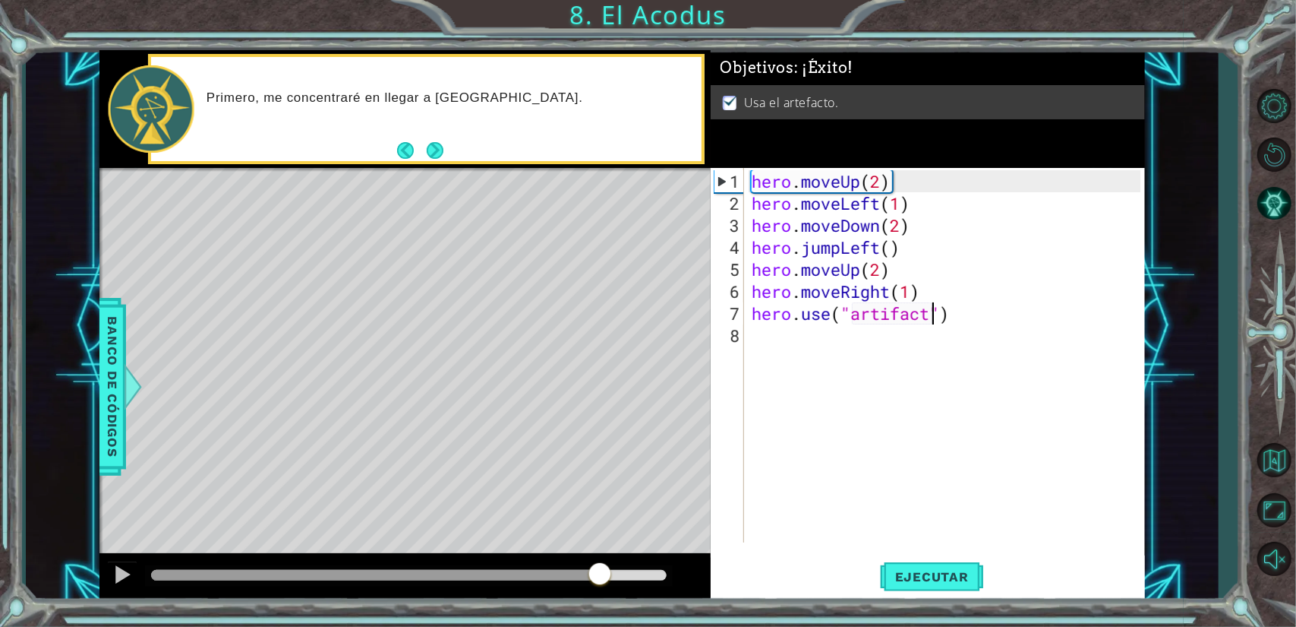
click at [598, 579] on div at bounding box center [409, 575] width 516 height 11
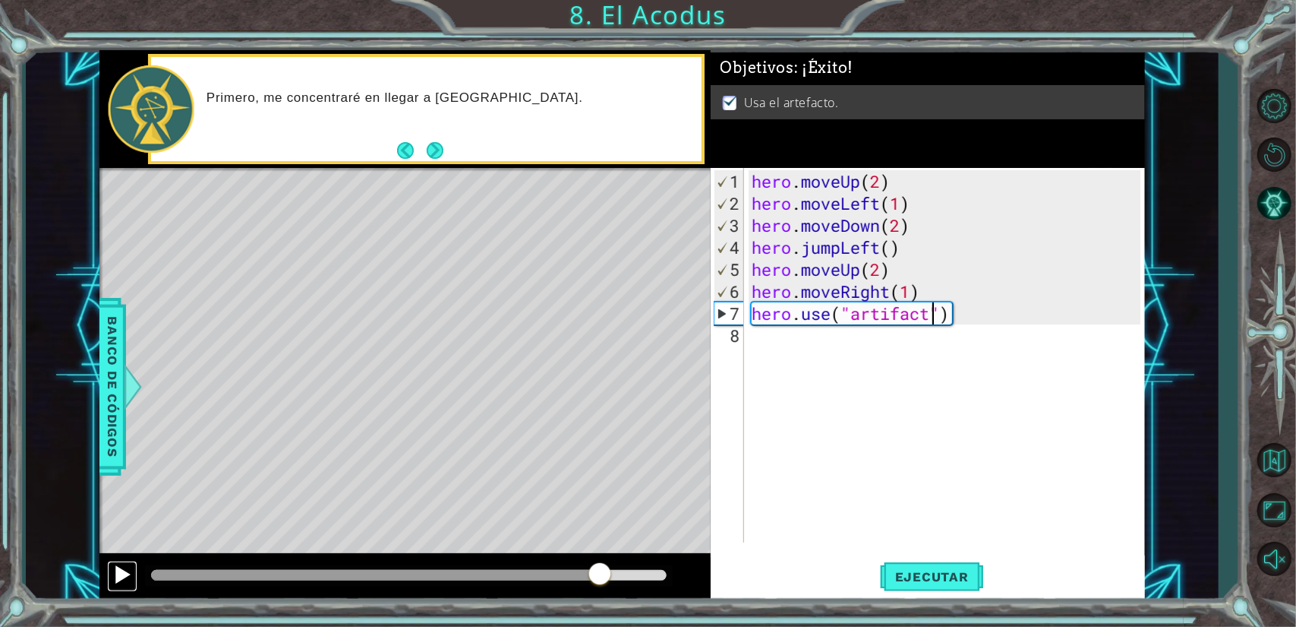
click at [122, 568] on div at bounding box center [122, 574] width 20 height 20
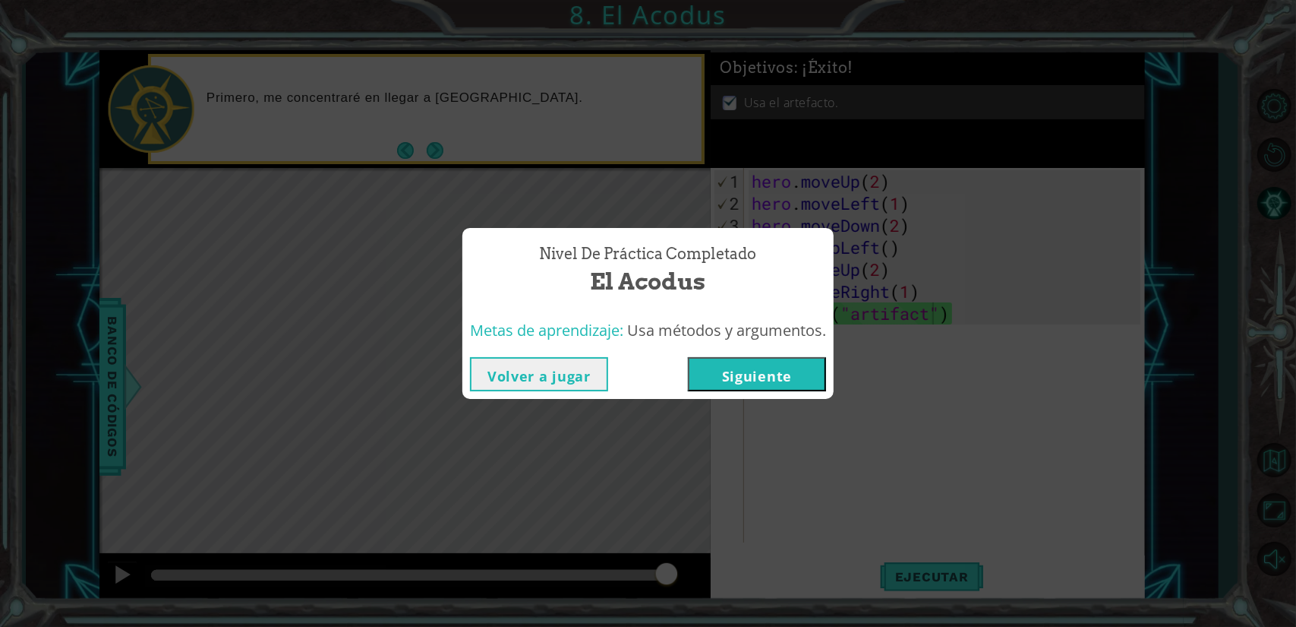
click at [778, 374] on button "Siguiente" at bounding box center [757, 374] width 138 height 34
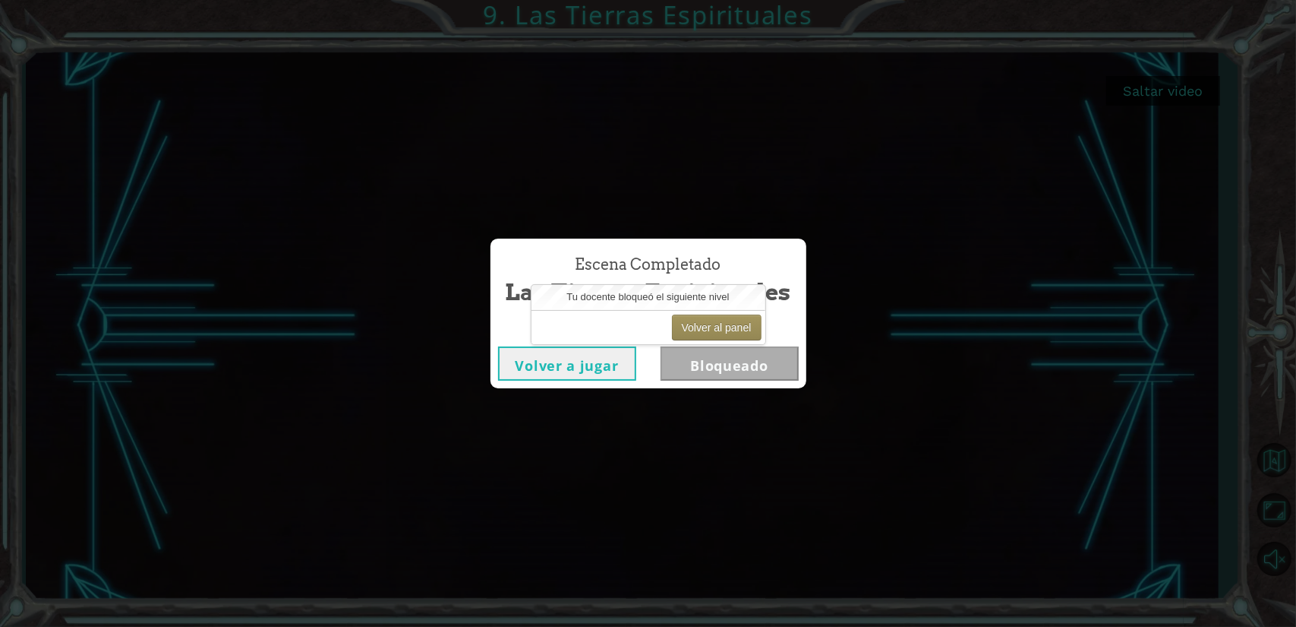
click at [708, 410] on div "Escena Completado Las Tierras Espirituales Volver a jugar Bloqueado" at bounding box center [648, 313] width 1296 height 627
click at [636, 444] on div "Escena Completado Las Tierras Espirituales Volver a jugar Bloqueado" at bounding box center [648, 313] width 1296 height 627
